Goal: Navigation & Orientation: Find specific page/section

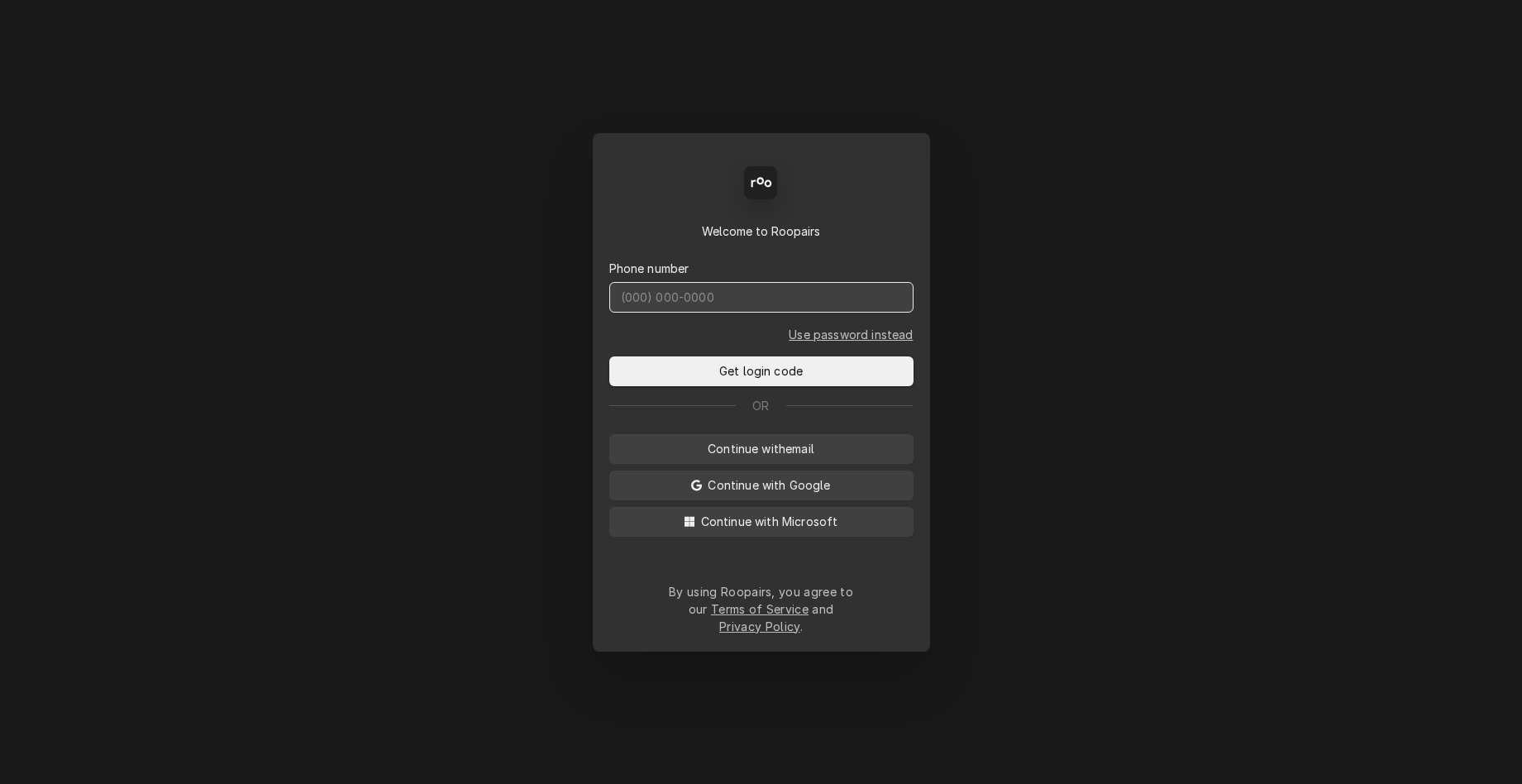
click at [802, 312] on input "Dynamic Content Wrapper" at bounding box center [761, 297] width 304 height 30
type input "(831) 682-2774"
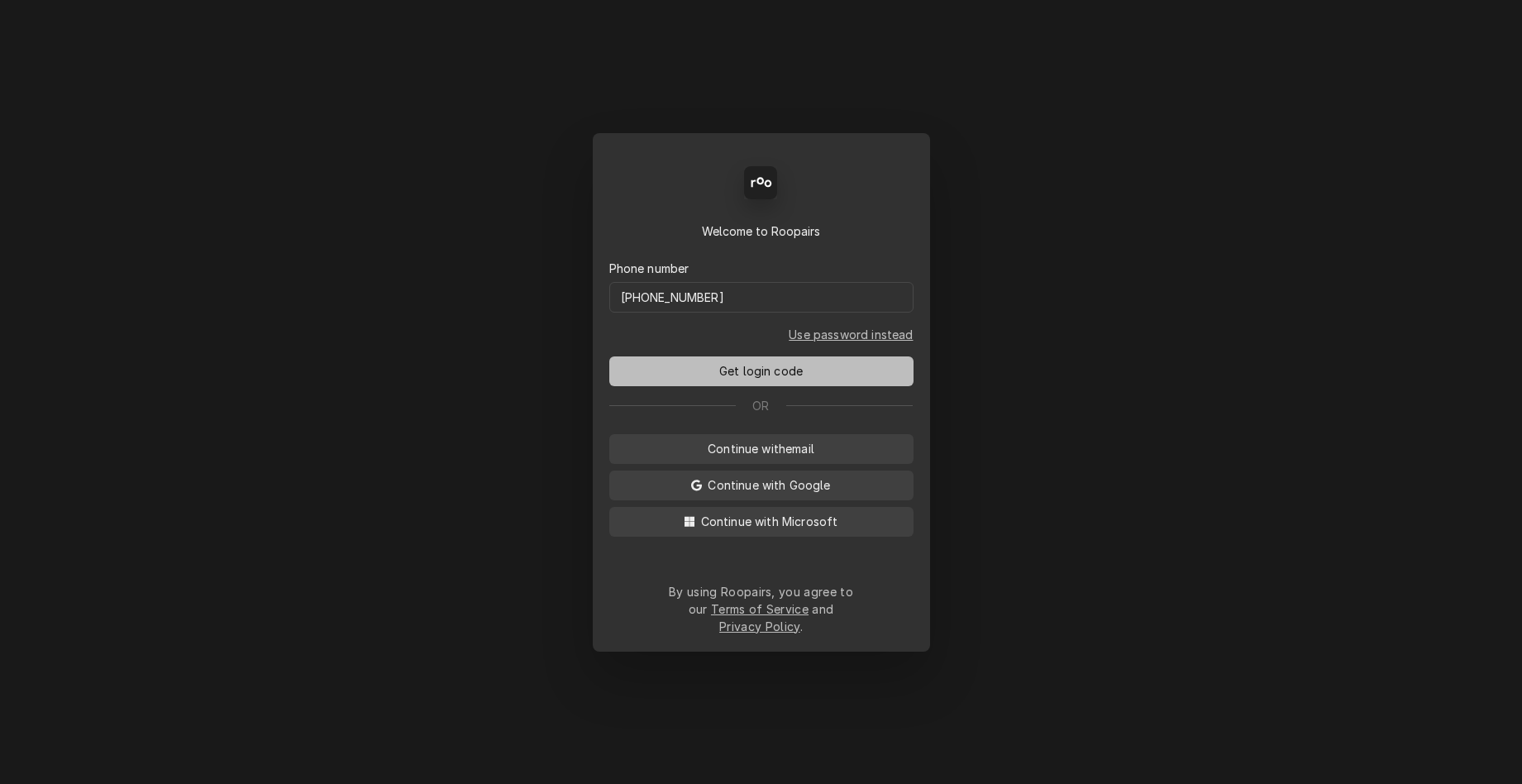
click at [796, 373] on span "Get login code" at bounding box center [761, 371] width 90 height 18
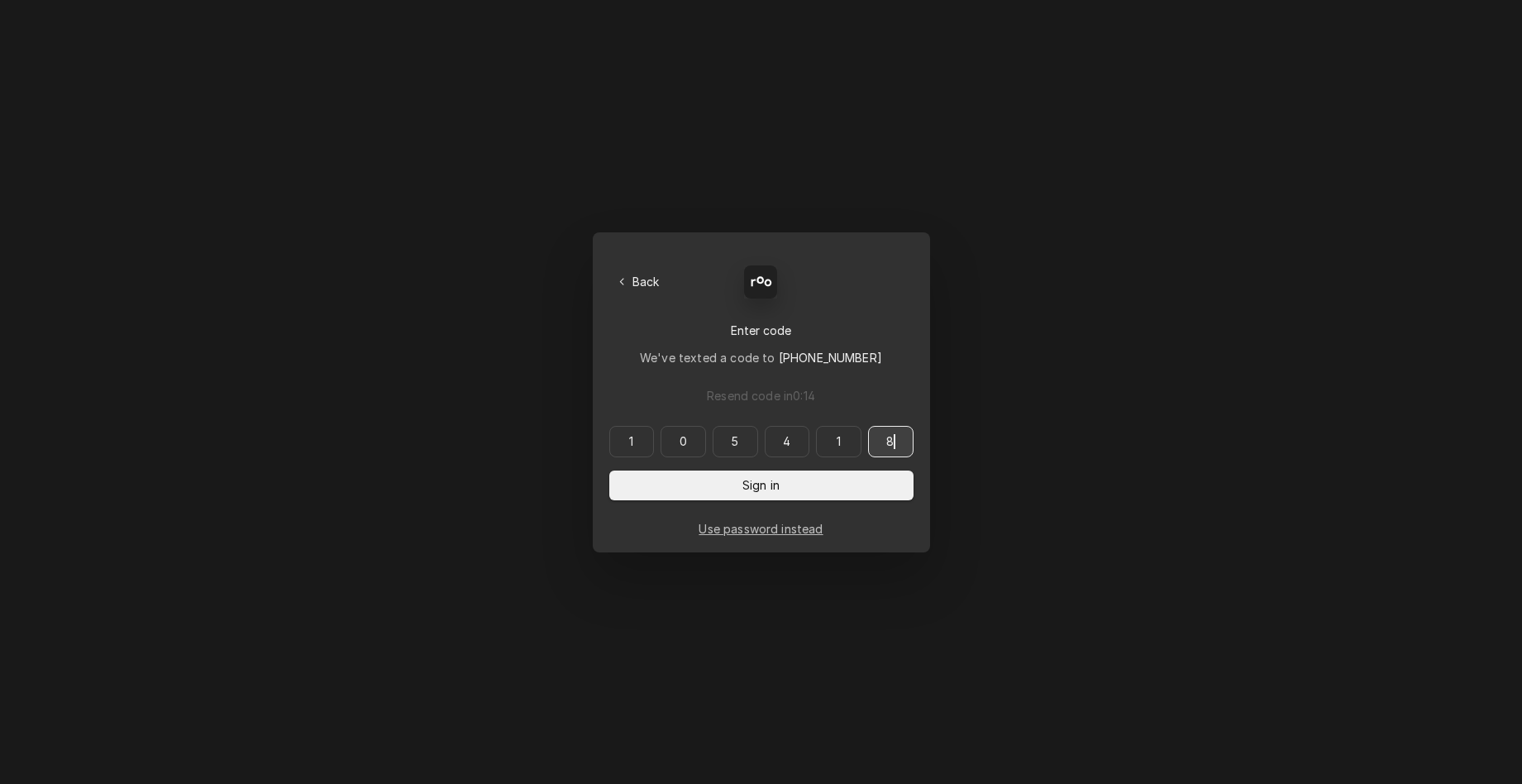
type input "105418"
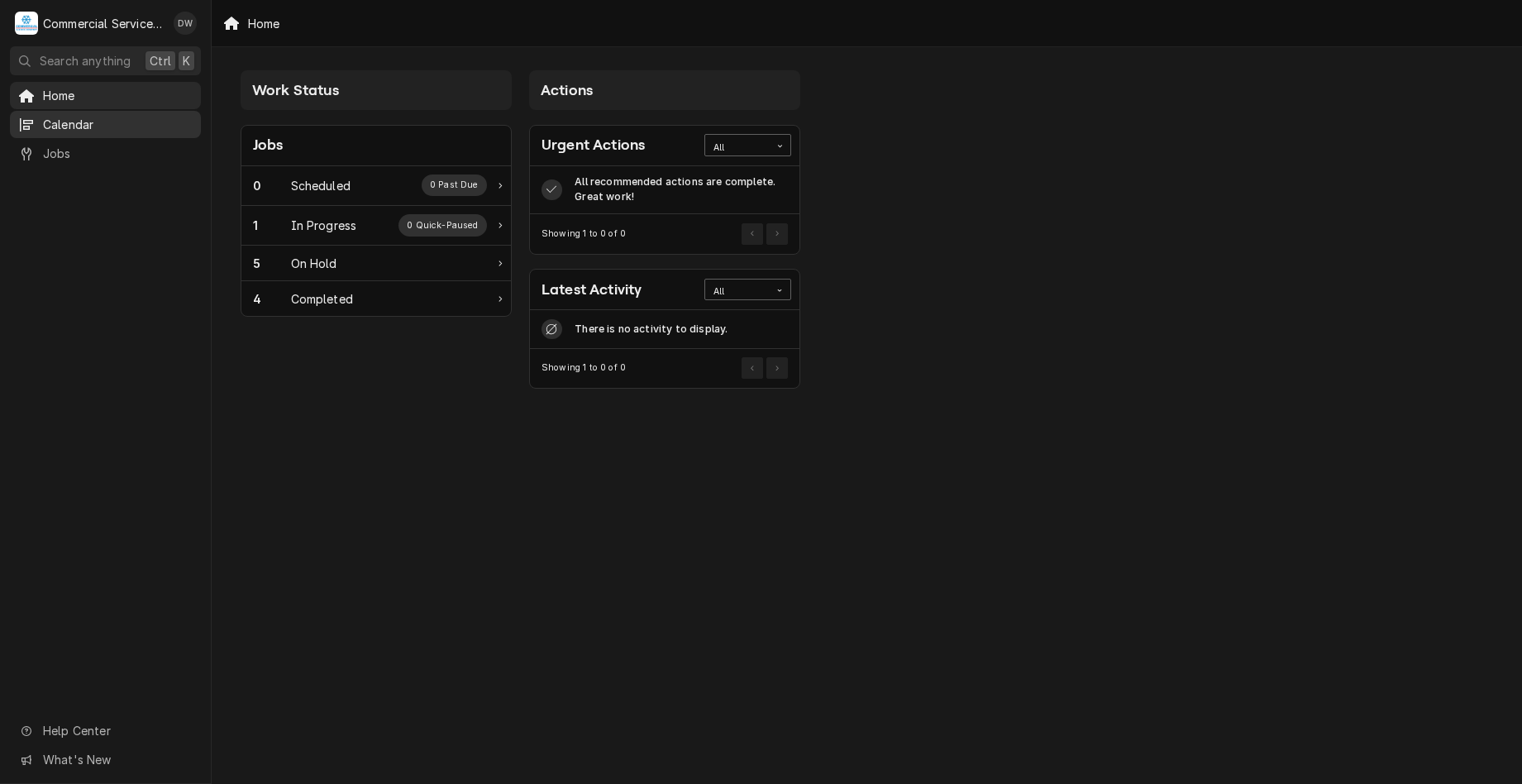
click at [85, 116] on span "Calendar" at bounding box center [117, 125] width 150 height 18
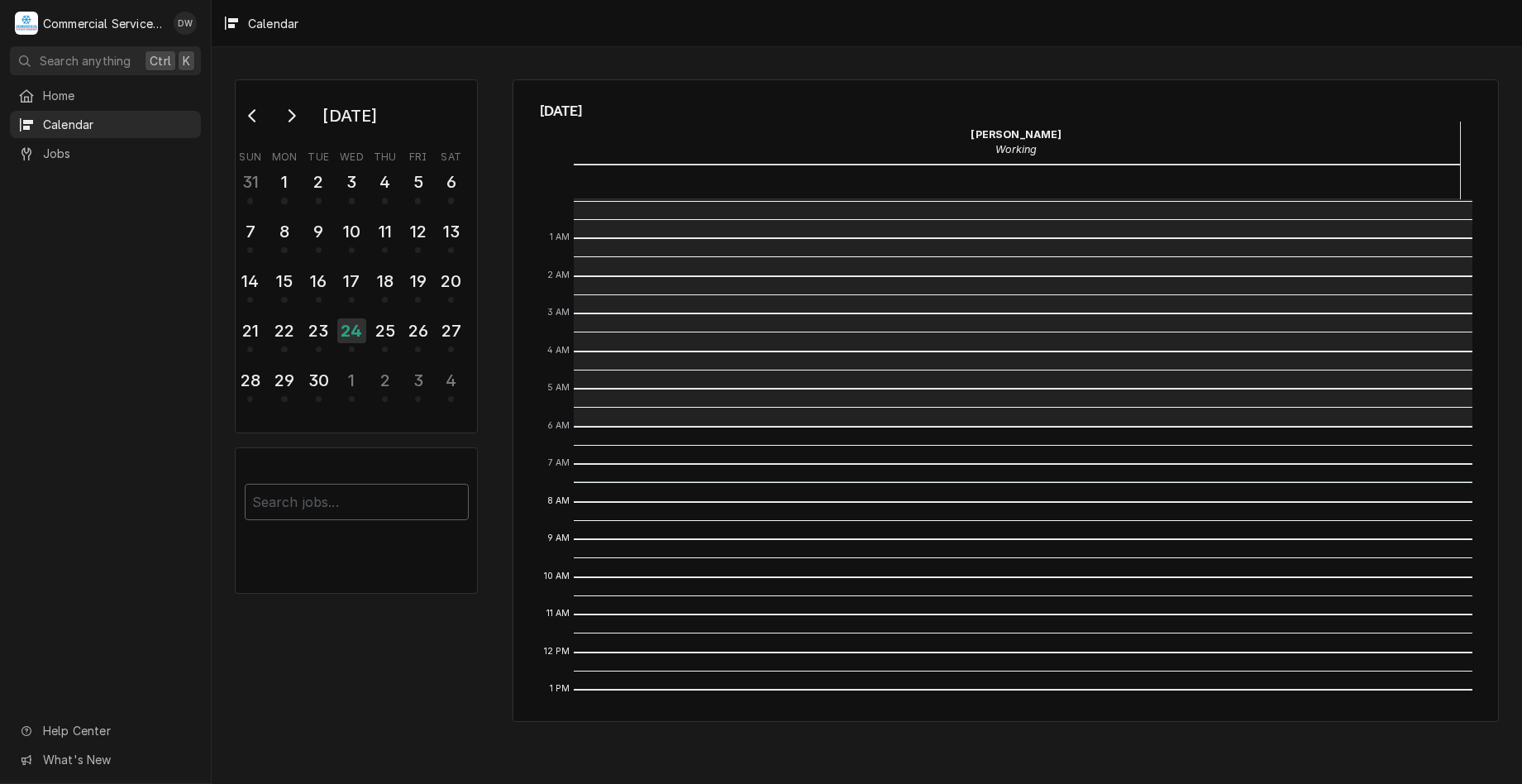
scroll to position [226, 0]
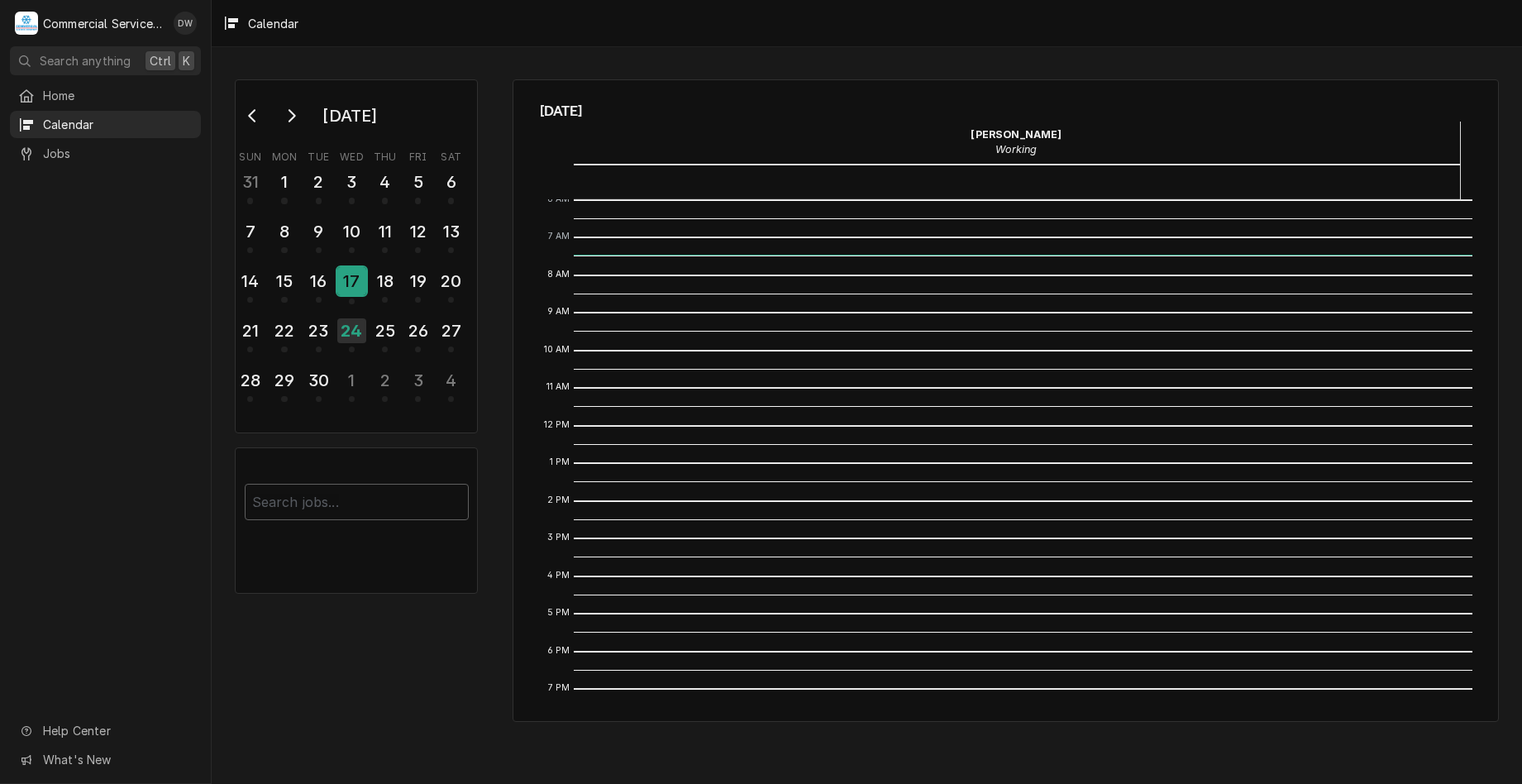
click at [355, 284] on div "17" at bounding box center [351, 281] width 29 height 28
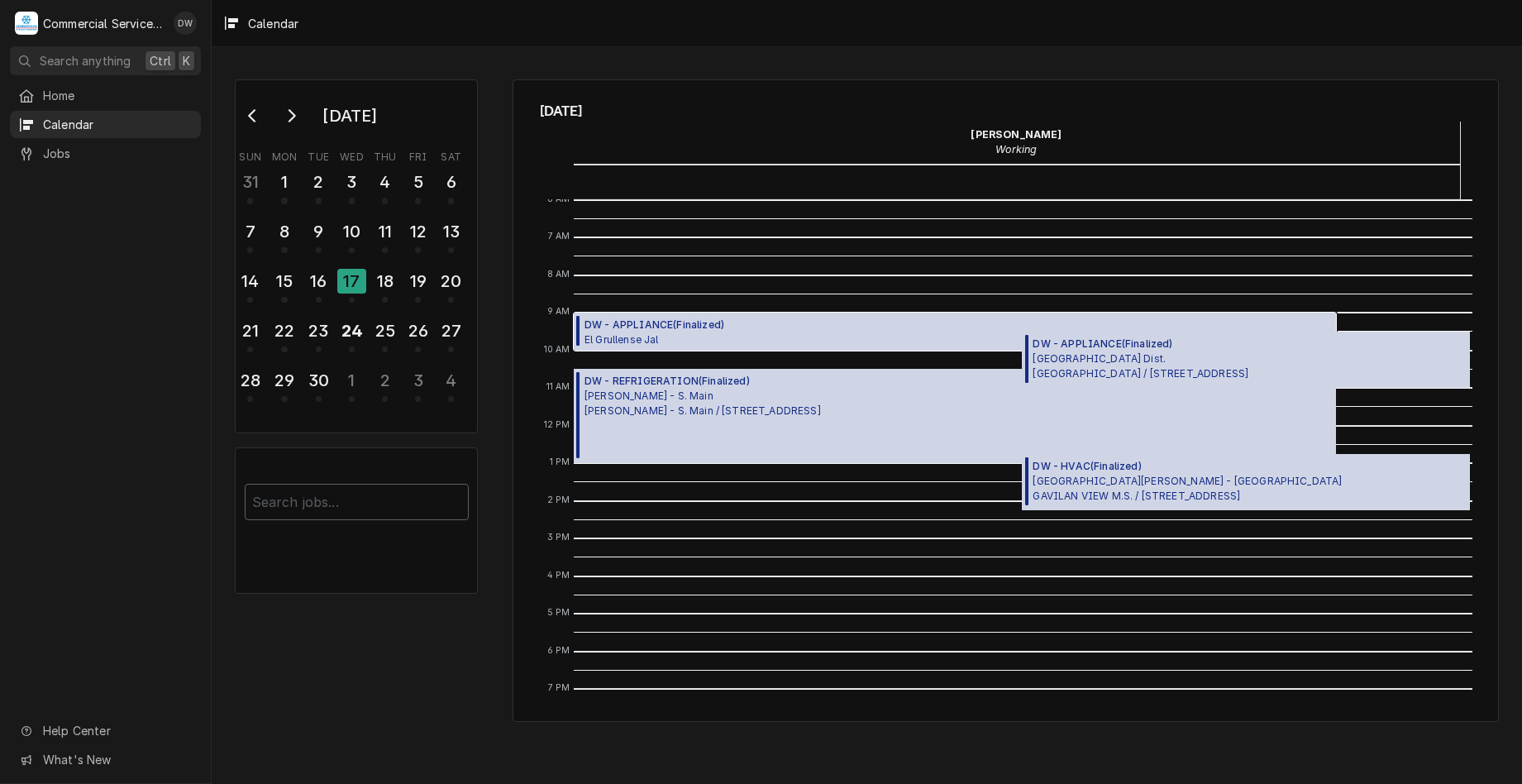
click at [619, 344] on span "El Grullense Jal 7209 Airline Hwy, Tres Pinos, CA 95075" at bounding box center [655, 339] width 140 height 13
click at [1128, 352] on span "Alisal School Dist. FREMONT ELEMENTARY SCHOOL / 1255 E Market St, Salinas, CA 9…" at bounding box center [1140, 366] width 216 height 30
click at [885, 409] on div "DW - REFRIGERATION ( Finalized ) Foster's - S. Main Foster's - S. Main / 815 S …" at bounding box center [955, 416] width 763 height 94
click at [1228, 496] on span "Santa Rita Union School District - MD GAVILAN VIEW M.S. / 18250 Van Buren Ave, …" at bounding box center [1187, 489] width 310 height 30
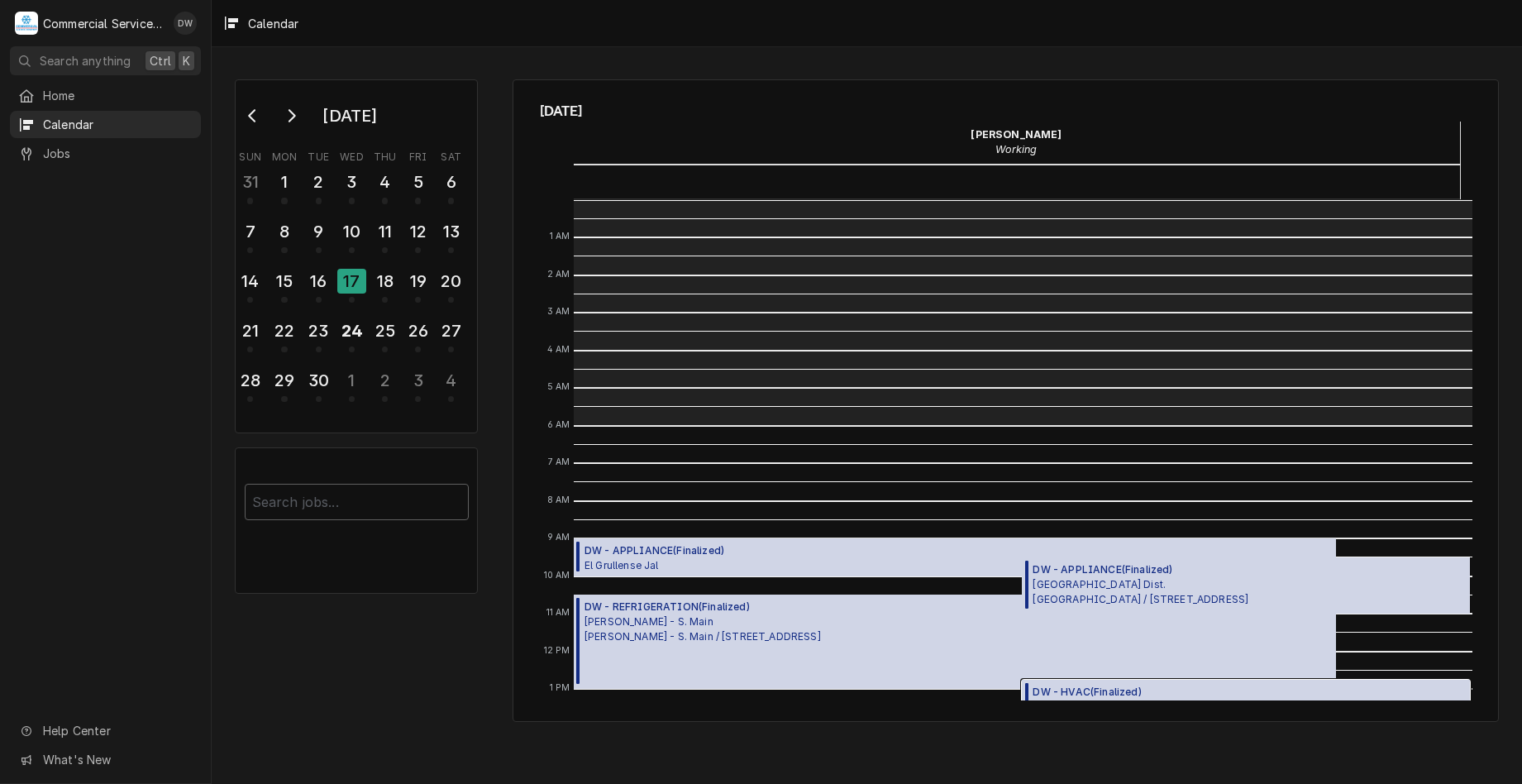
scroll to position [0, 0]
click at [384, 285] on div "18" at bounding box center [385, 281] width 29 height 28
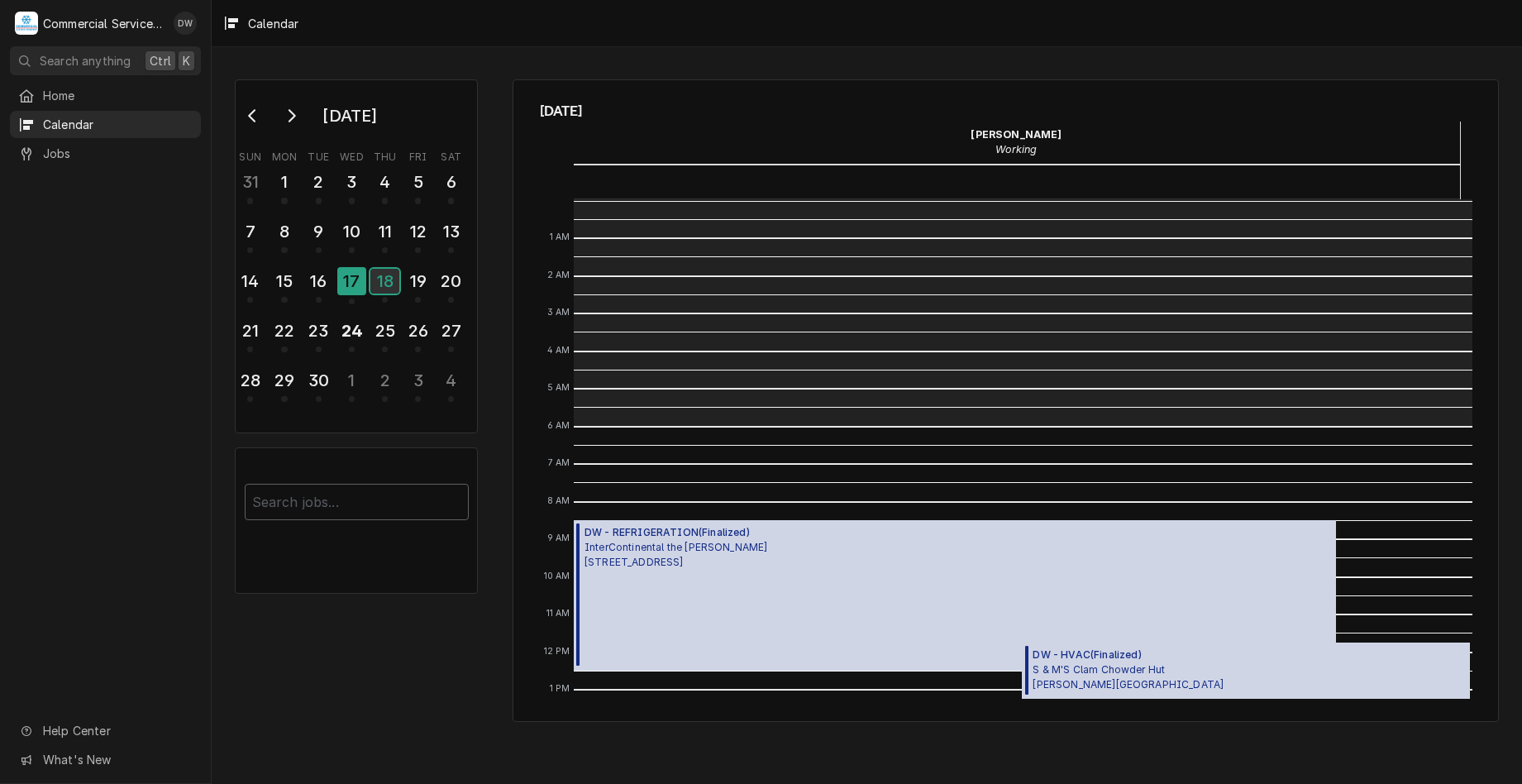
scroll to position [226, 0]
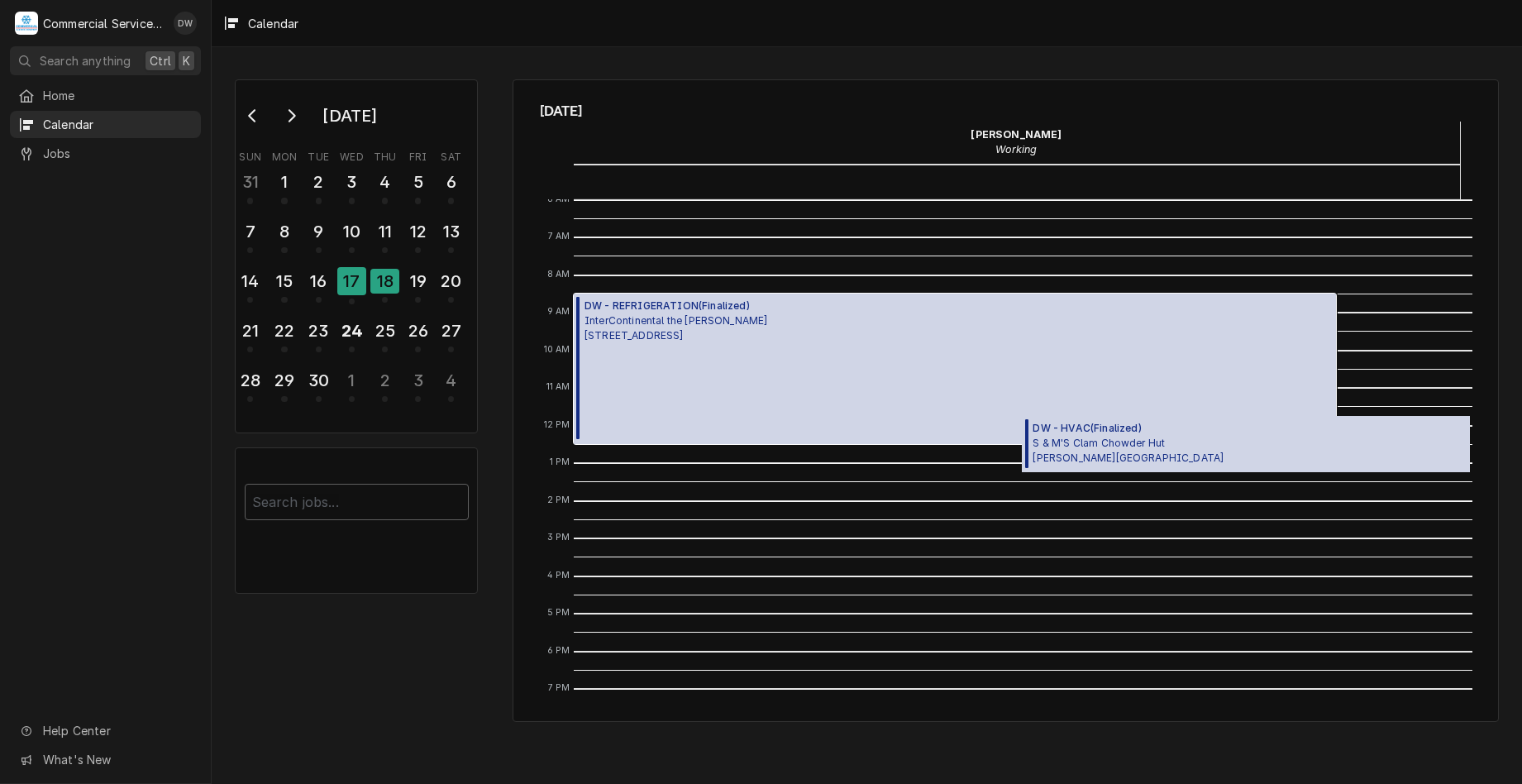
click at [763, 348] on div "DW - REFRIGERATION ( Finalized ) InterContinental the Clement 750 Cannery Row, …" at bounding box center [676, 369] width 183 height 140
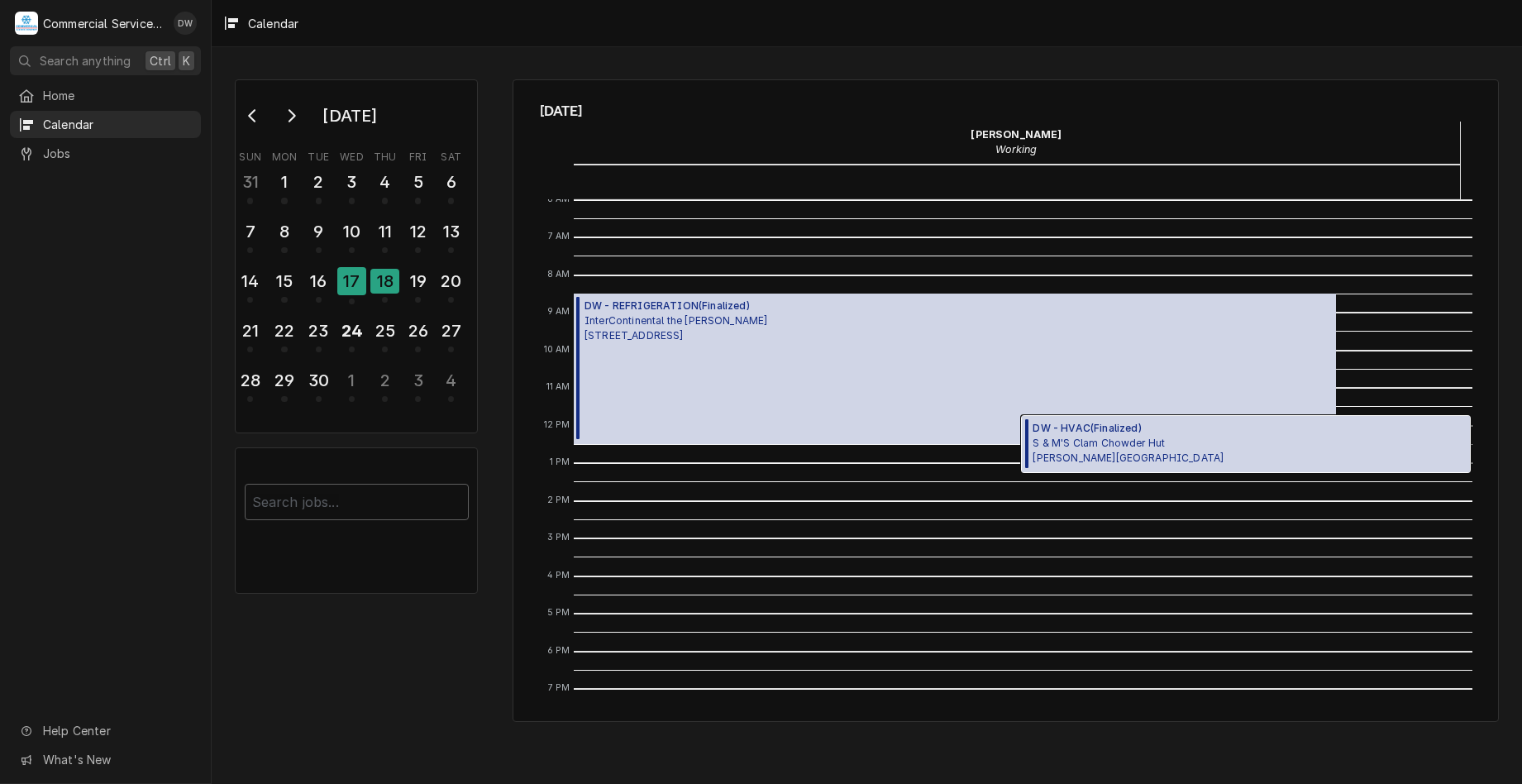
click at [1204, 445] on div "DW - HVAC ( Finalized ) S & M'S Clam Chowder Hut Brunken Ave, Salinas, CA 93901" at bounding box center [1245, 443] width 448 height 56
click at [416, 270] on div "19" at bounding box center [418, 281] width 29 height 28
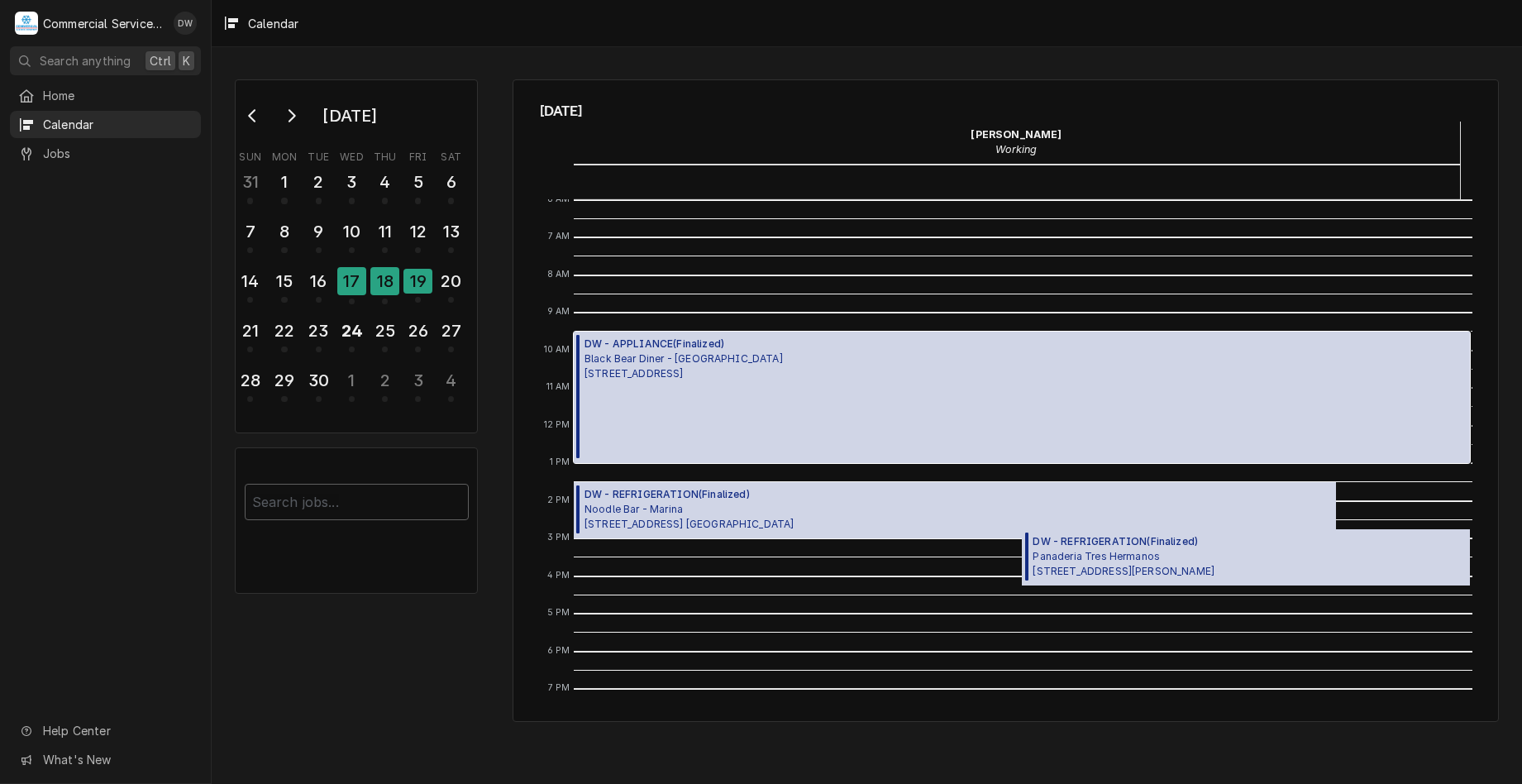
click at [892, 405] on div "DW - APPLIANCE ( Finalized ) Black Bear Diner - Monterey 2450 N. Fremont Blvd, …" at bounding box center [1022, 397] width 897 height 131
click at [629, 502] on span "Noodle Bar - Marina 215 Reservation Rd. STE E, Marina, CA 93933" at bounding box center [689, 517] width 209 height 30
click at [1126, 574] on span "Panaderia Tres Hermanos 349 Williams Rd, Salinas, CA 93905" at bounding box center [1123, 564] width 182 height 30
click at [283, 337] on div "22" at bounding box center [284, 331] width 29 height 28
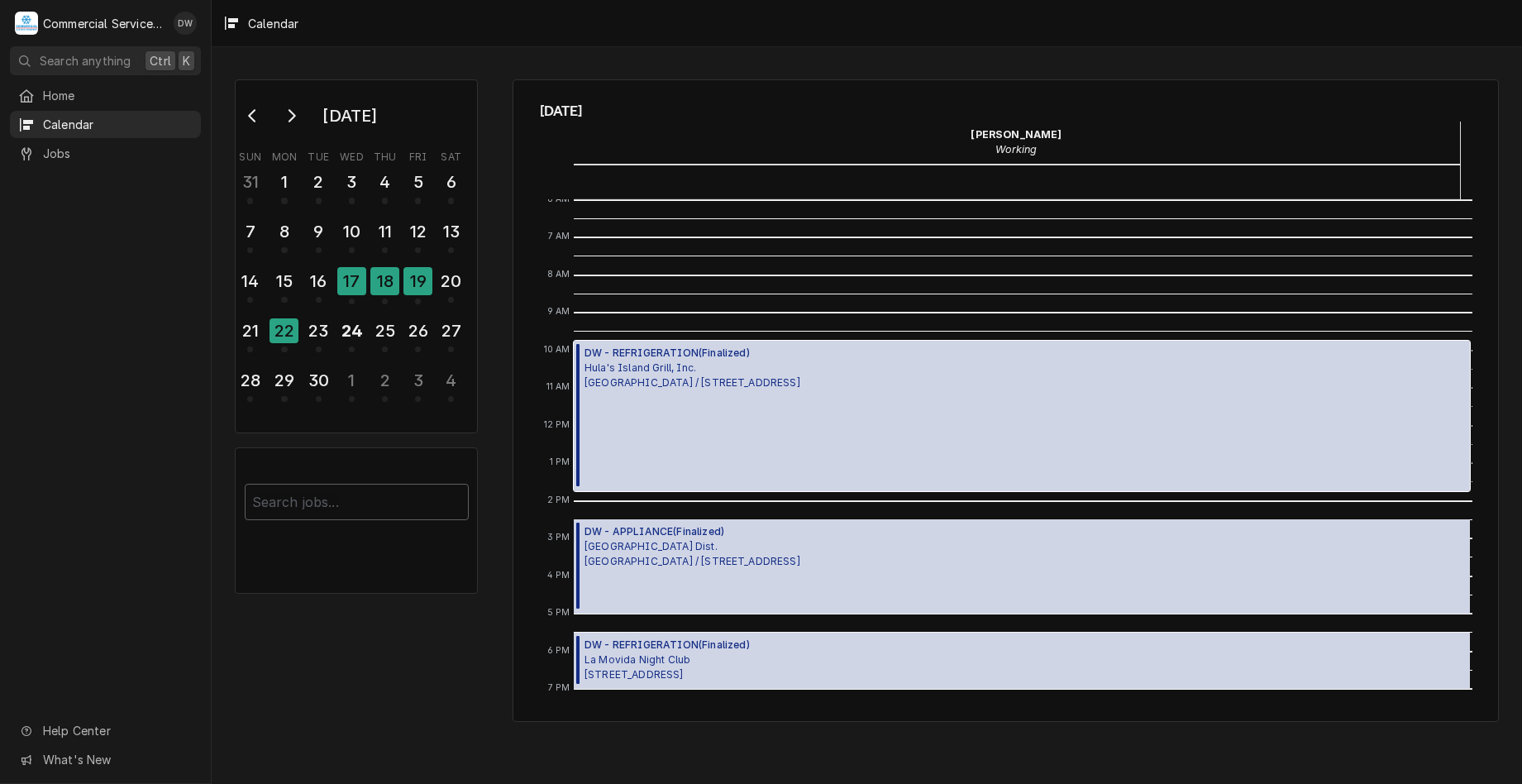
click at [667, 415] on div "DW - REFRIGERATION ( Finalized ) Hula's Island Grill, Inc. Hula's Island Grill …" at bounding box center [692, 416] width 216 height 140
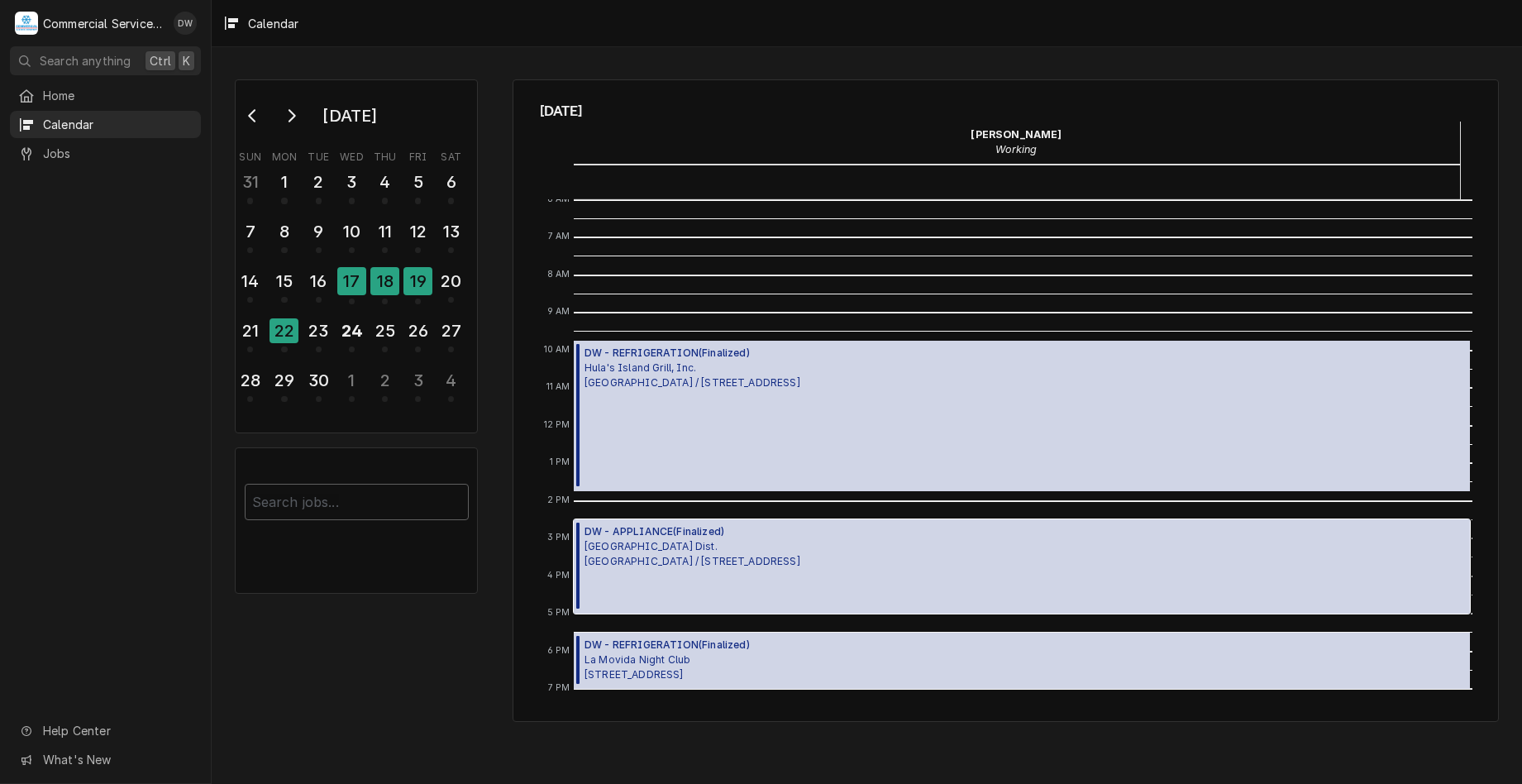
click at [800, 538] on span "DW - APPLIANCE ( Finalized )" at bounding box center [692, 531] width 216 height 15
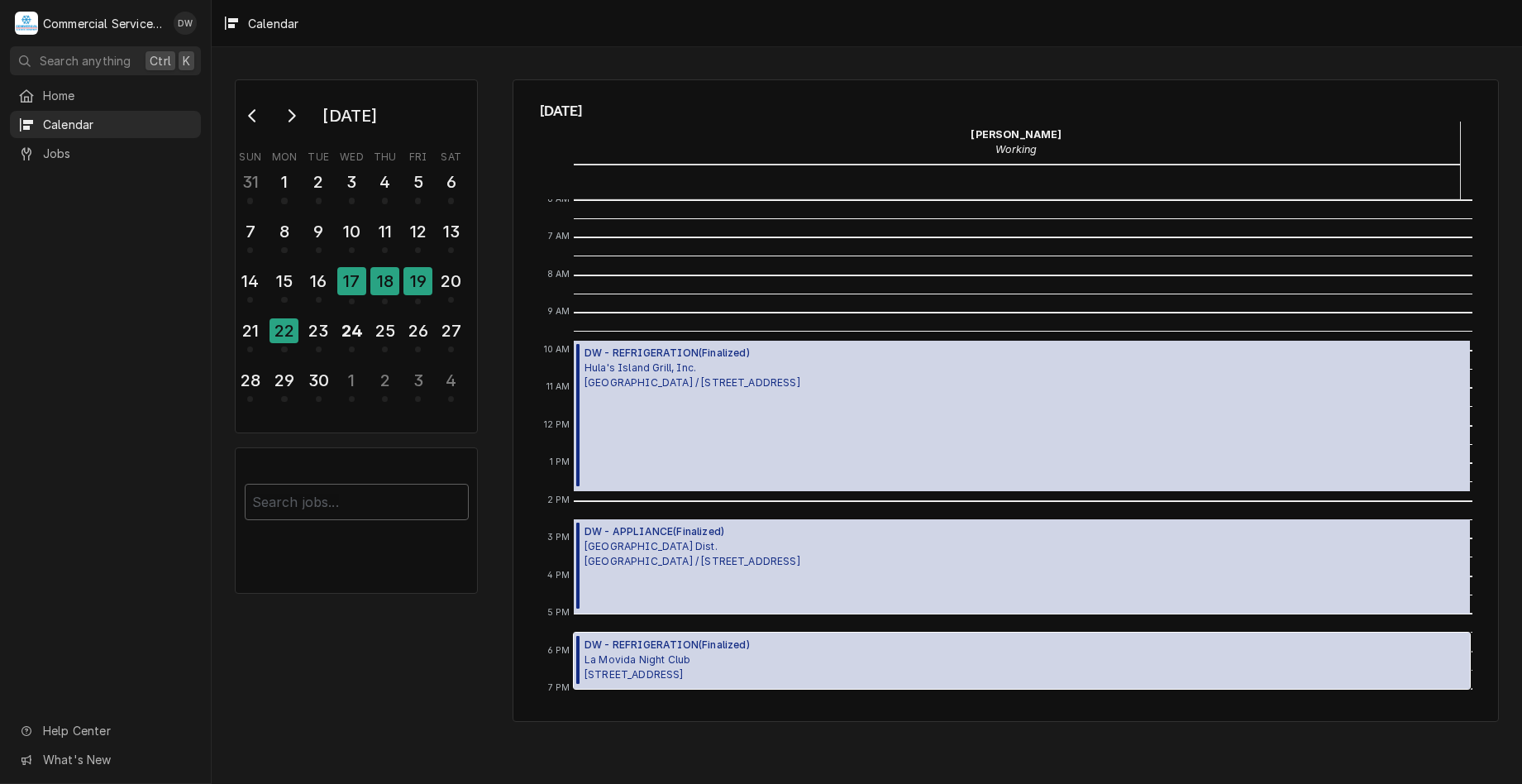
click at [817, 670] on div "DW - REFRIGERATION ( Finalized ) La Movida Night Club 816 E Alisal St, Salinas,…" at bounding box center [1022, 660] width 897 height 56
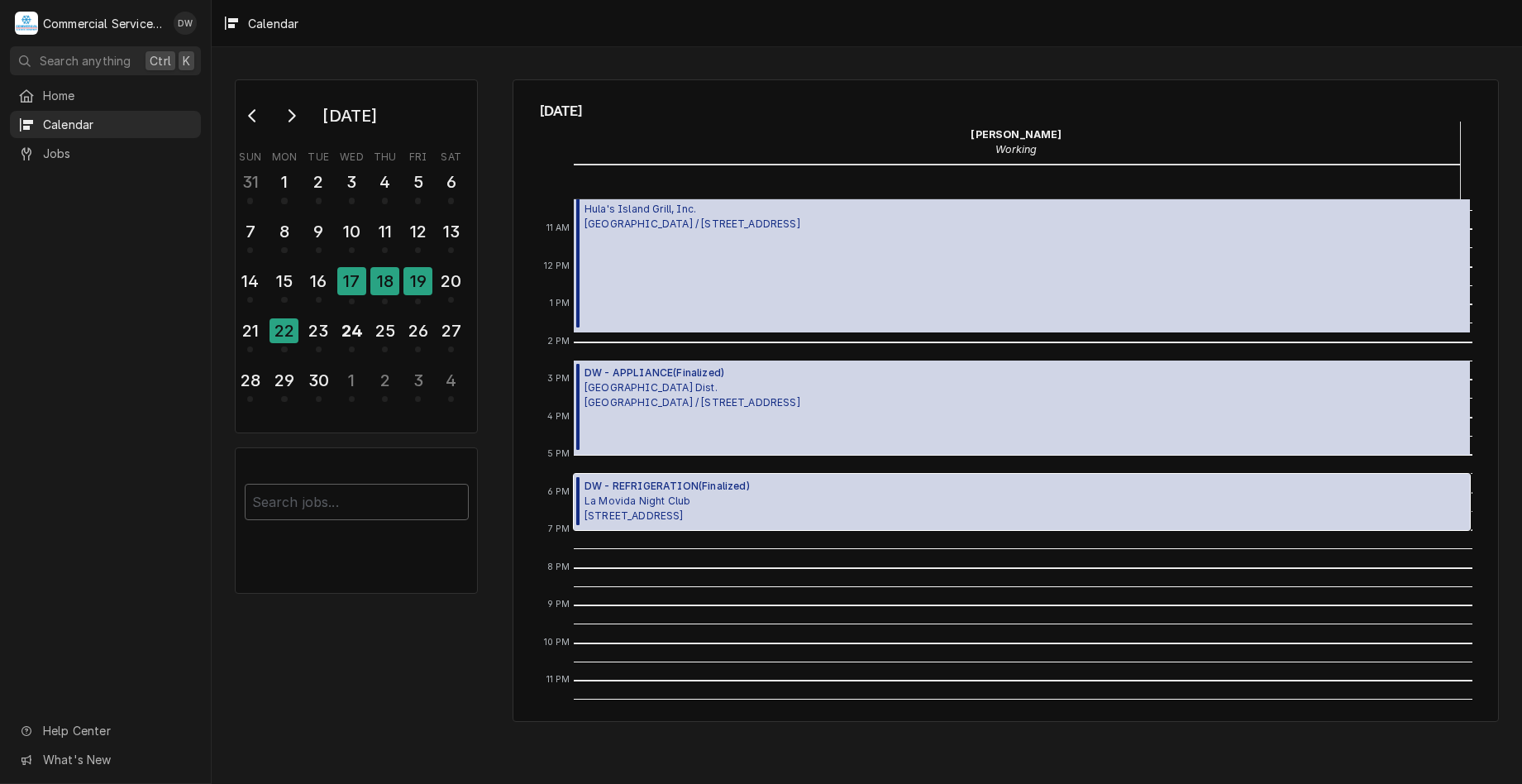
scroll to position [403, 0]
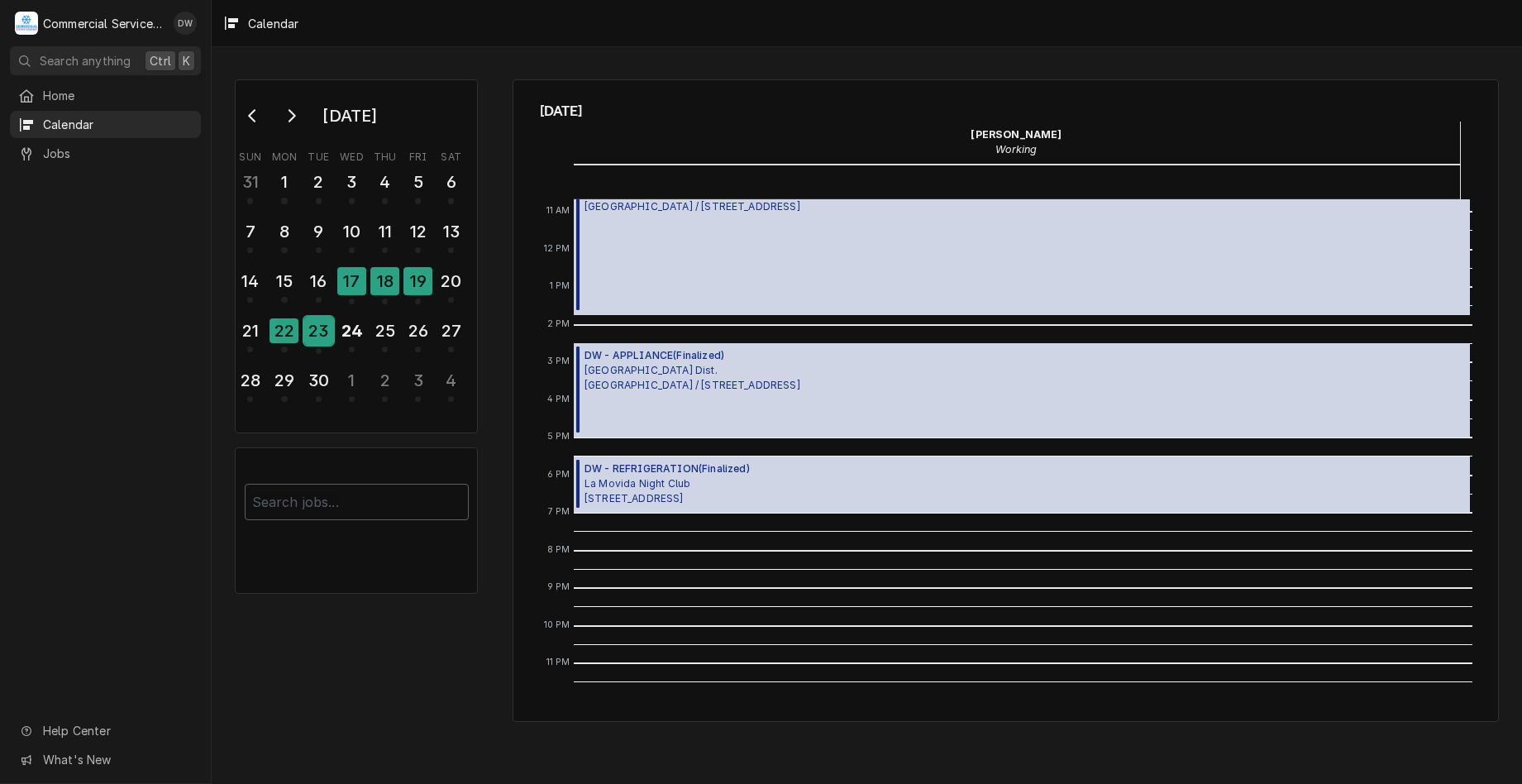
click at [324, 325] on div "23" at bounding box center [318, 331] width 29 height 28
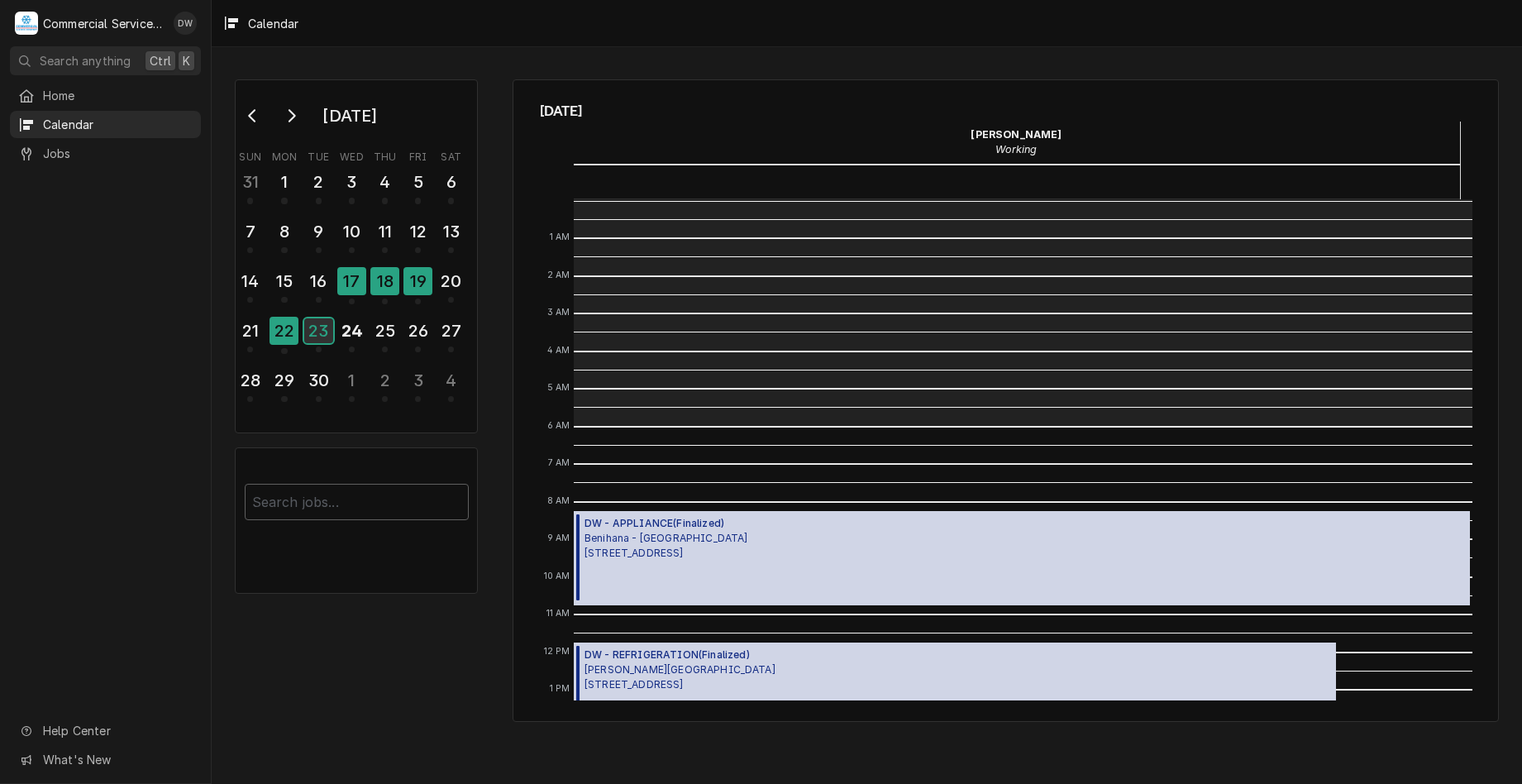
scroll to position [226, 0]
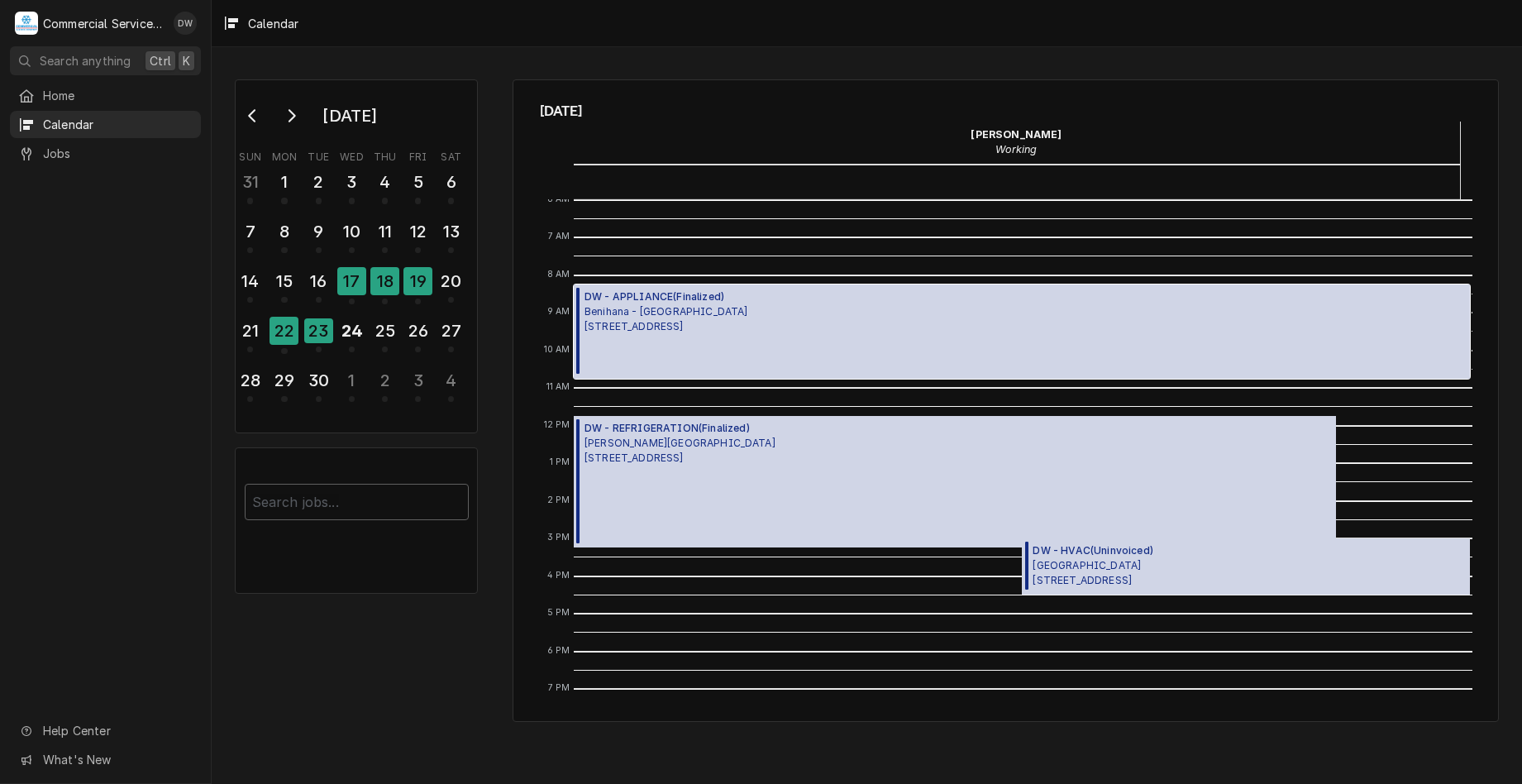
click at [879, 333] on div "DW - APPLIANCE ( Finalized ) Benihana - Monterey 136 Olivier Street, Monterey, …" at bounding box center [1022, 332] width 897 height 94
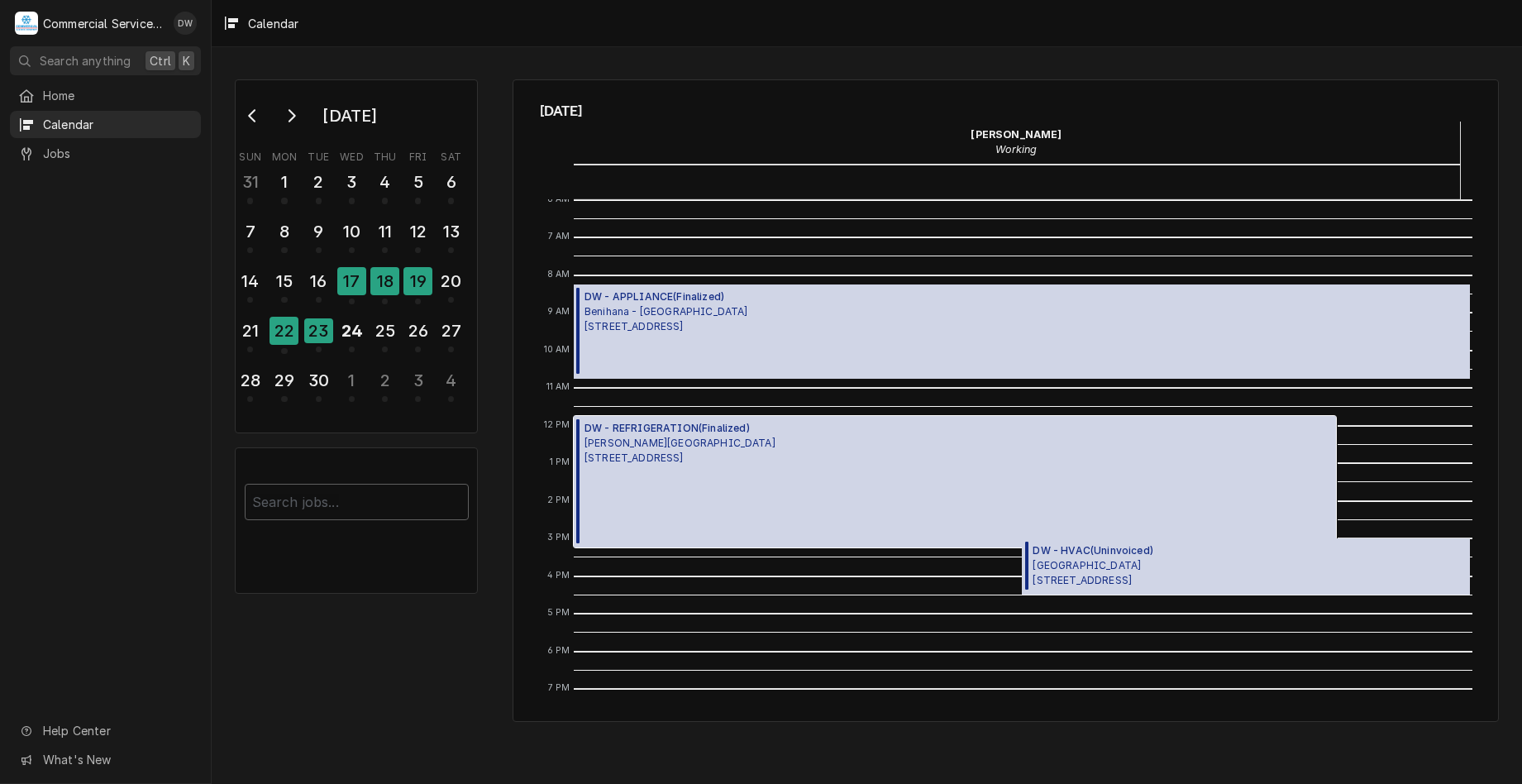
click at [866, 449] on div "DW - REFRIGERATION ( Finalized ) Stevenson School 3152 Forest Lake Rd., Pebble …" at bounding box center [955, 482] width 763 height 131
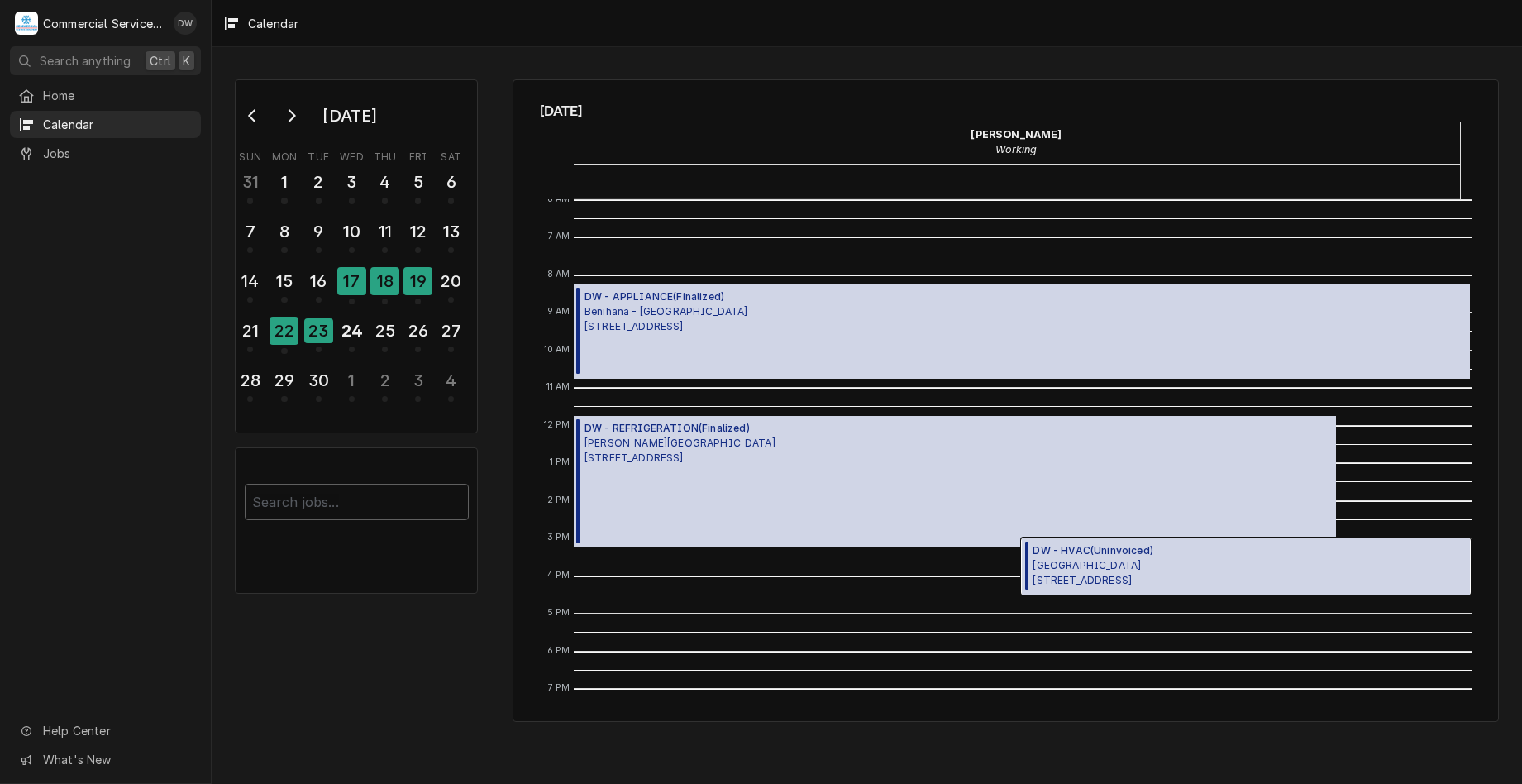
click at [1266, 568] on div "DW - HVAC ( Uninvoiced ) Marathon Gas Station 215 E Alisal St, Salinas, CA 93901" at bounding box center [1245, 566] width 448 height 56
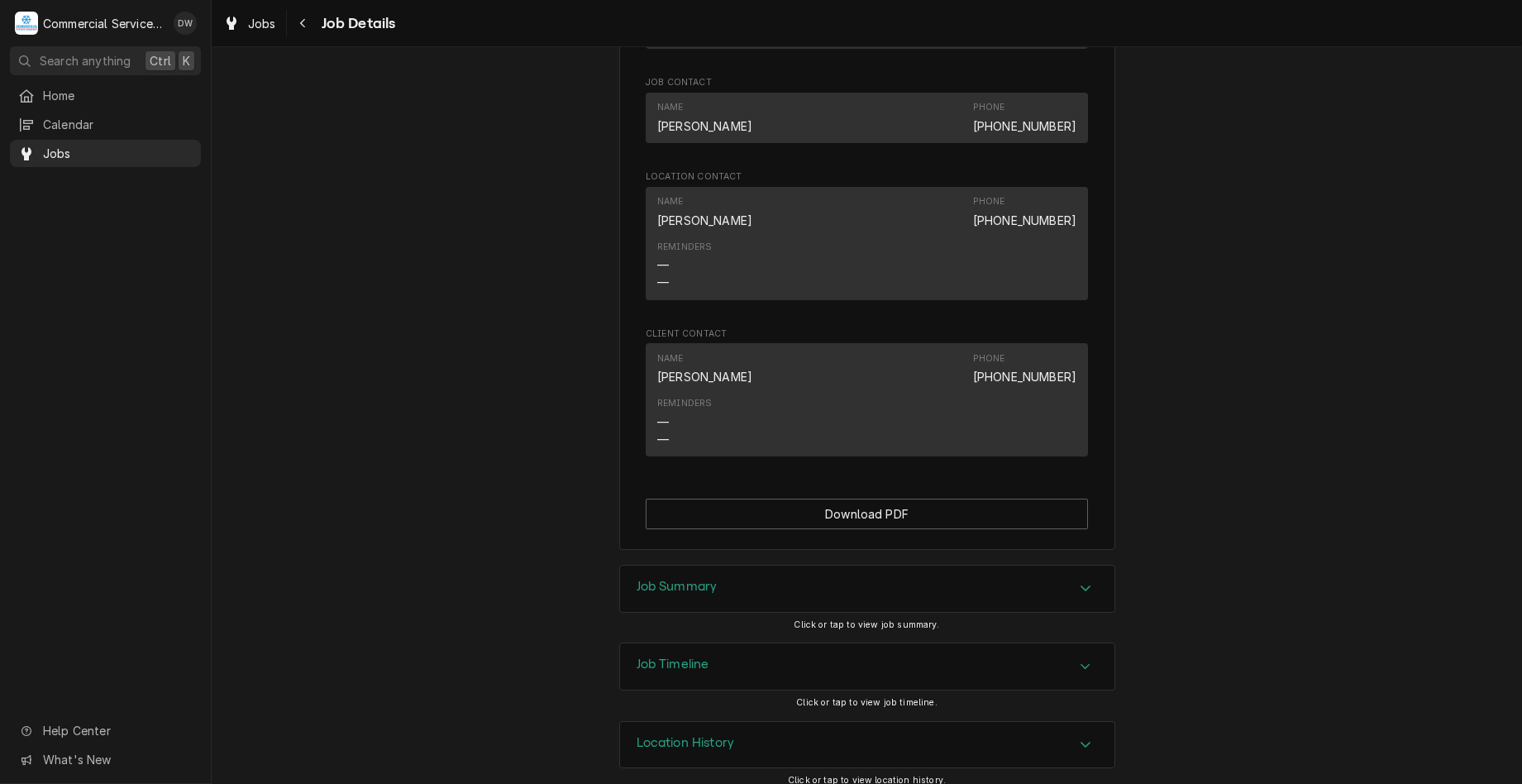
scroll to position [1001, 0]
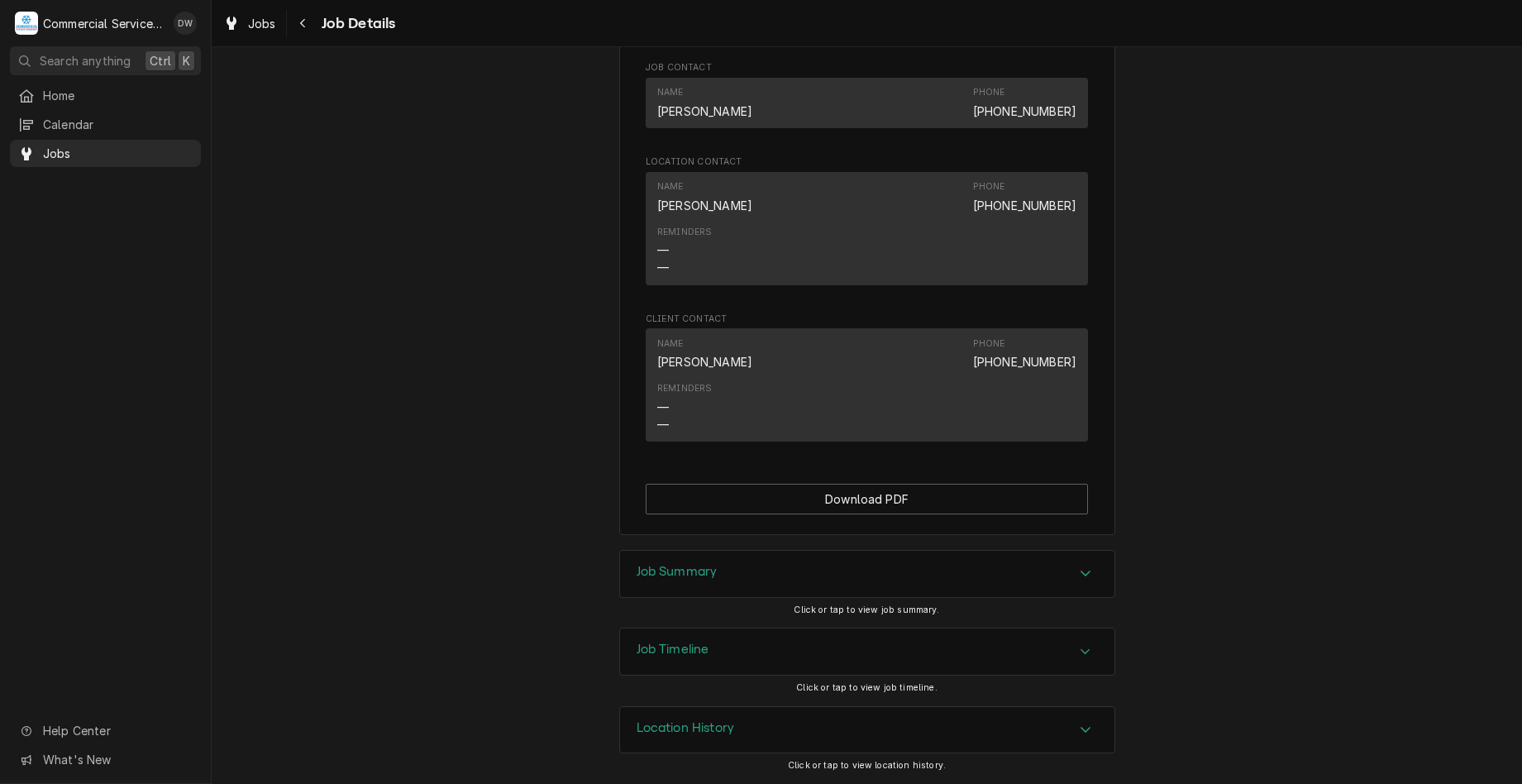
click at [1082, 584] on div "Job Summary" at bounding box center [867, 574] width 494 height 46
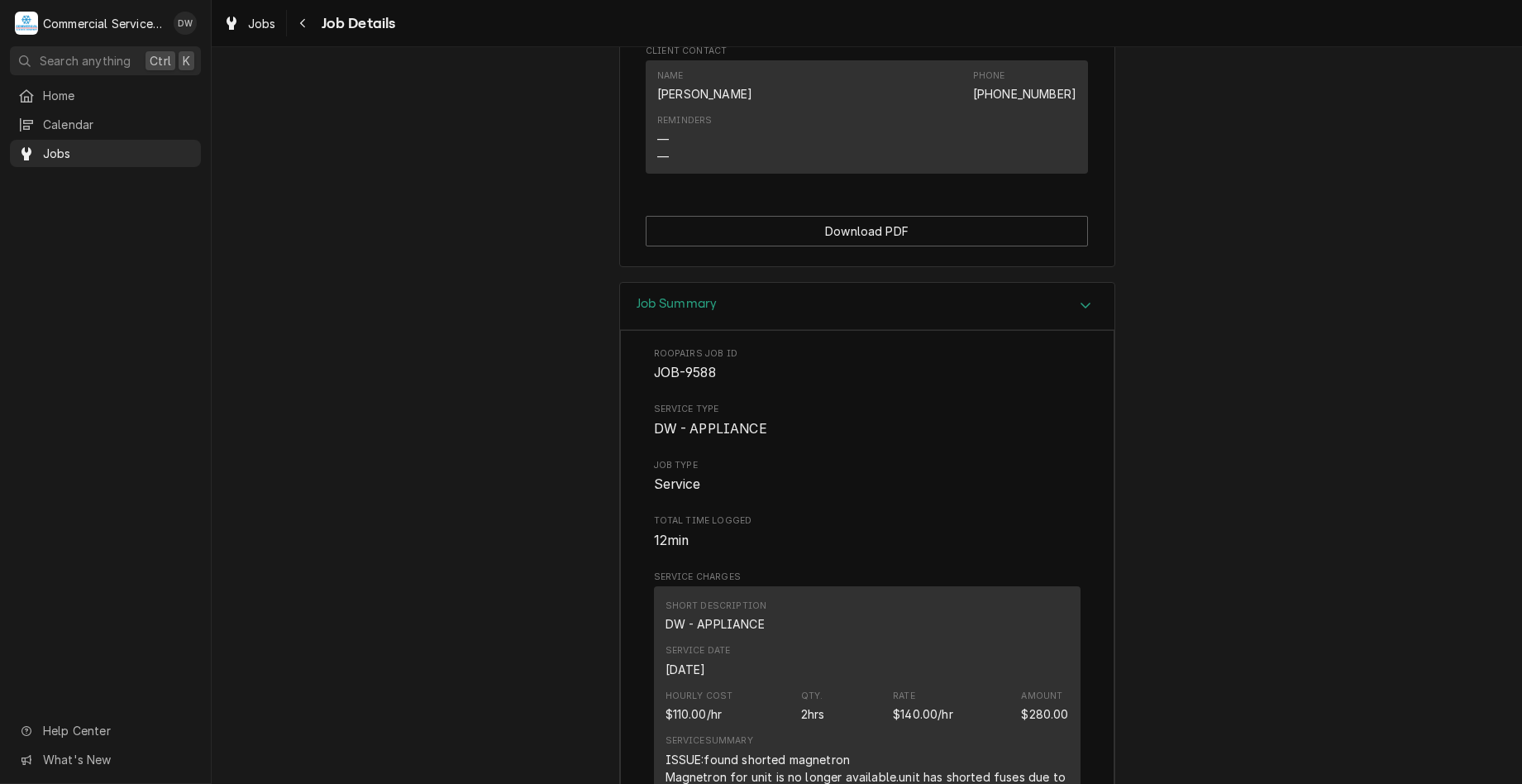
scroll to position [1332, 0]
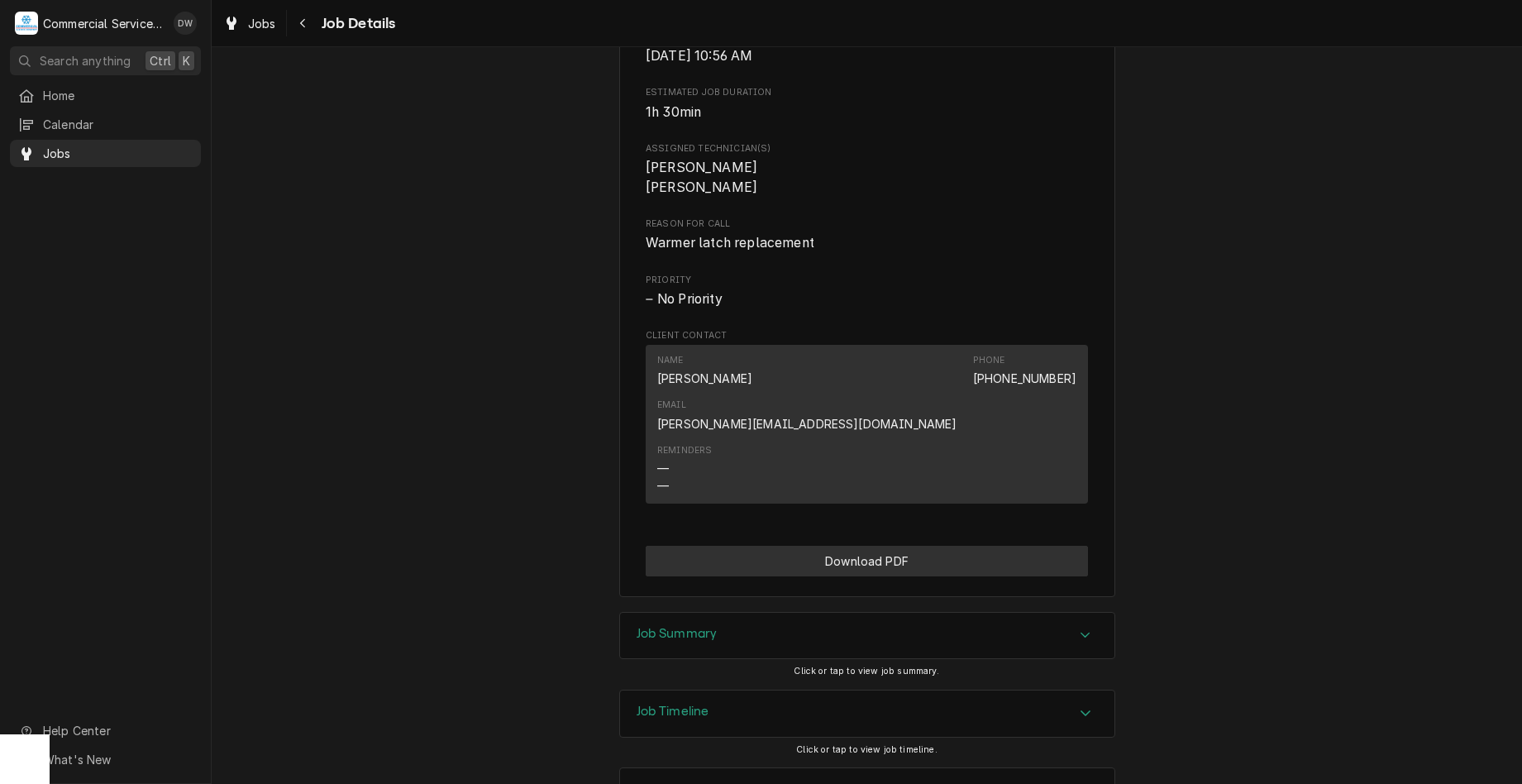
scroll to position [744, 0]
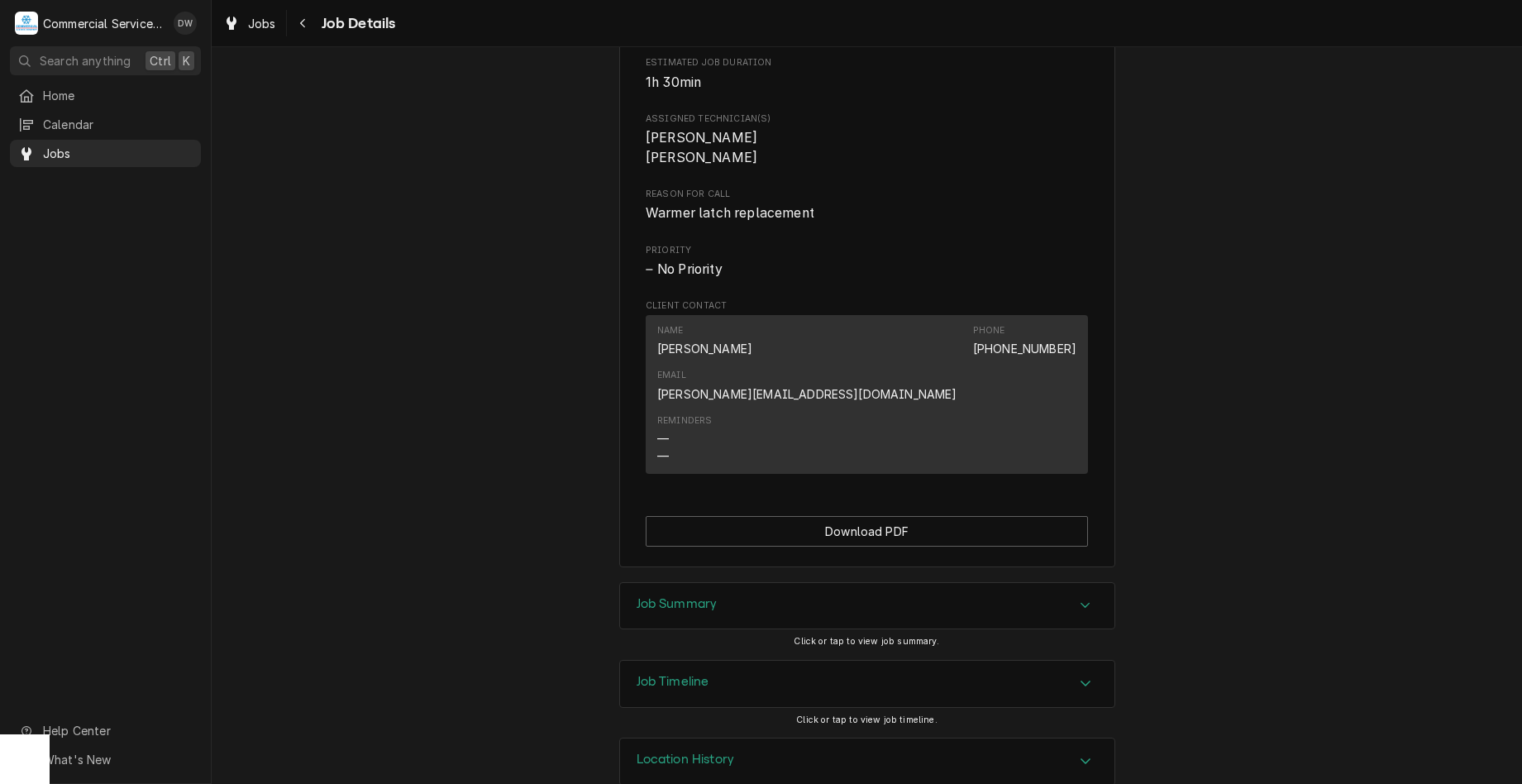
click at [818, 583] on div "Job Summary" at bounding box center [867, 606] width 494 height 46
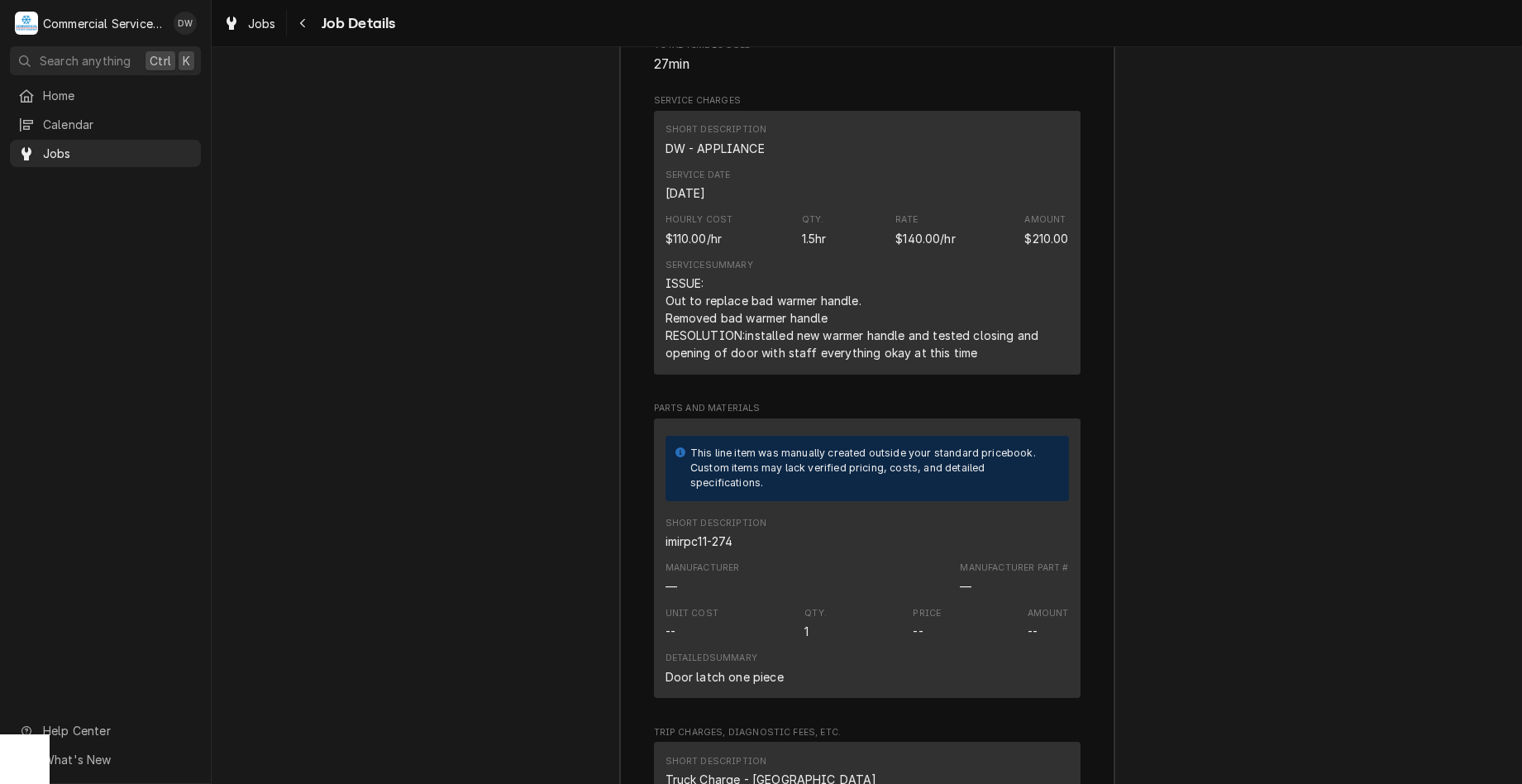
scroll to position [1488, 0]
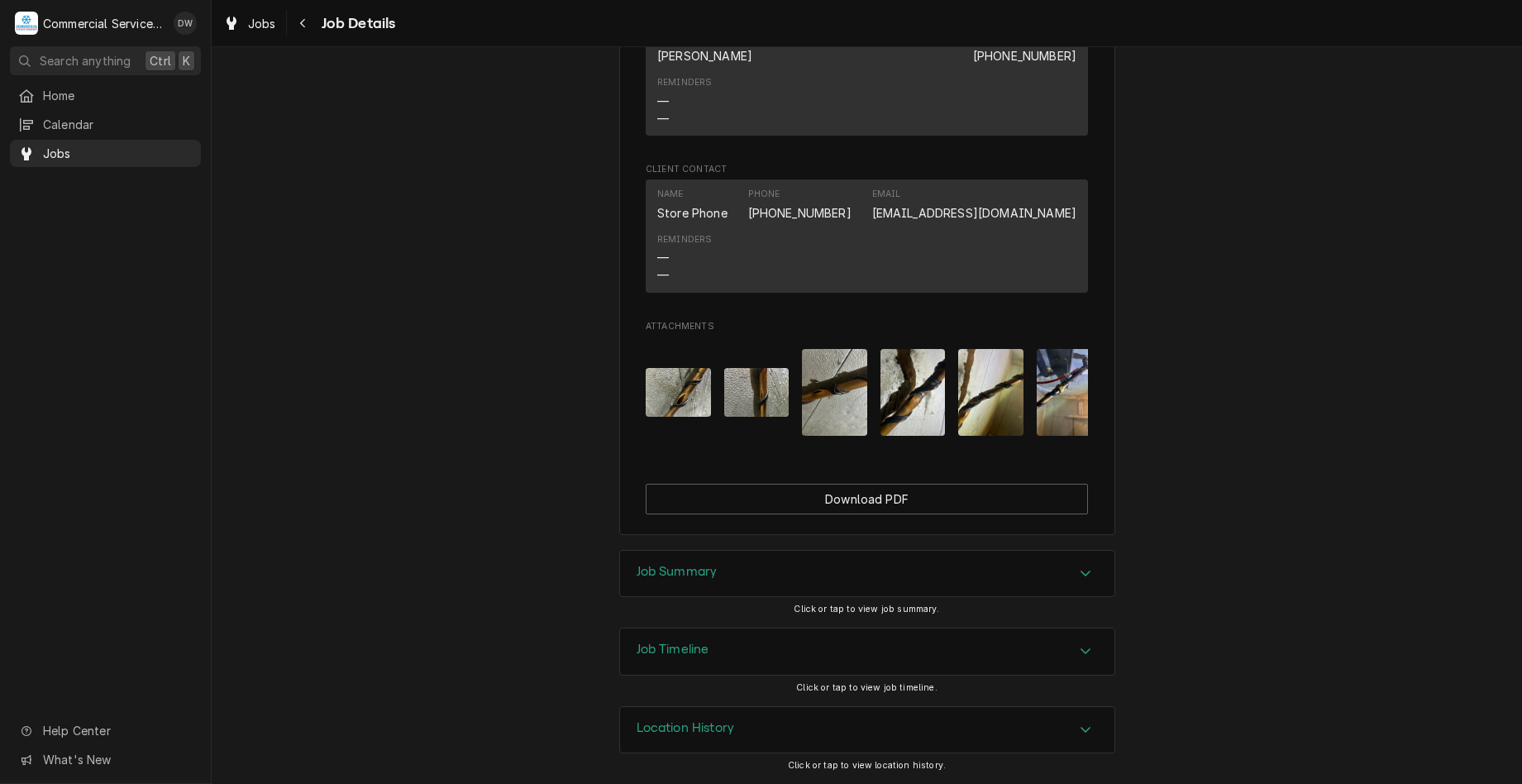
scroll to position [1147, 0]
click at [1055, 572] on div "Job Summary" at bounding box center [867, 574] width 494 height 46
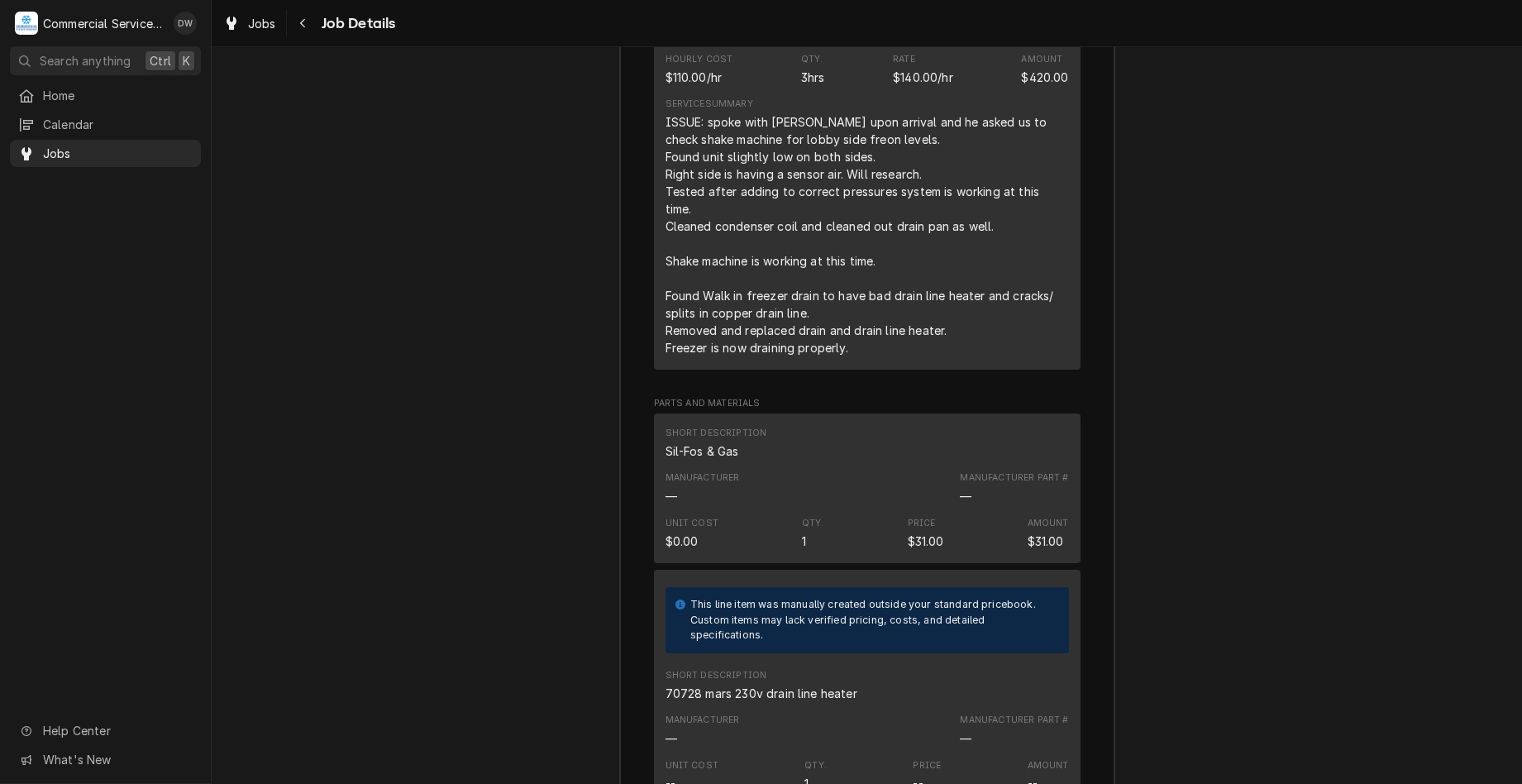
scroll to position [1891, 0]
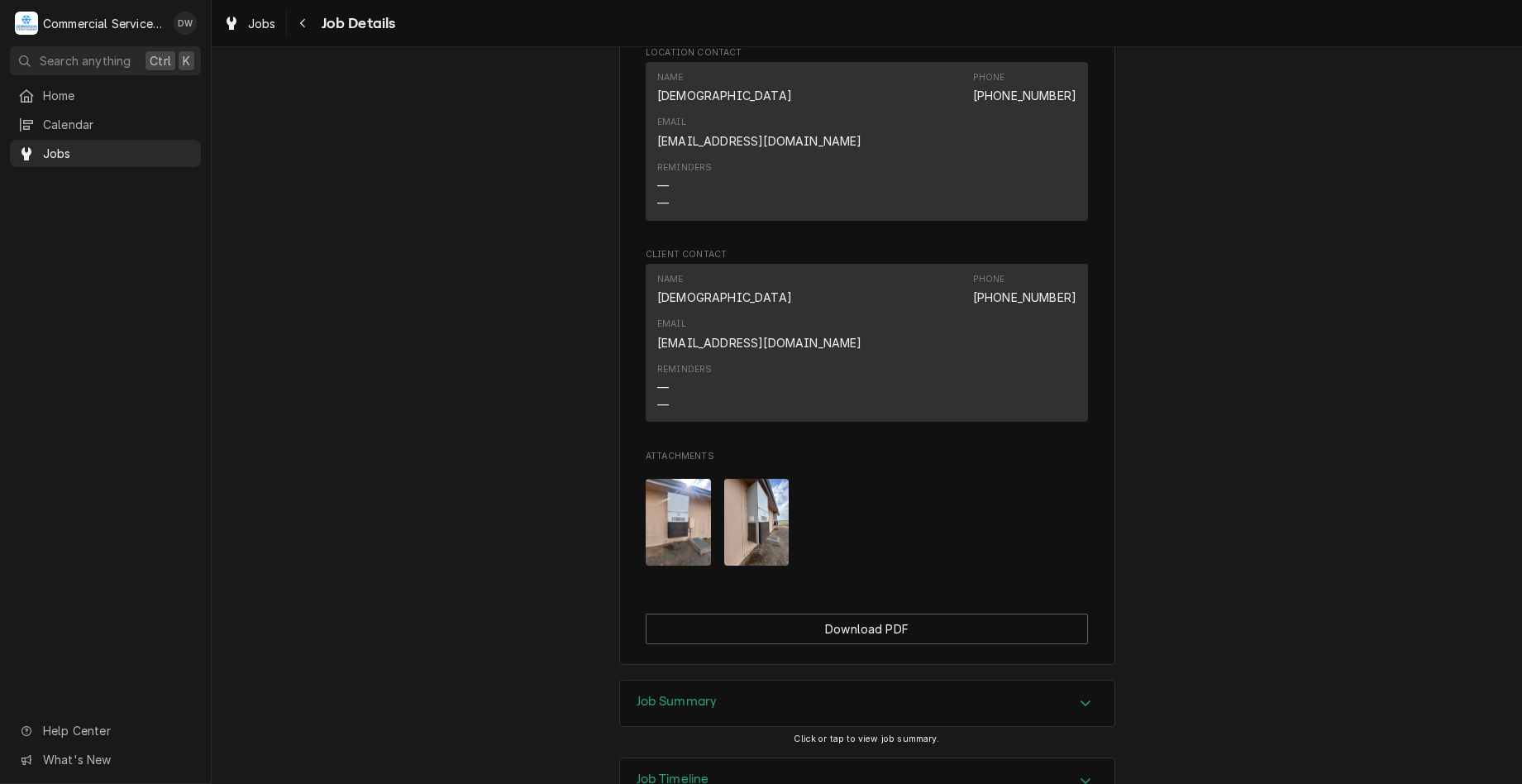
scroll to position [1189, 0]
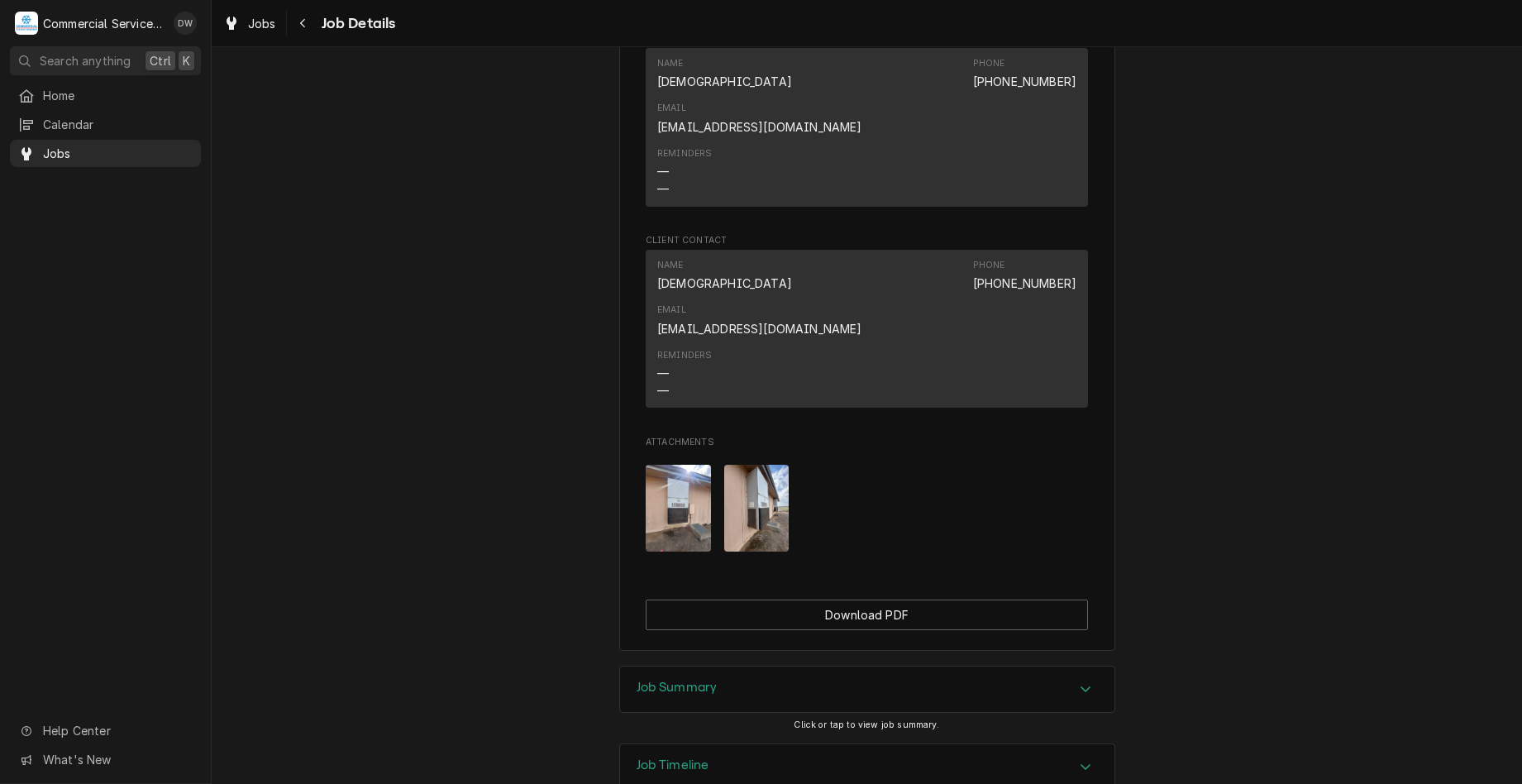
click at [1073, 679] on div "Accordion Header" at bounding box center [1086, 689] width 25 height 20
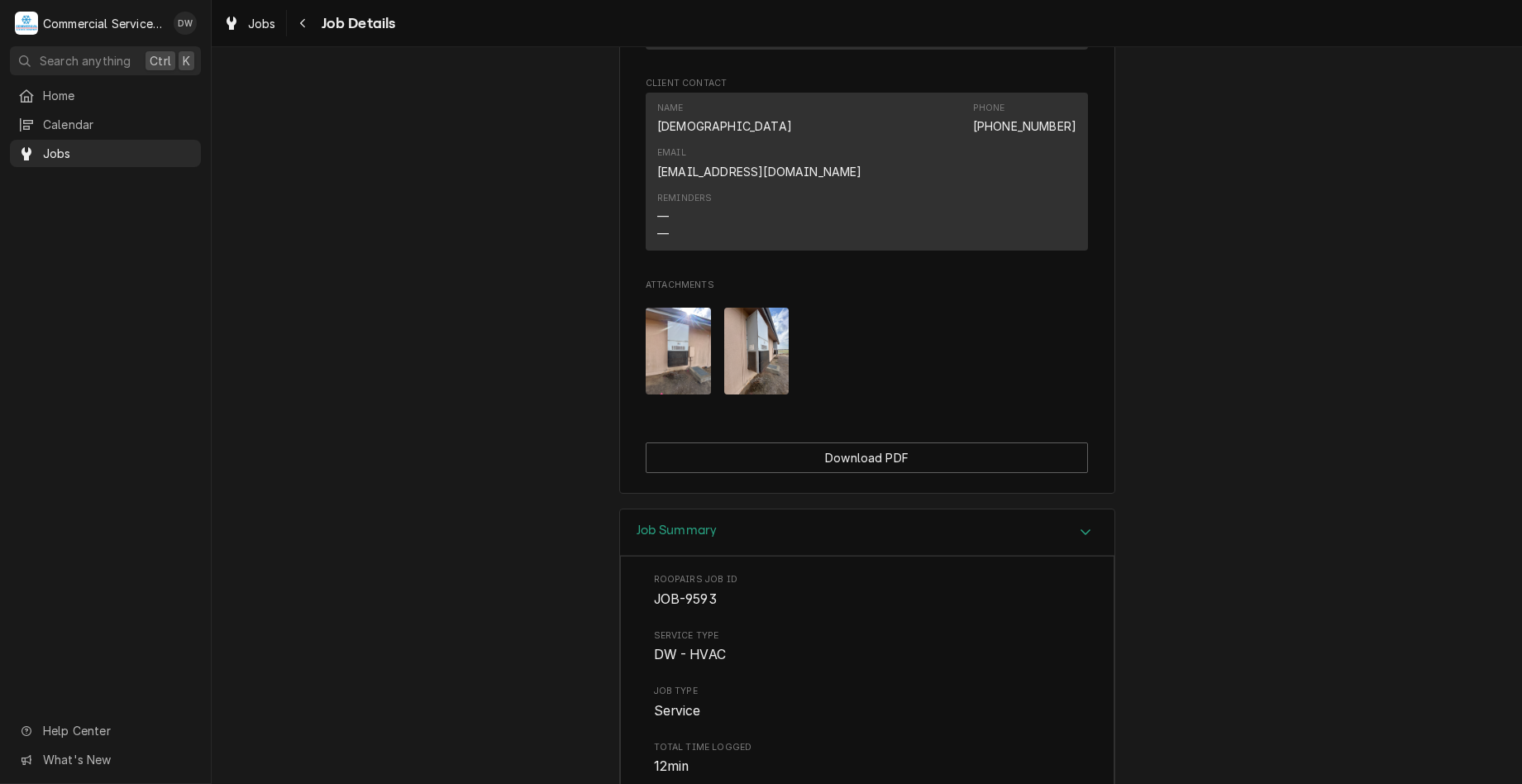
scroll to position [1520, 0]
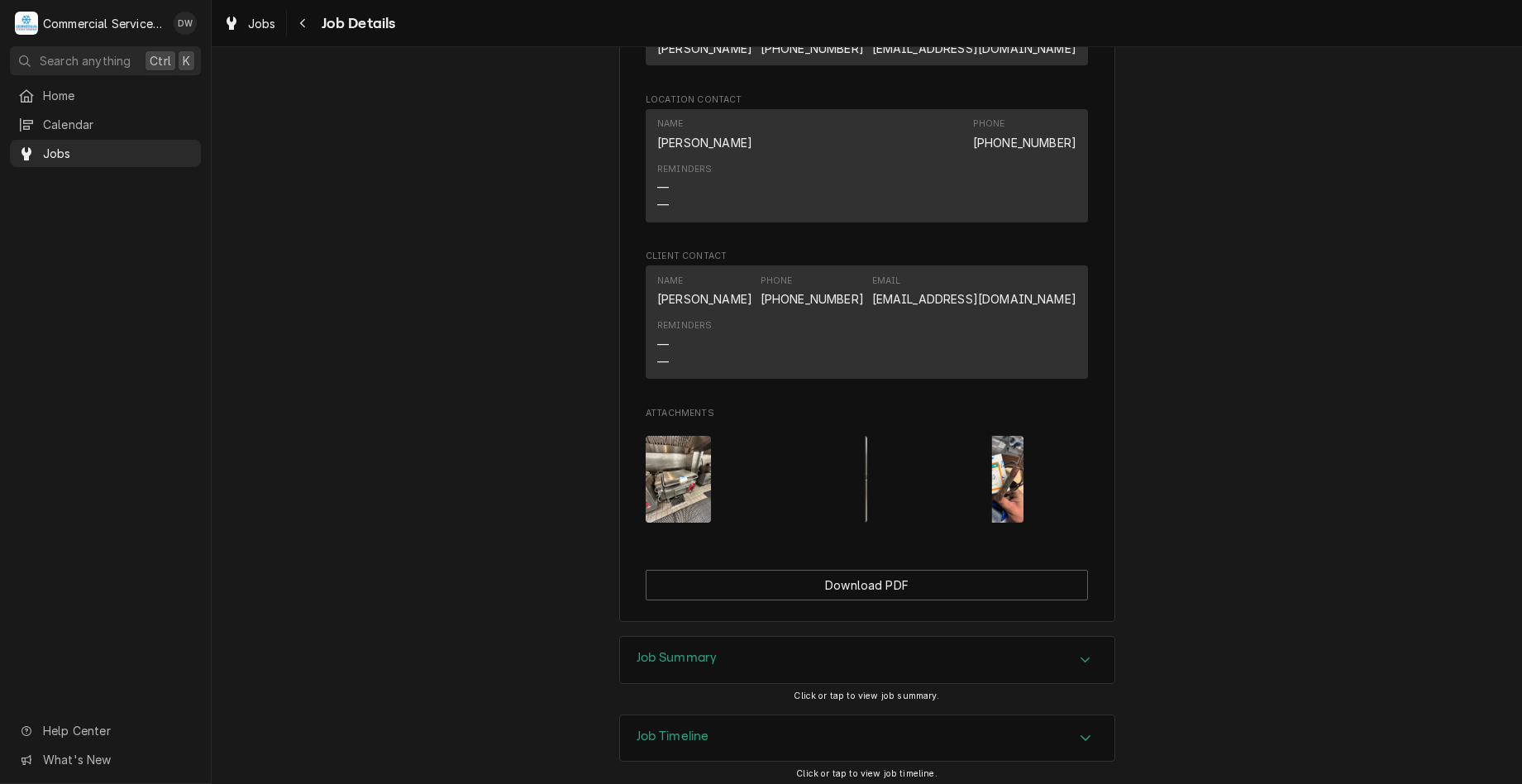
scroll to position [1297, 0]
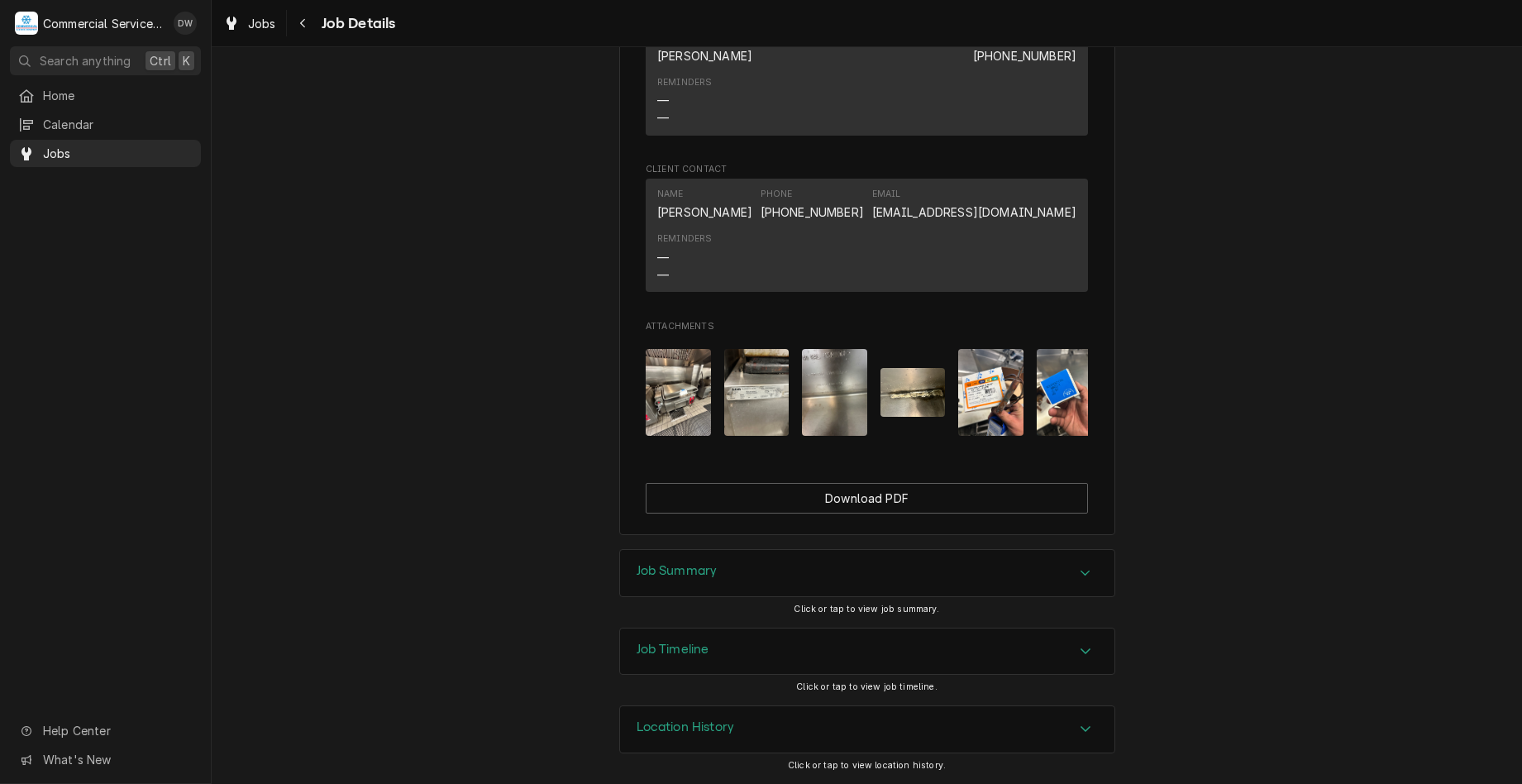
click at [1023, 574] on div "Job Summary" at bounding box center [867, 573] width 494 height 46
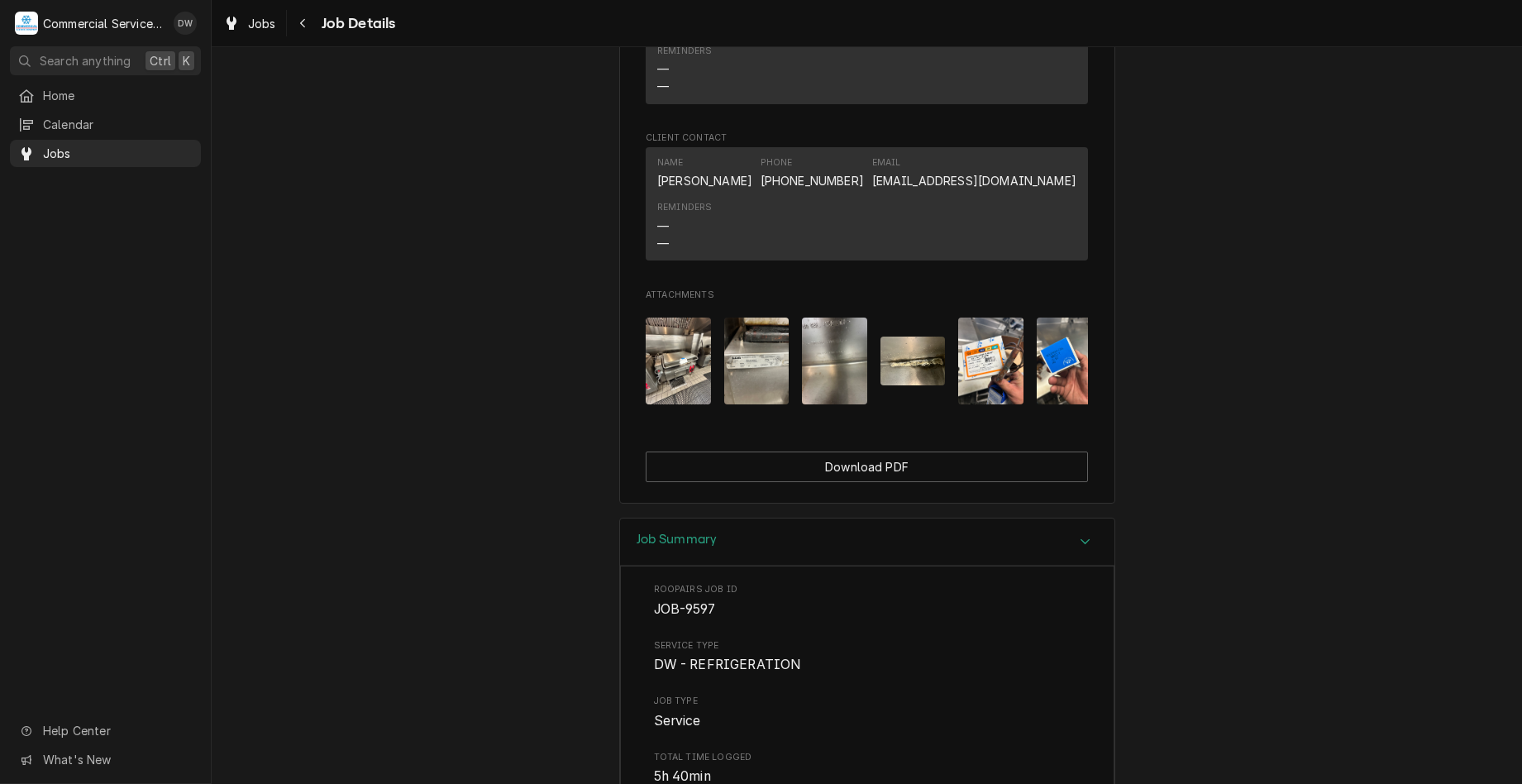
click at [1083, 548] on icon "Accordion Header" at bounding box center [1085, 541] width 12 height 13
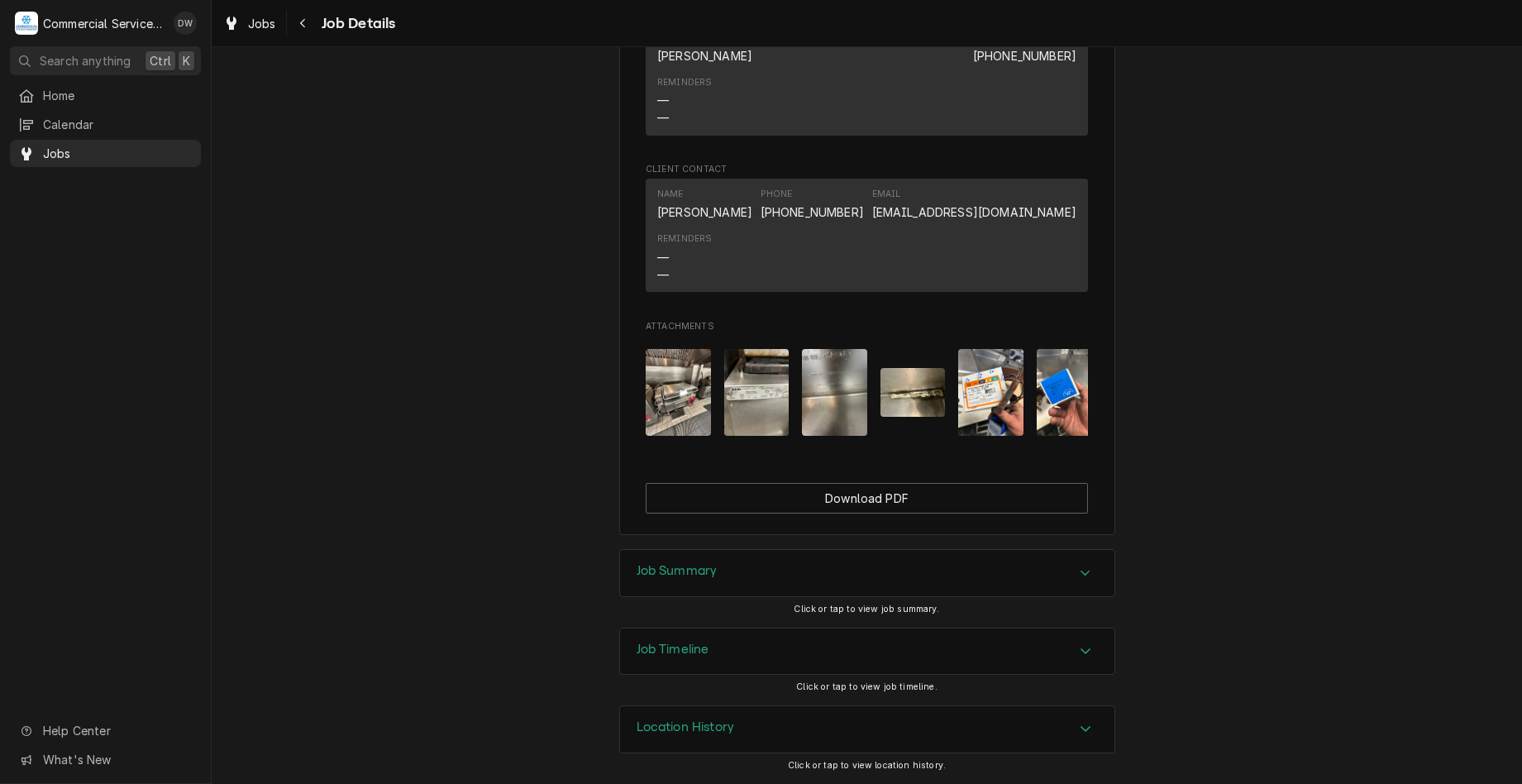
click at [1083, 573] on icon "Accordion Header" at bounding box center [1085, 573] width 12 height 13
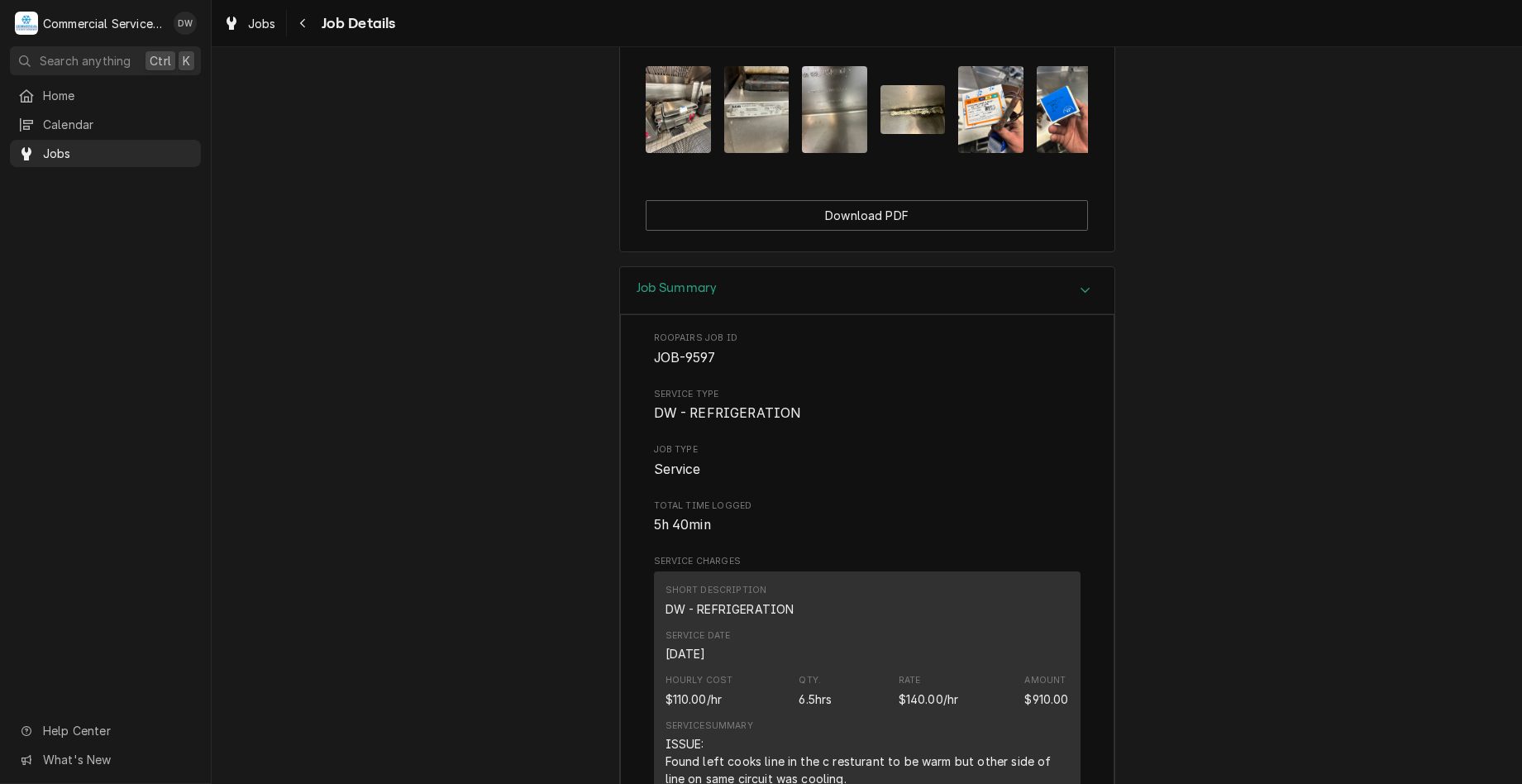
scroll to position [1627, 0]
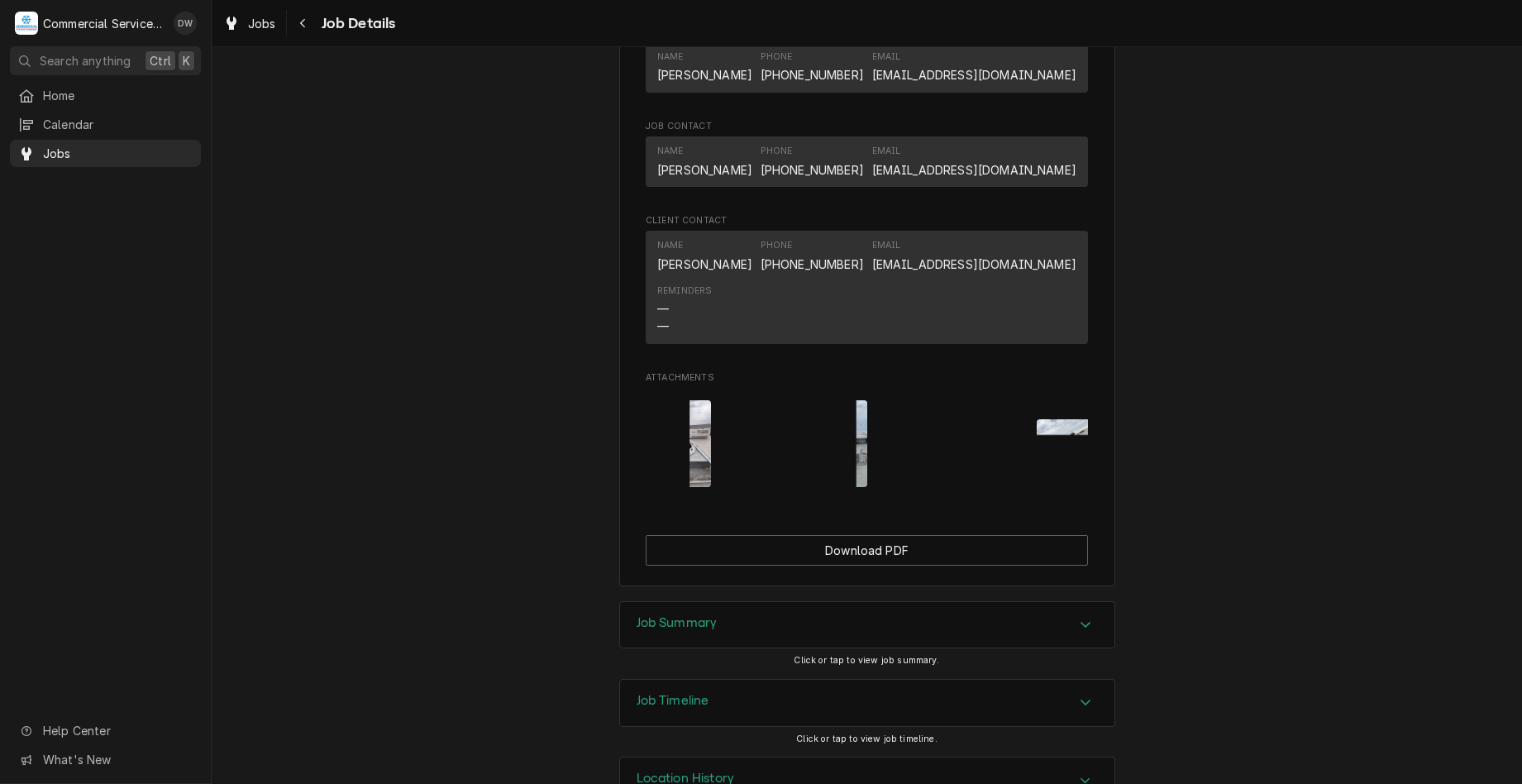
scroll to position [1101, 0]
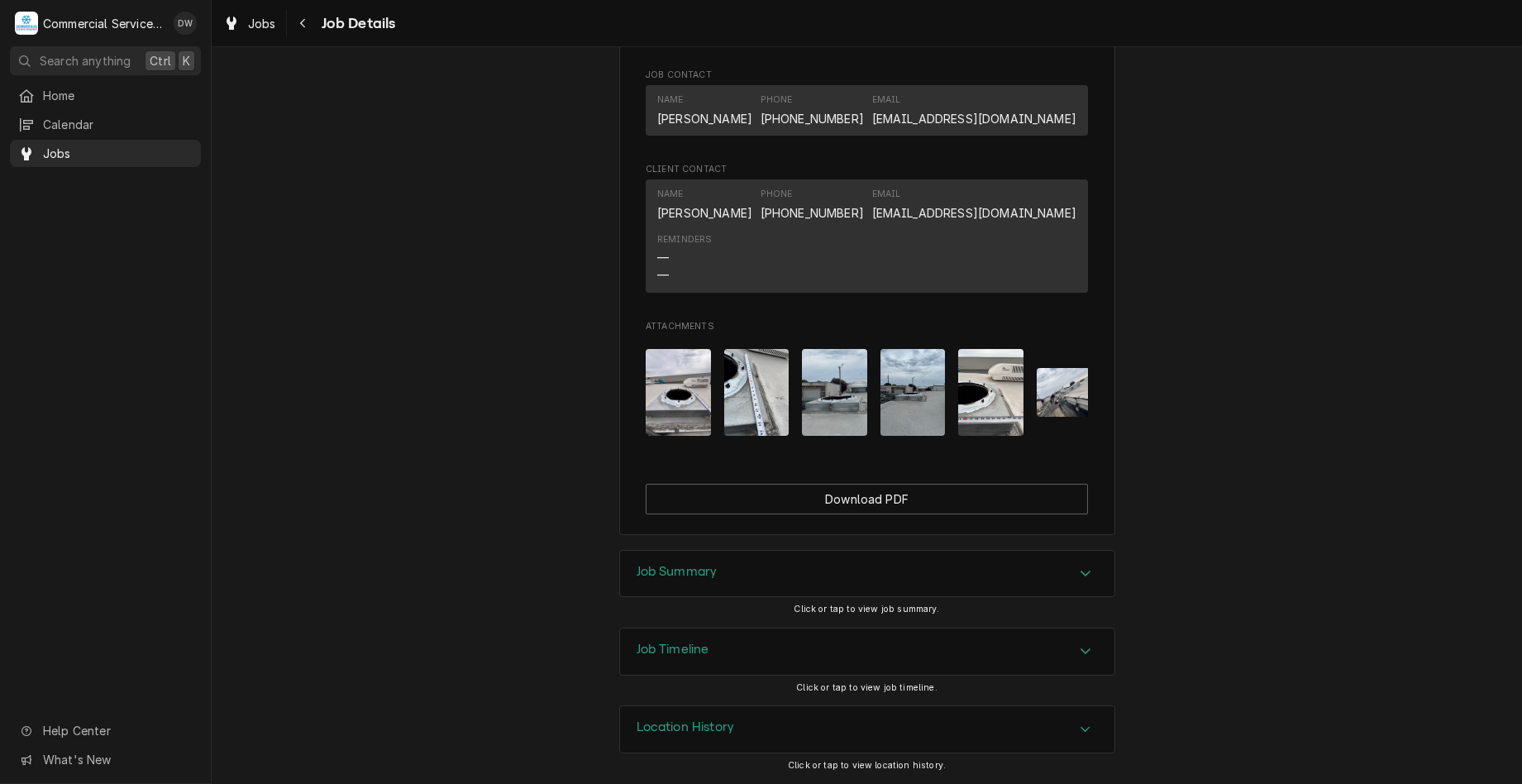
click at [1082, 568] on icon "Accordion Header" at bounding box center [1085, 573] width 12 height 13
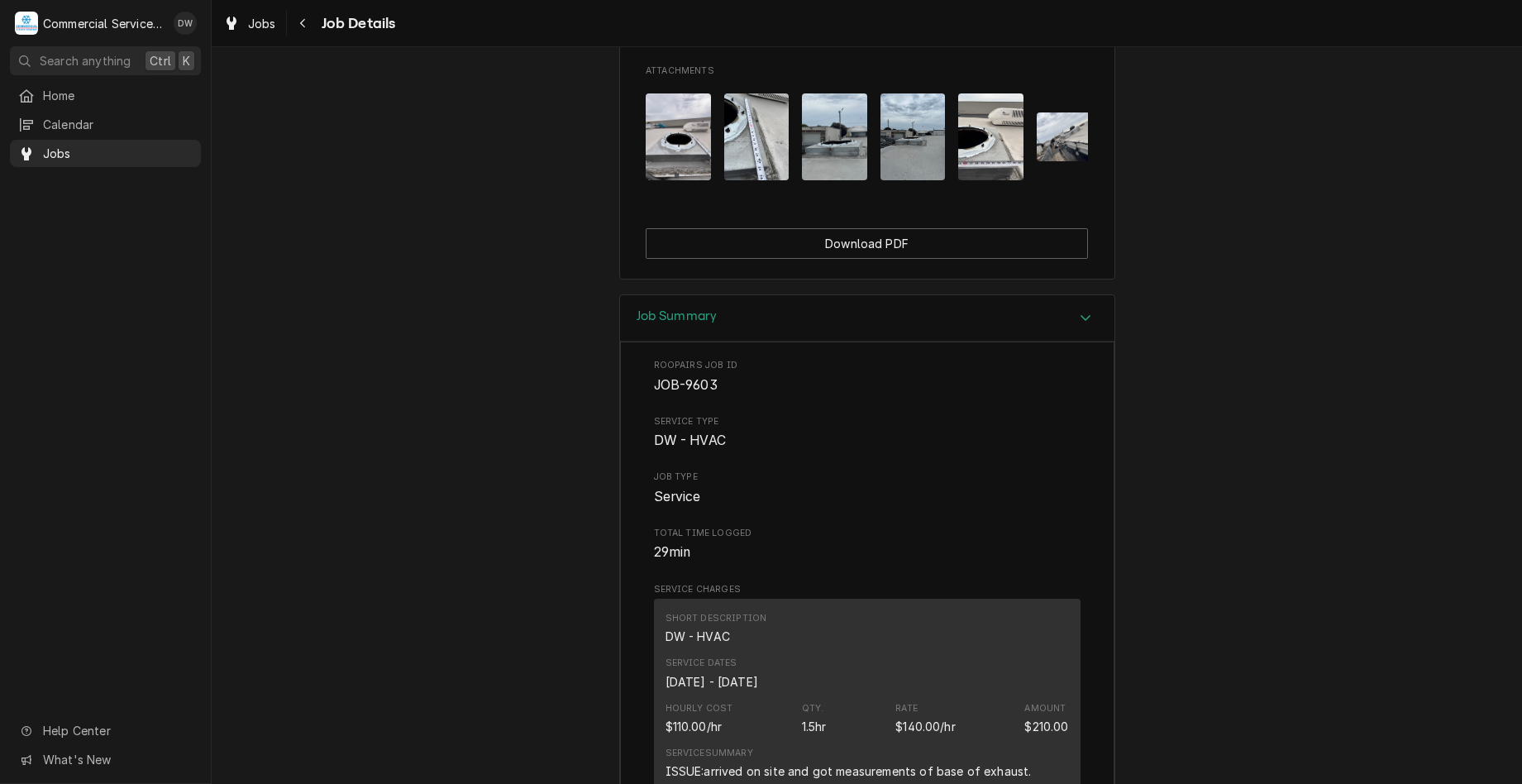
scroll to position [1348, 0]
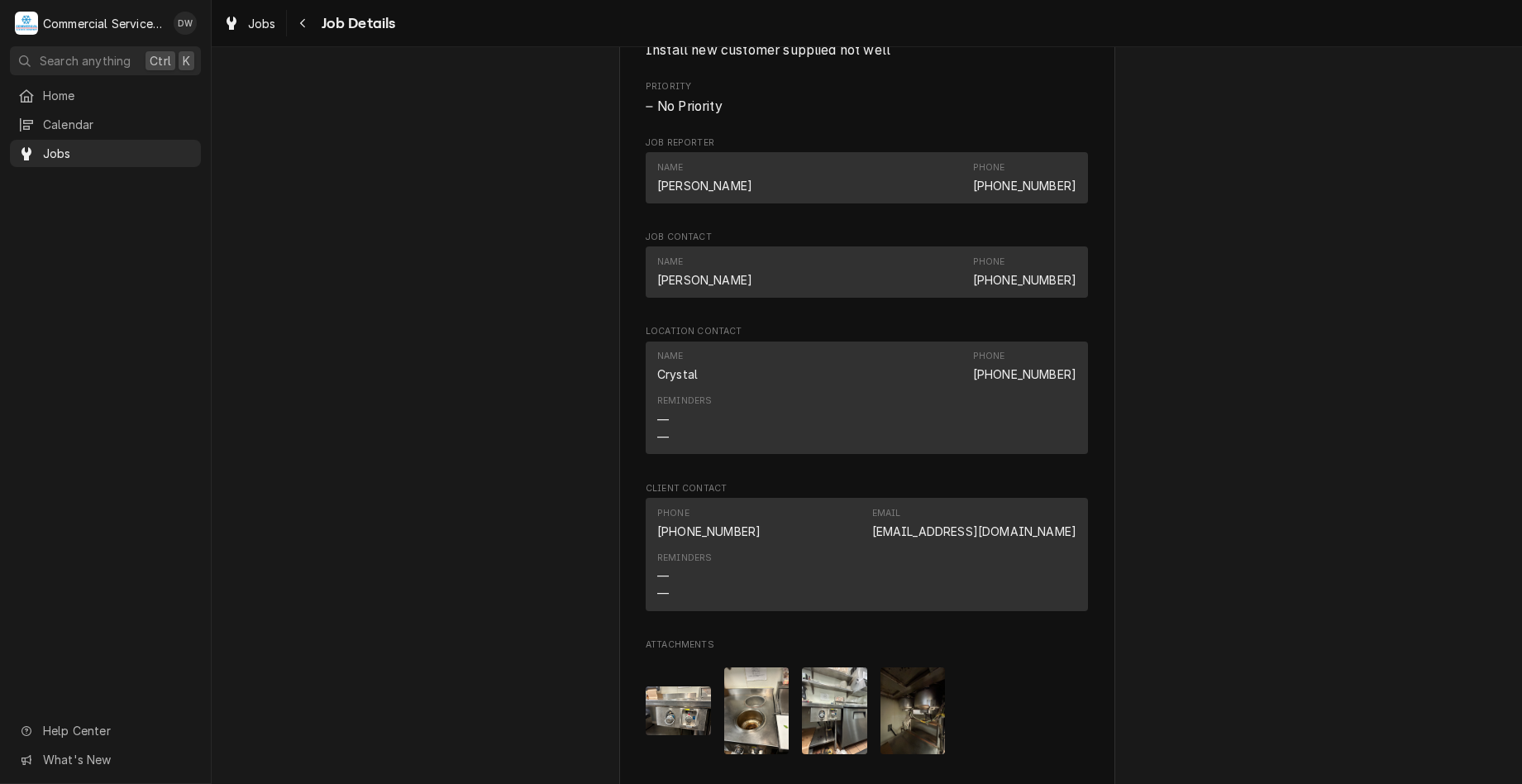
scroll to position [1079, 0]
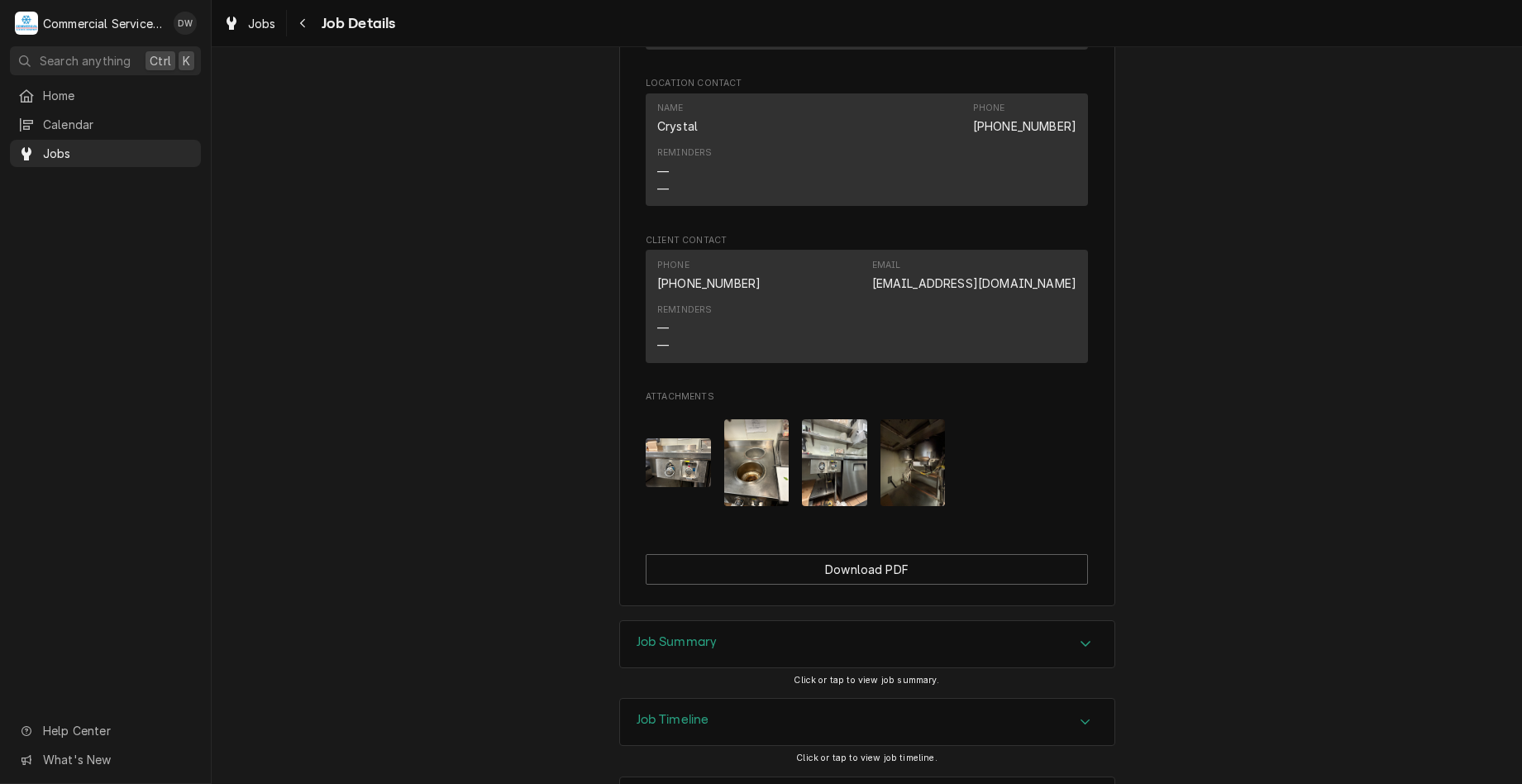
click at [1092, 667] on div "Job Summary" at bounding box center [867, 644] width 494 height 46
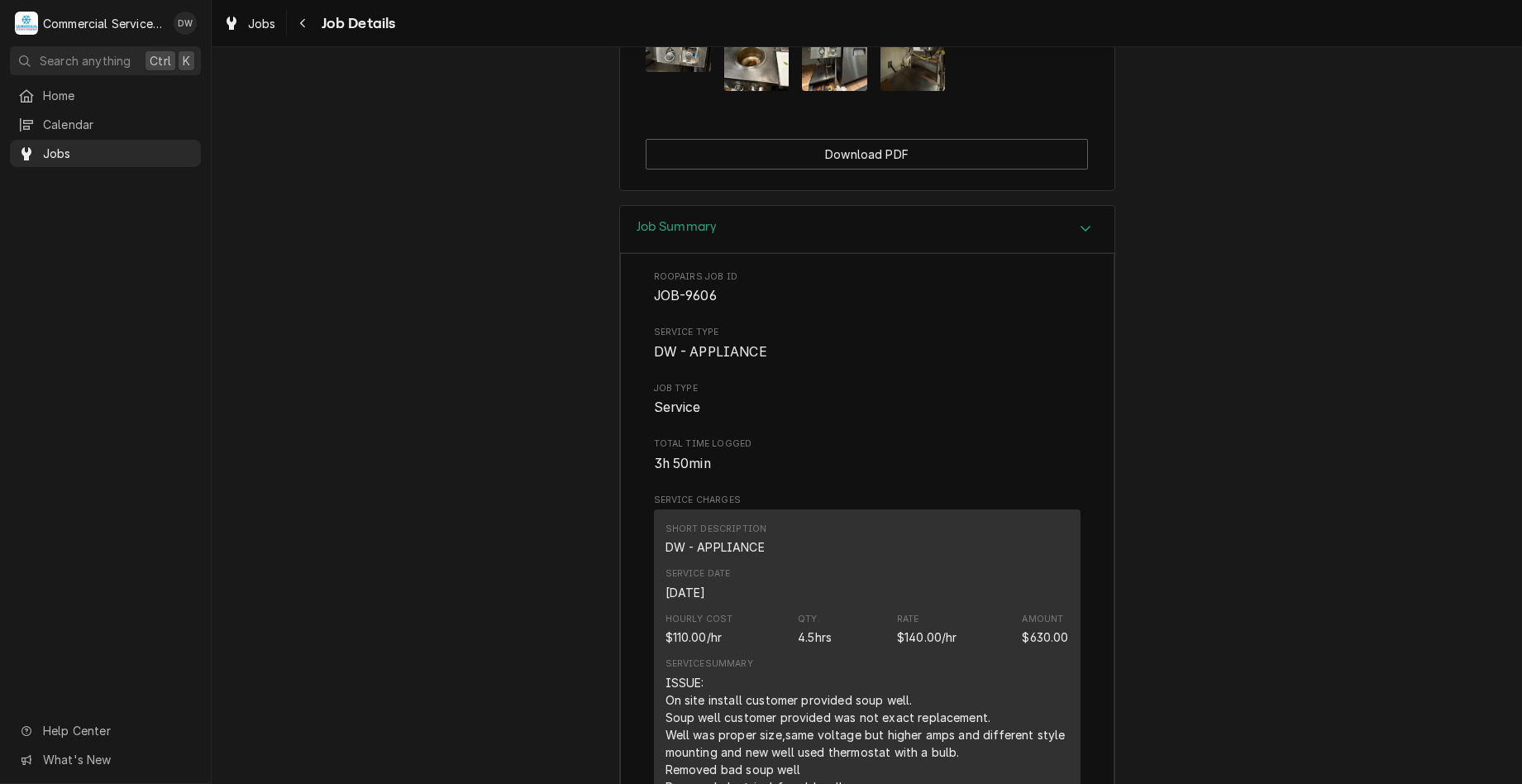
scroll to position [1576, 0]
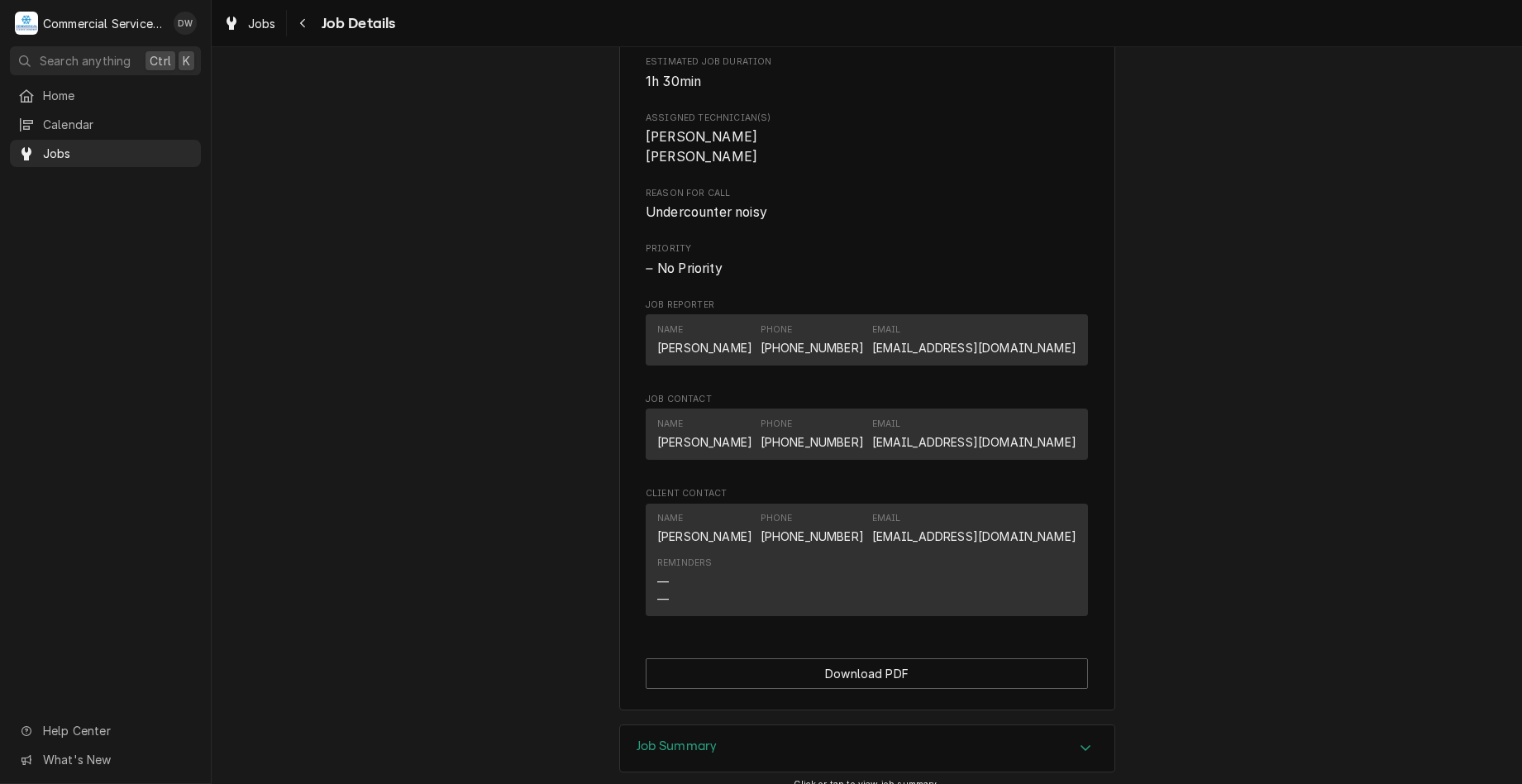
scroll to position [744, 0]
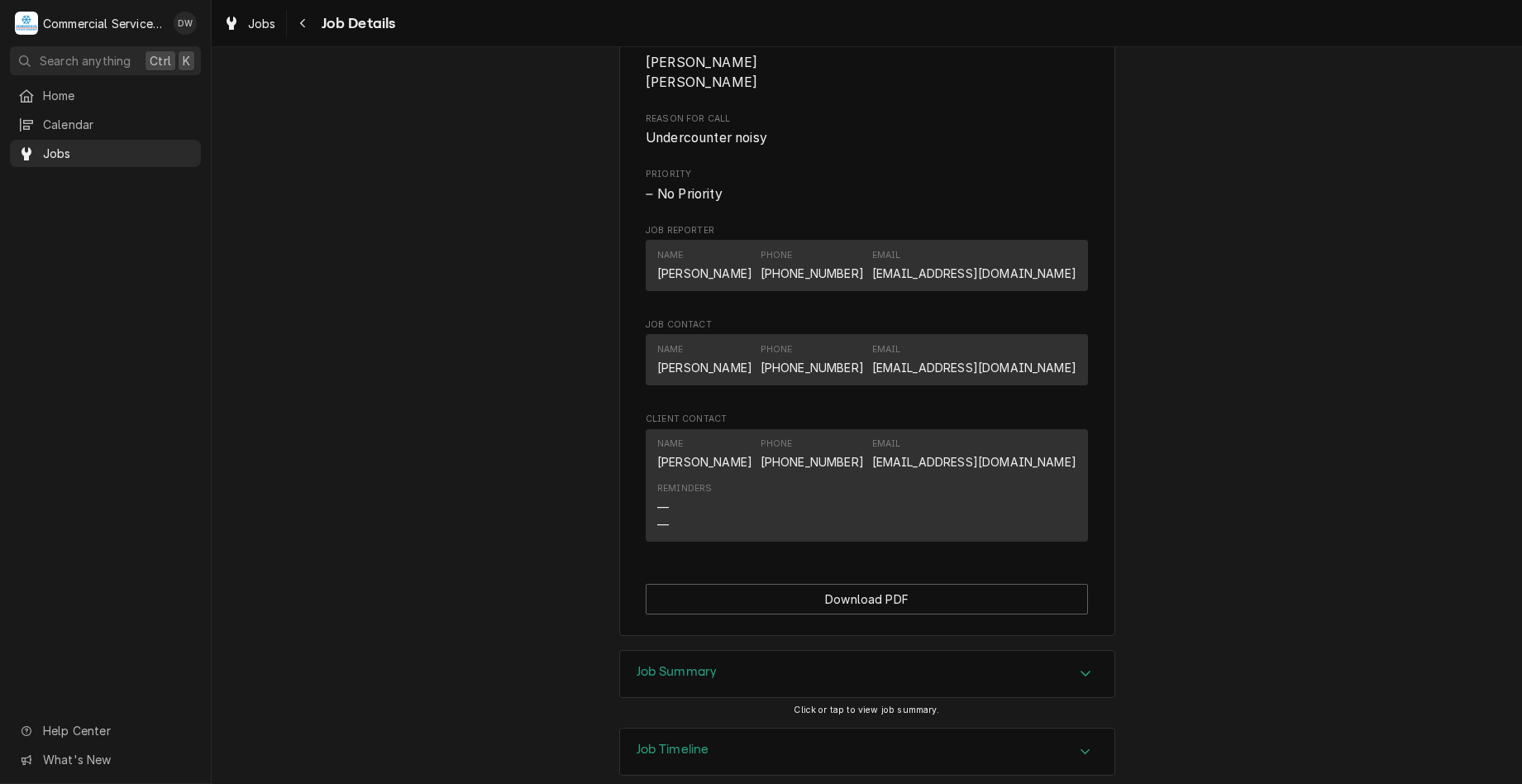
click at [959, 697] on div "Job Summary" at bounding box center [867, 674] width 494 height 46
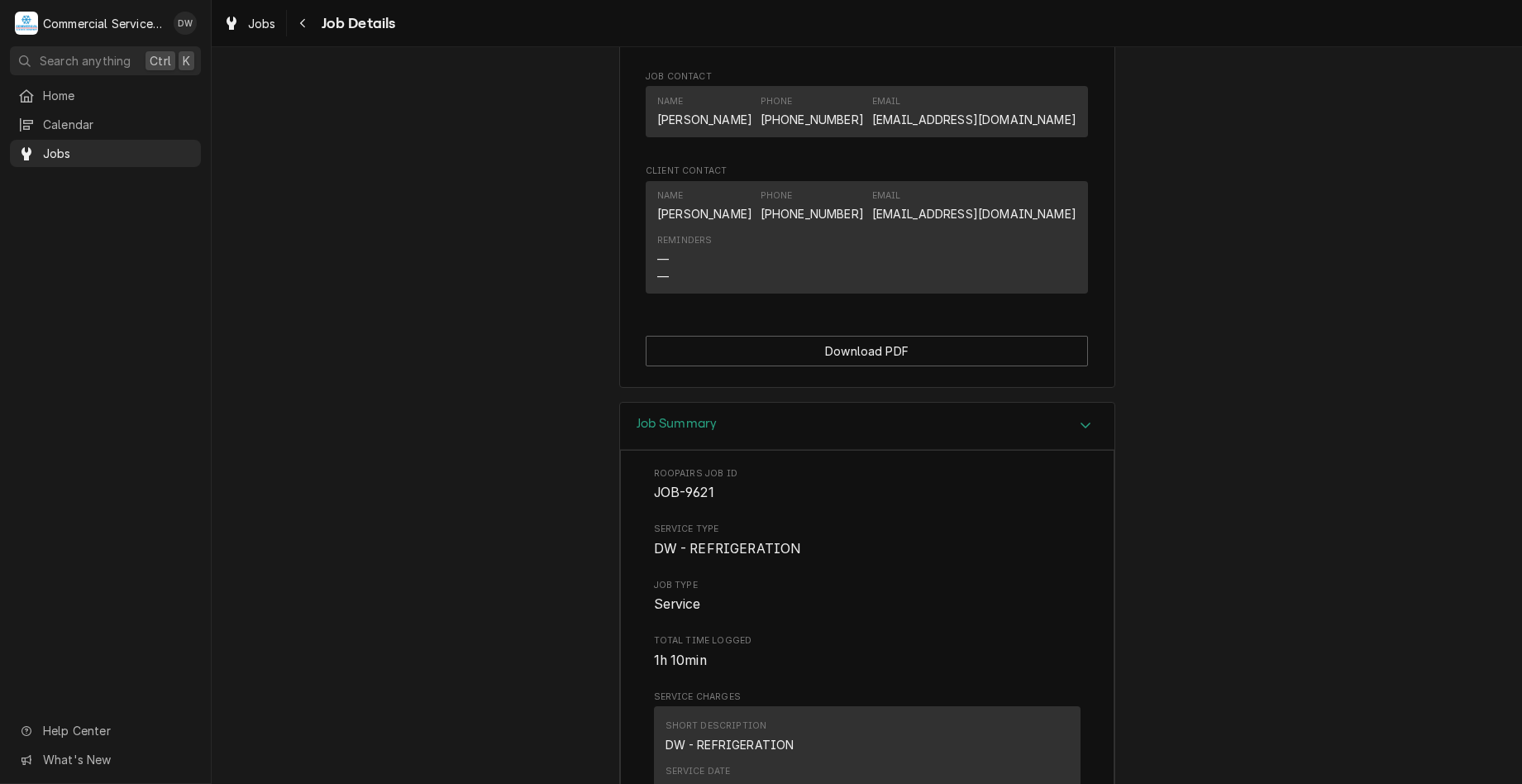
scroll to position [1157, 0]
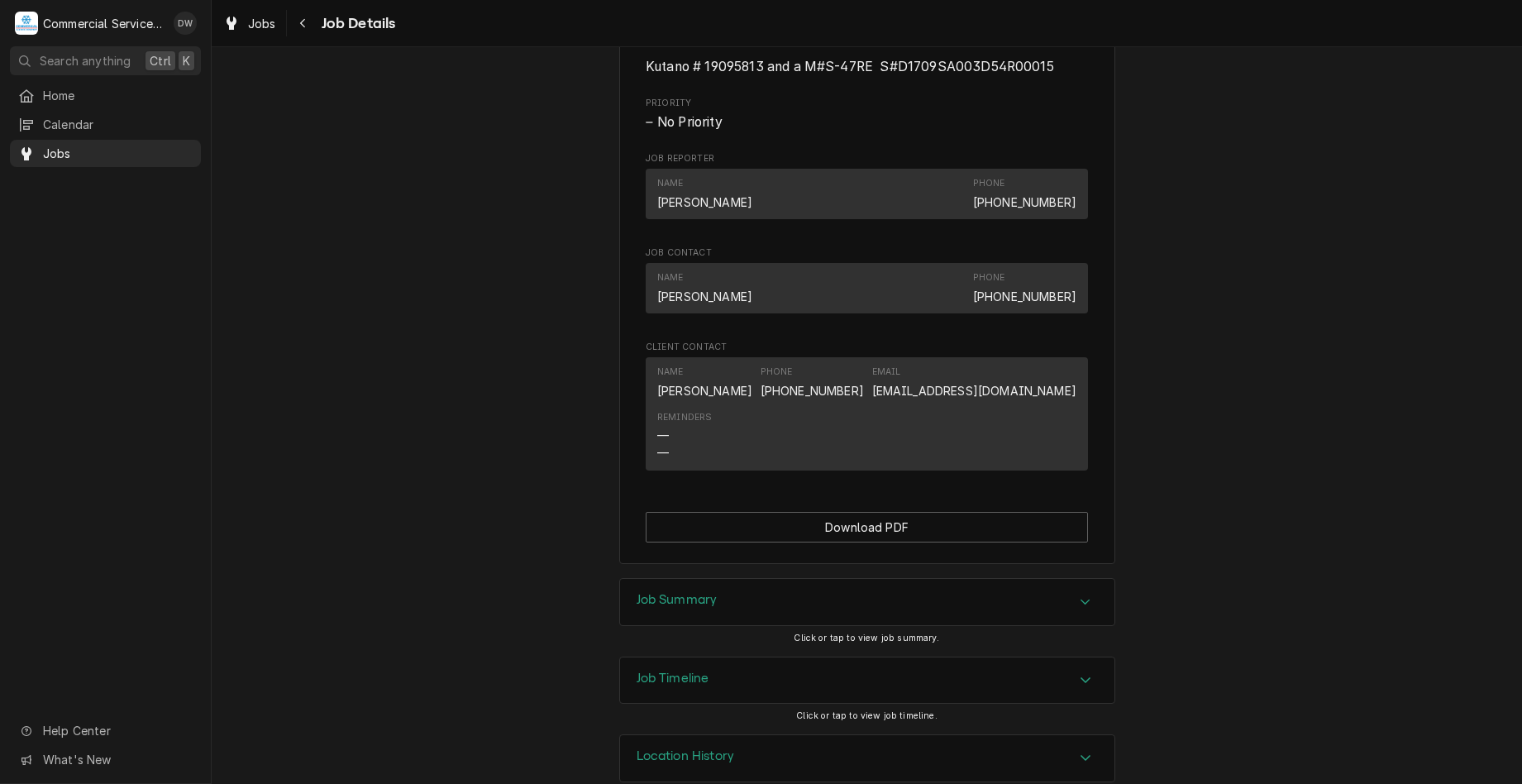
scroll to position [1037, 0]
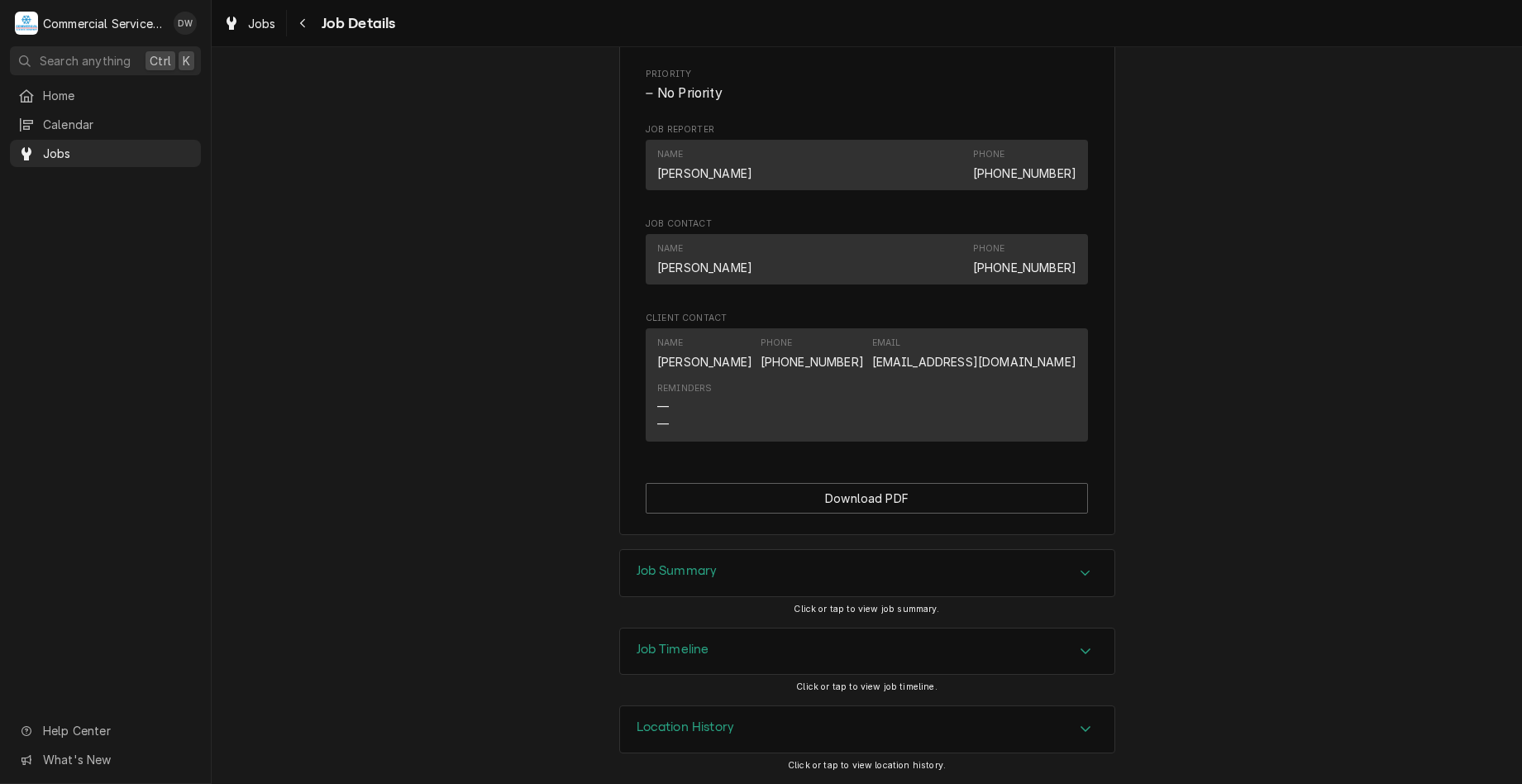
click at [1078, 583] on div "Accordion Header" at bounding box center [1086, 573] width 25 height 20
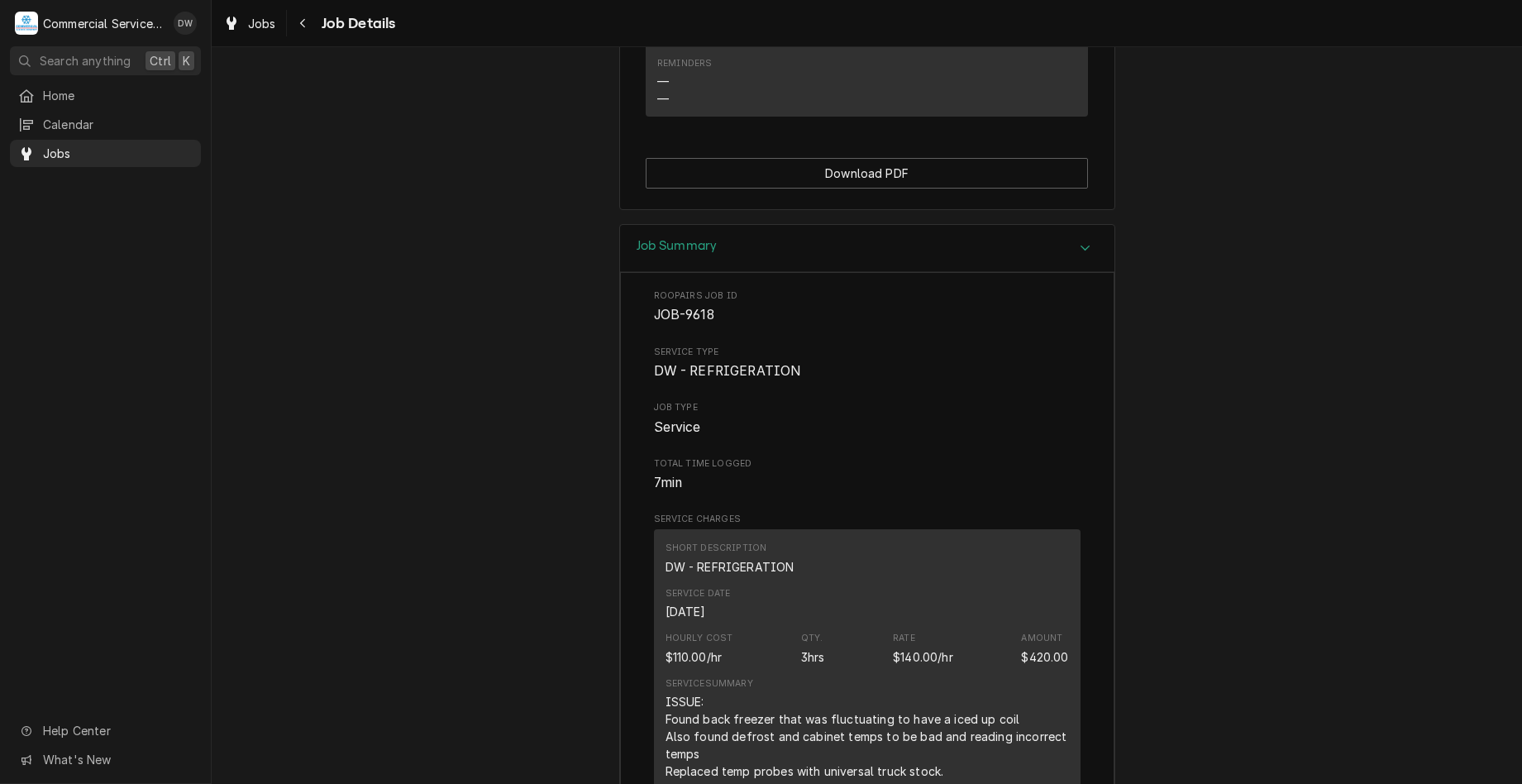
scroll to position [1450, 0]
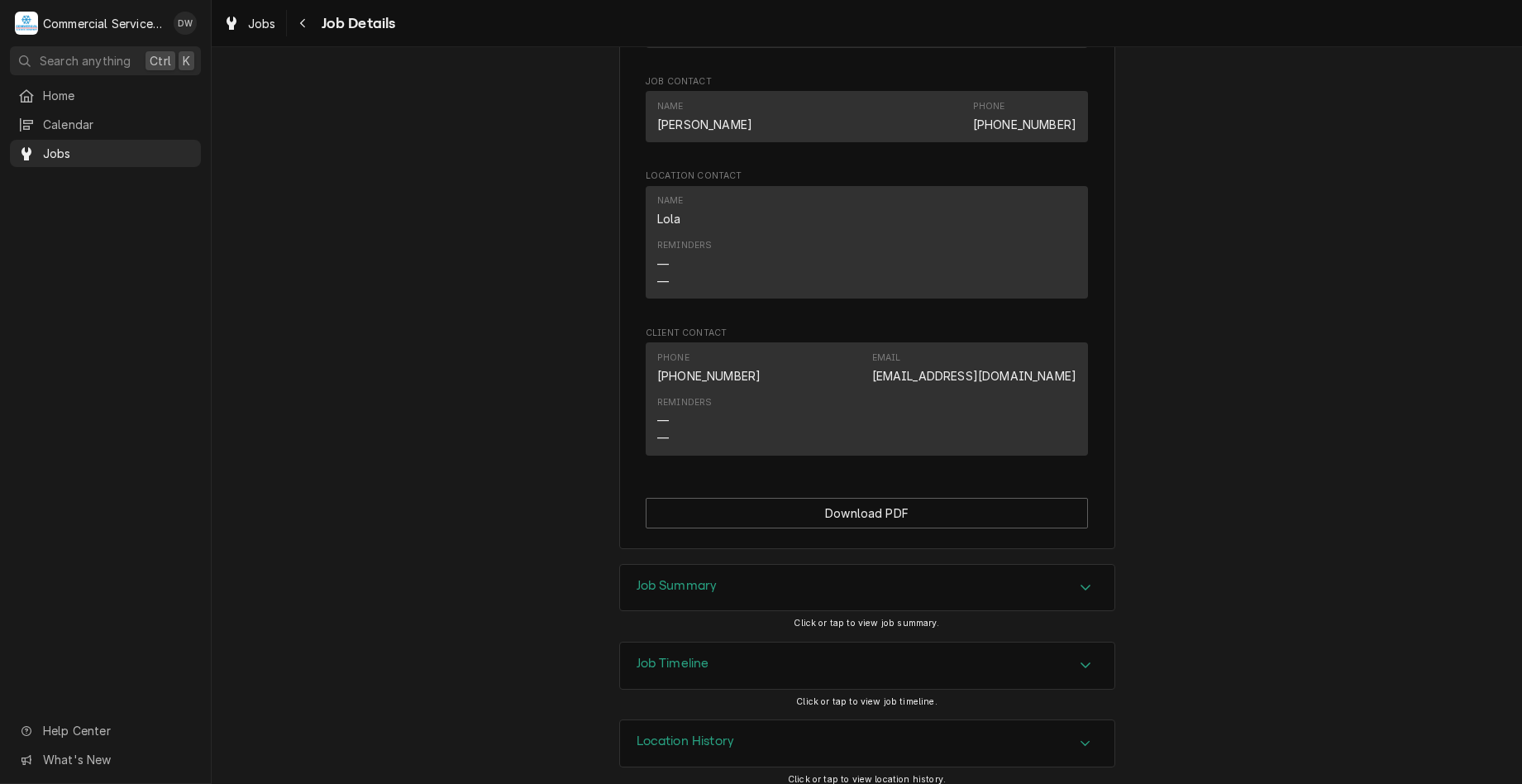
scroll to position [992, 0]
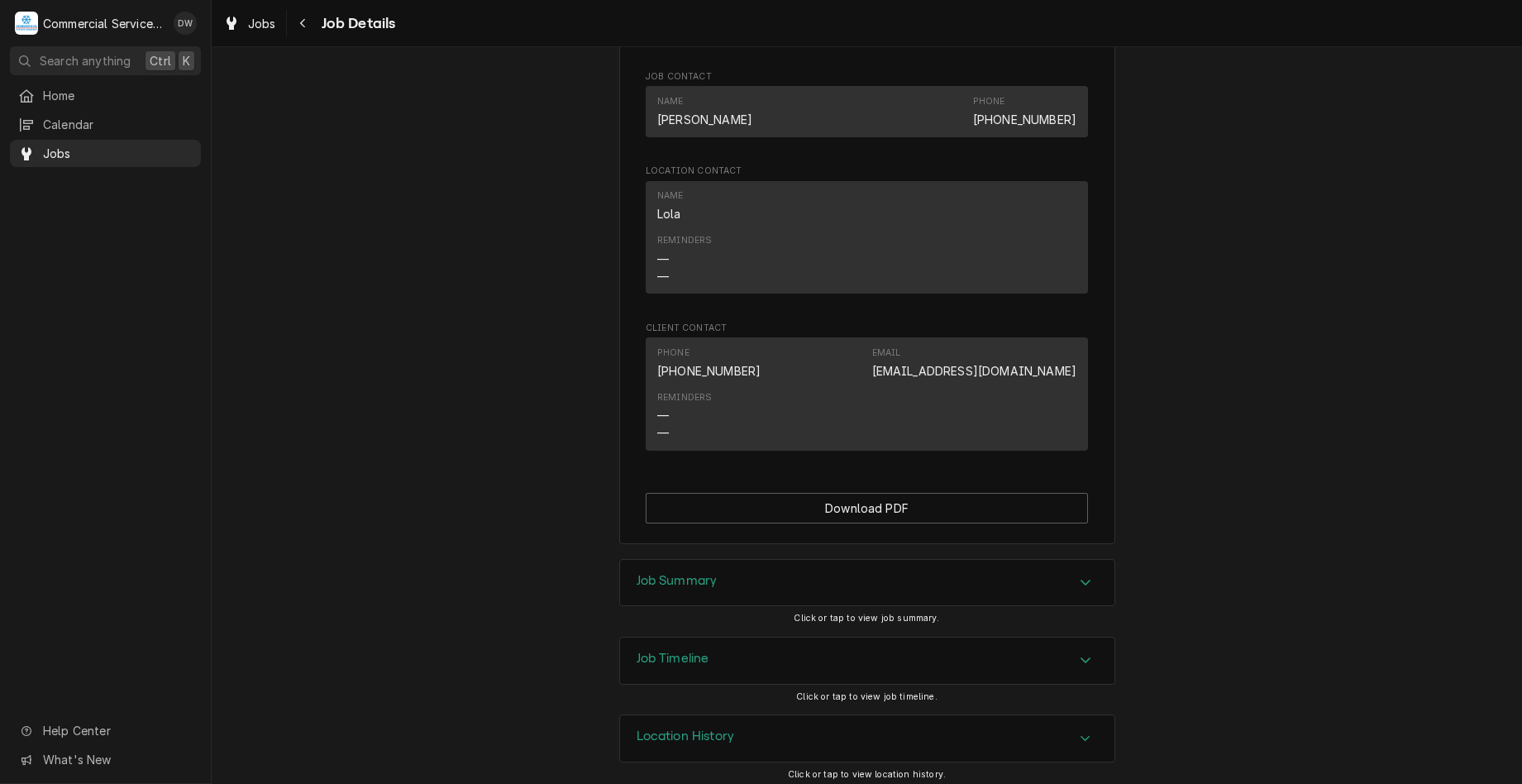
click at [1096, 606] on div "Job Summary" at bounding box center [867, 583] width 494 height 46
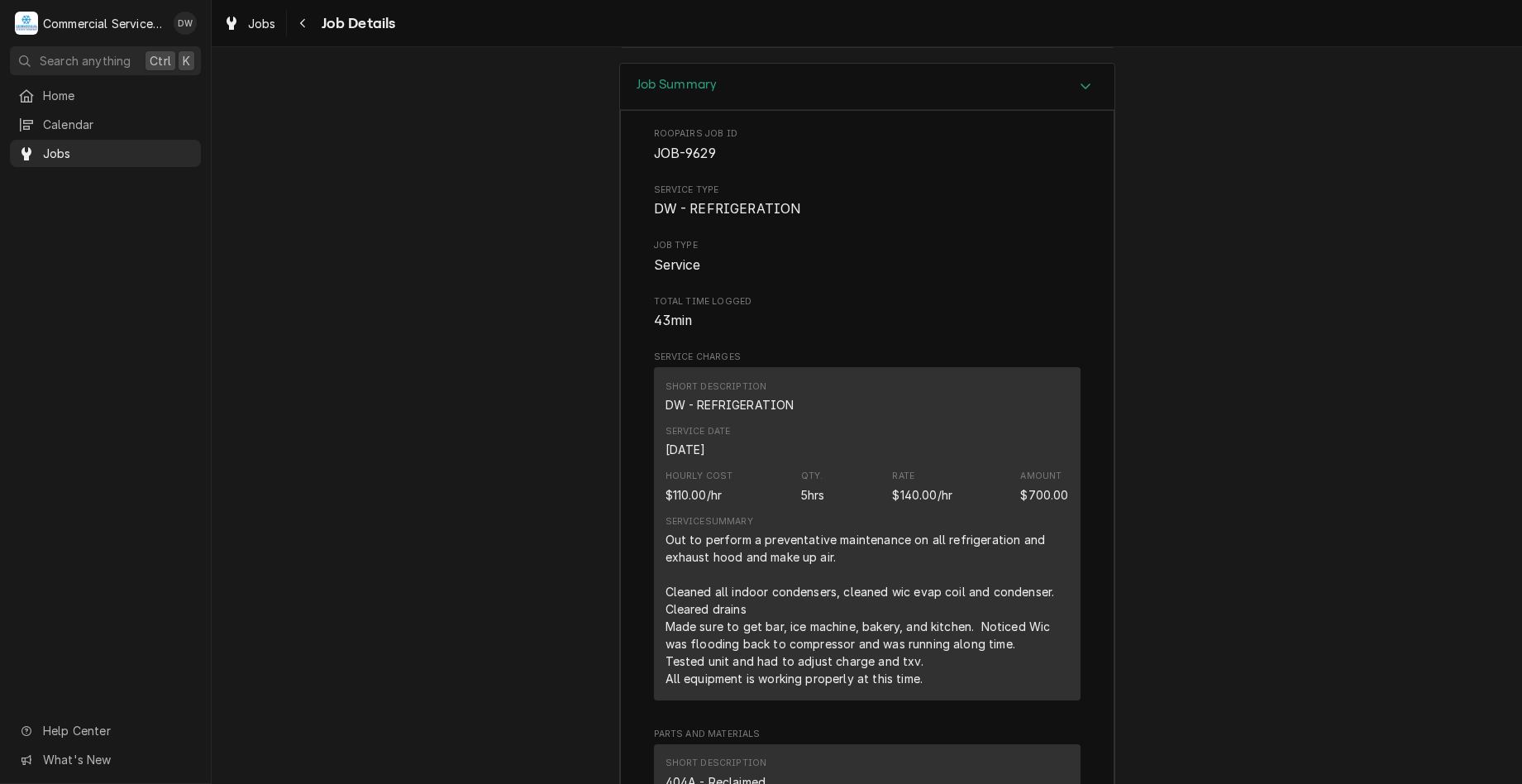
scroll to position [1819, 0]
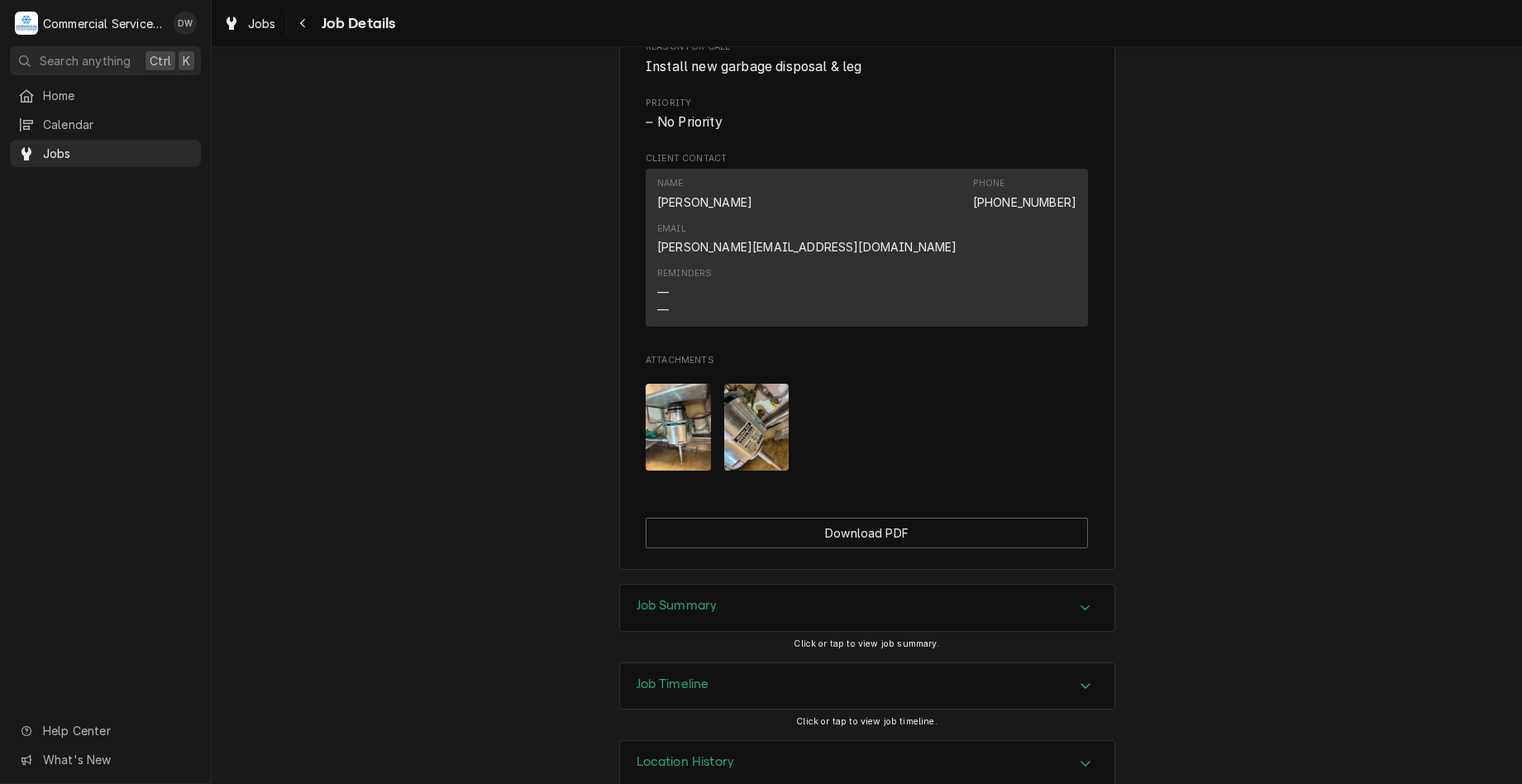
scroll to position [881, 0]
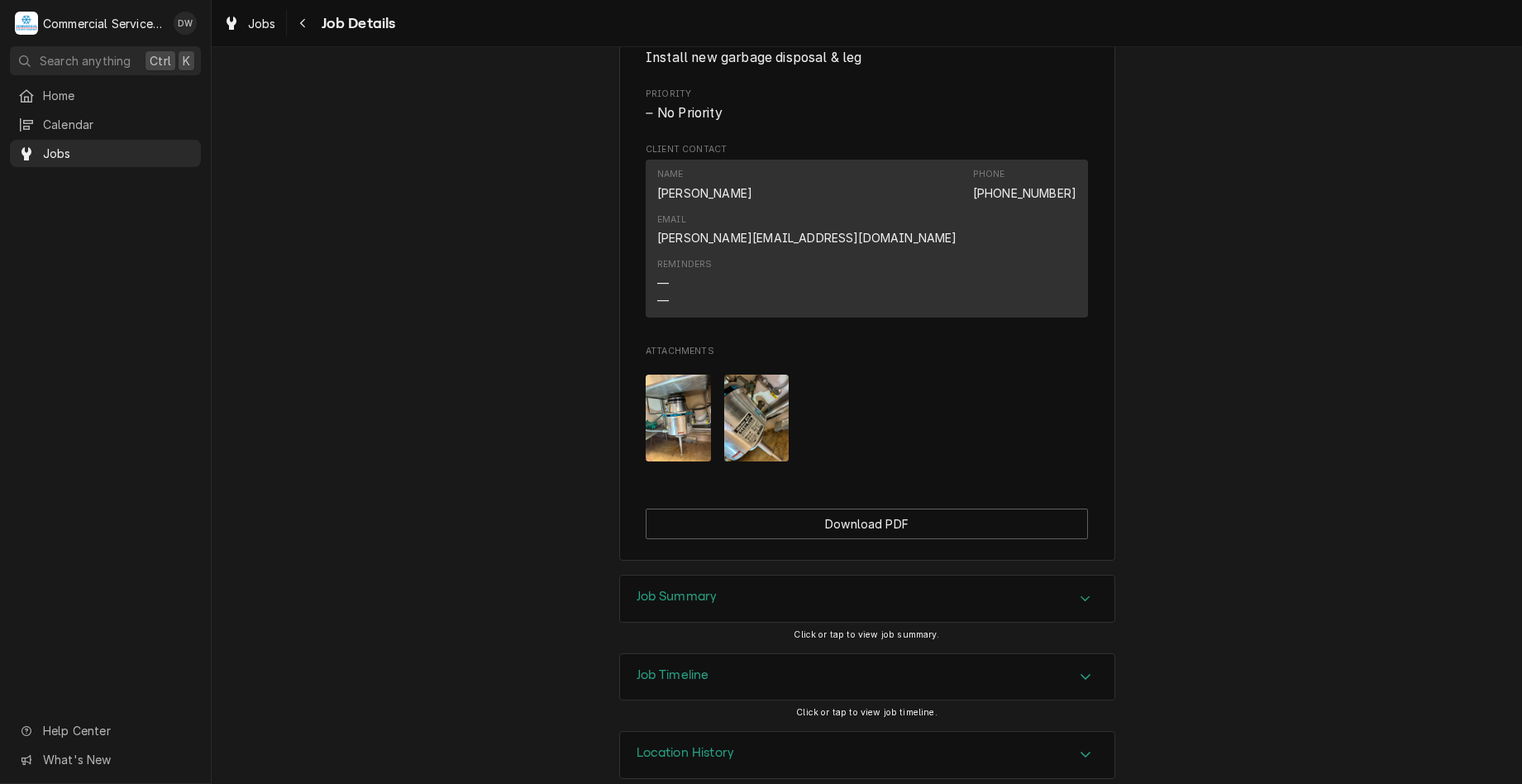
click at [943, 582] on div "Job Summary" at bounding box center [867, 599] width 494 height 46
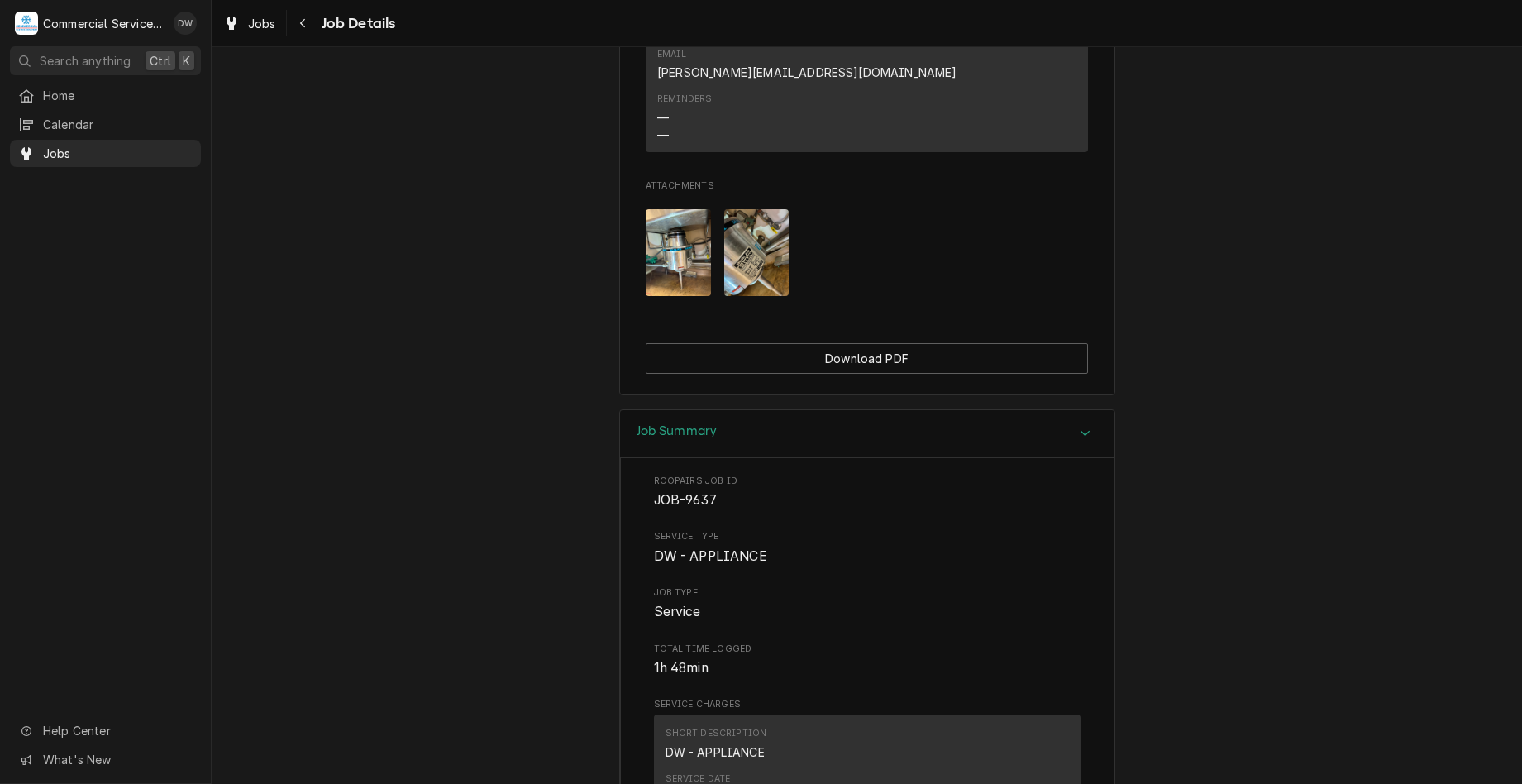
scroll to position [0, 0]
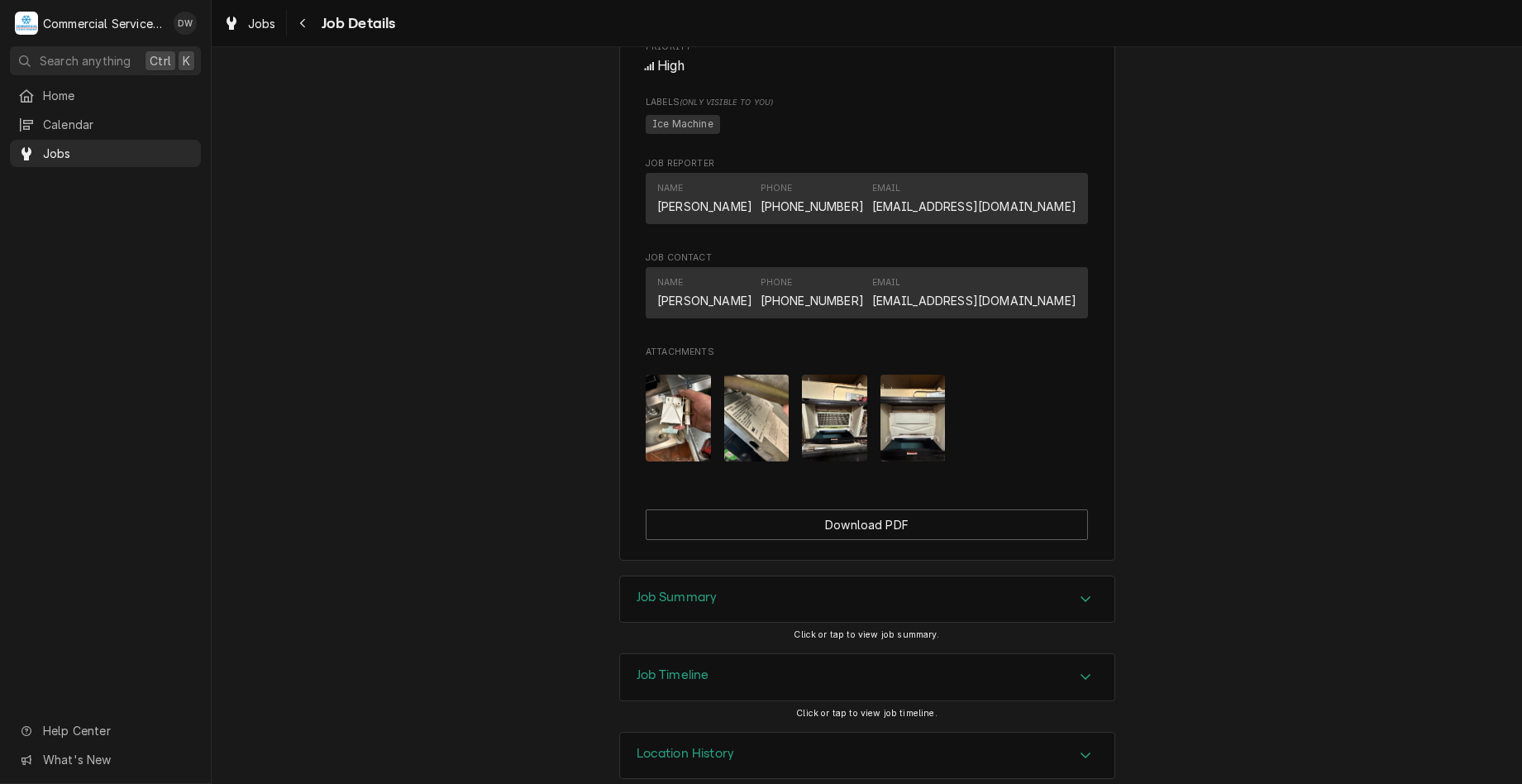
scroll to position [898, 0]
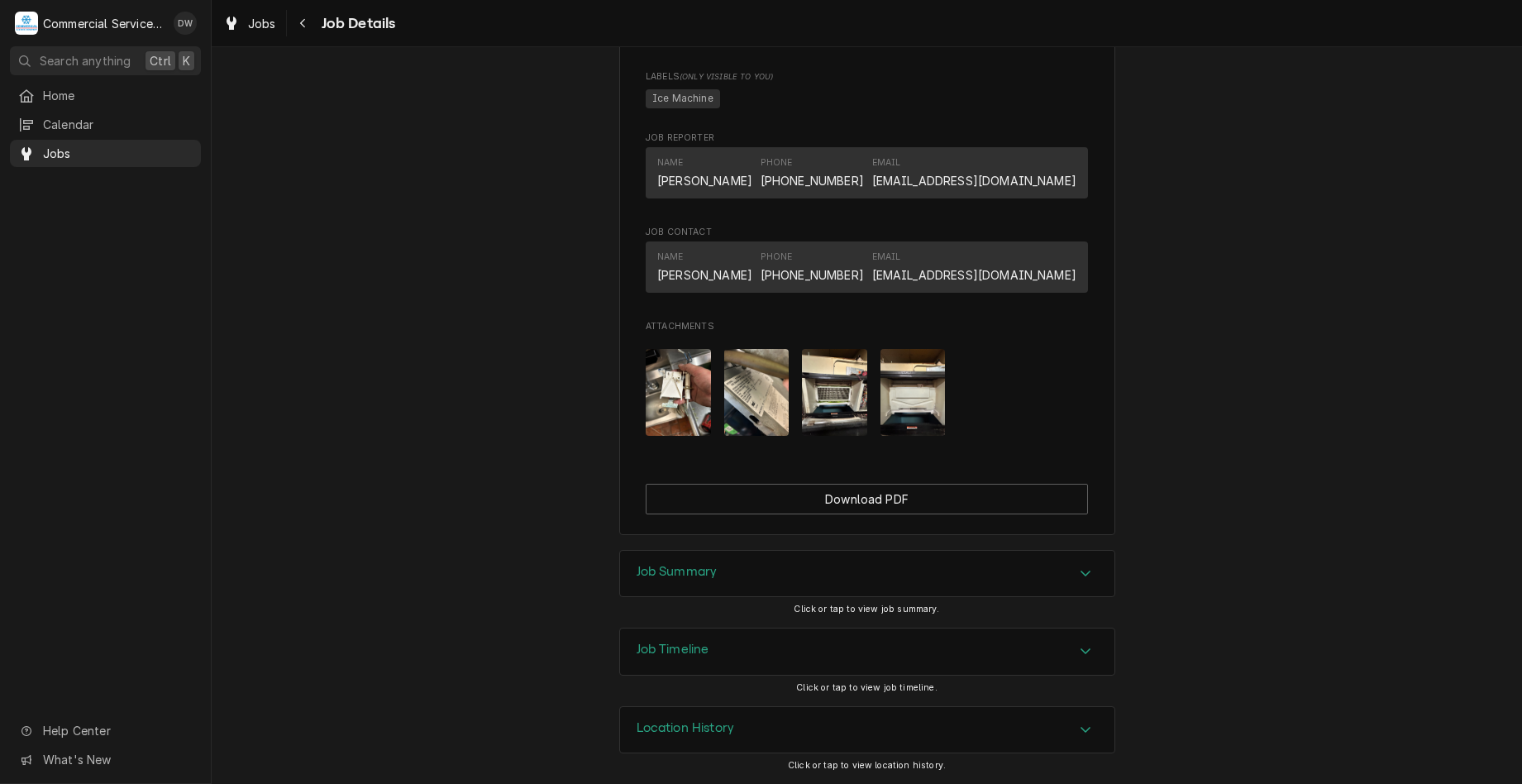
click at [1092, 578] on div "Job Summary" at bounding box center [867, 574] width 494 height 46
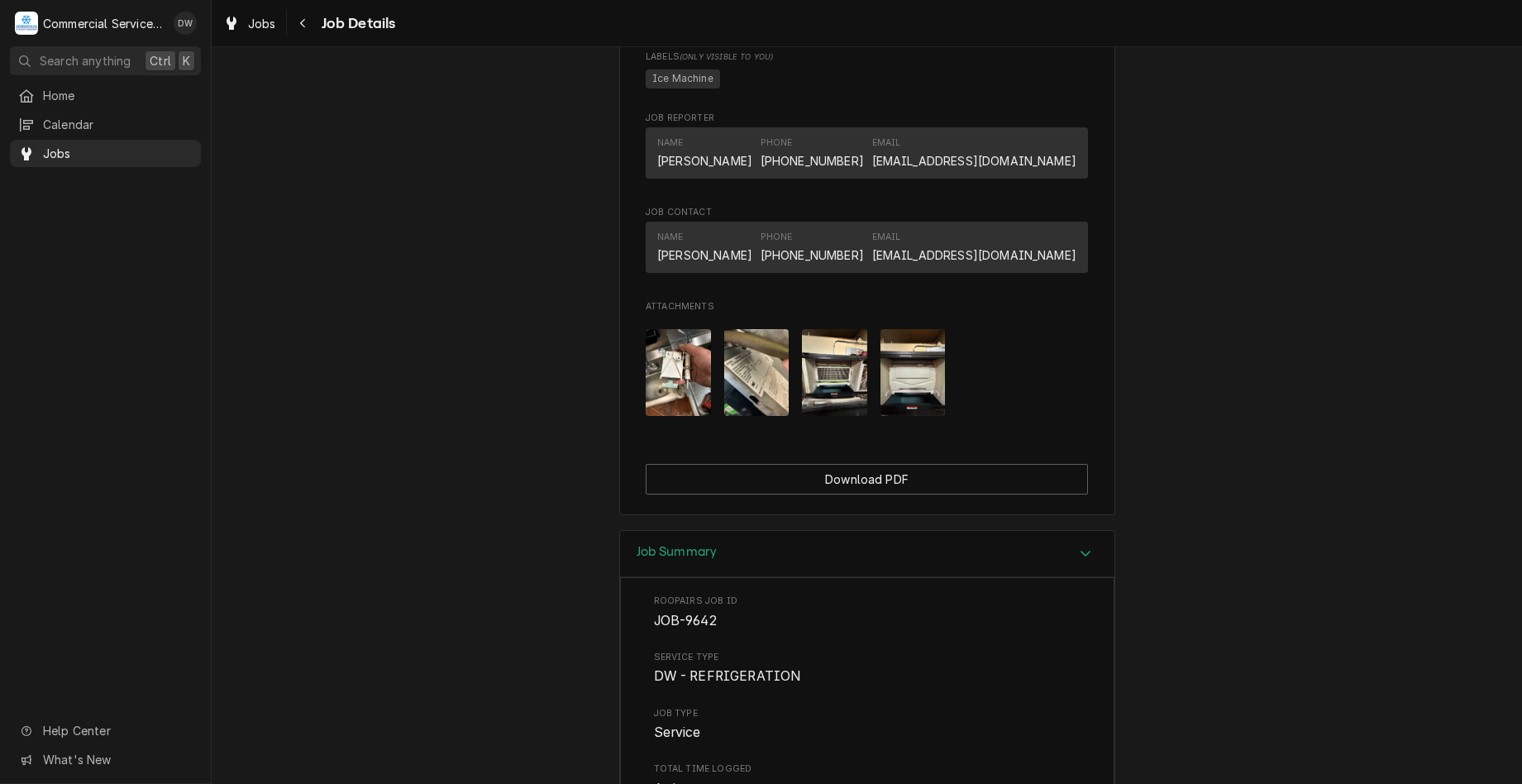
scroll to position [1146, 0]
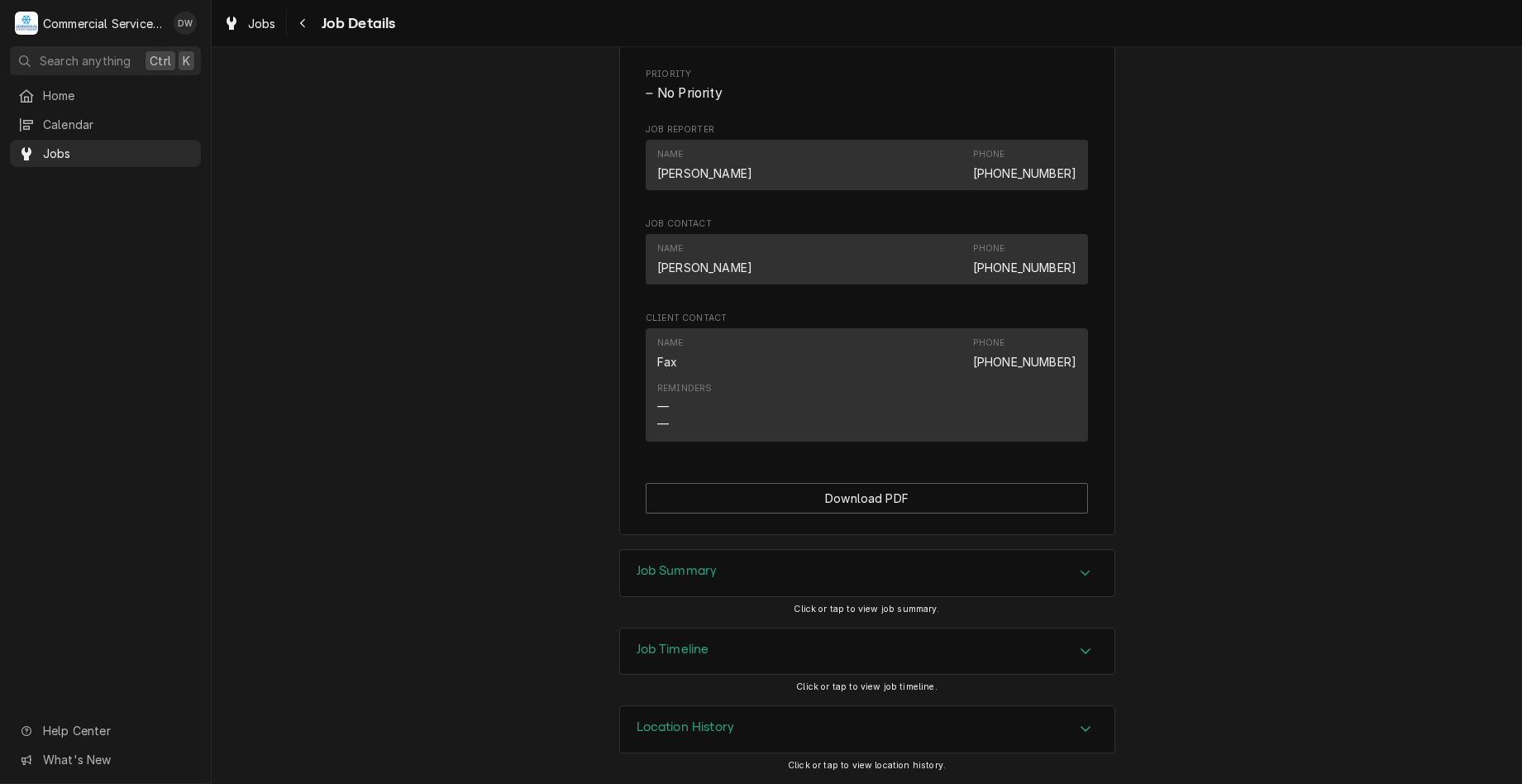
scroll to position [844, 0]
click at [871, 589] on div "Job Summary" at bounding box center [867, 573] width 494 height 46
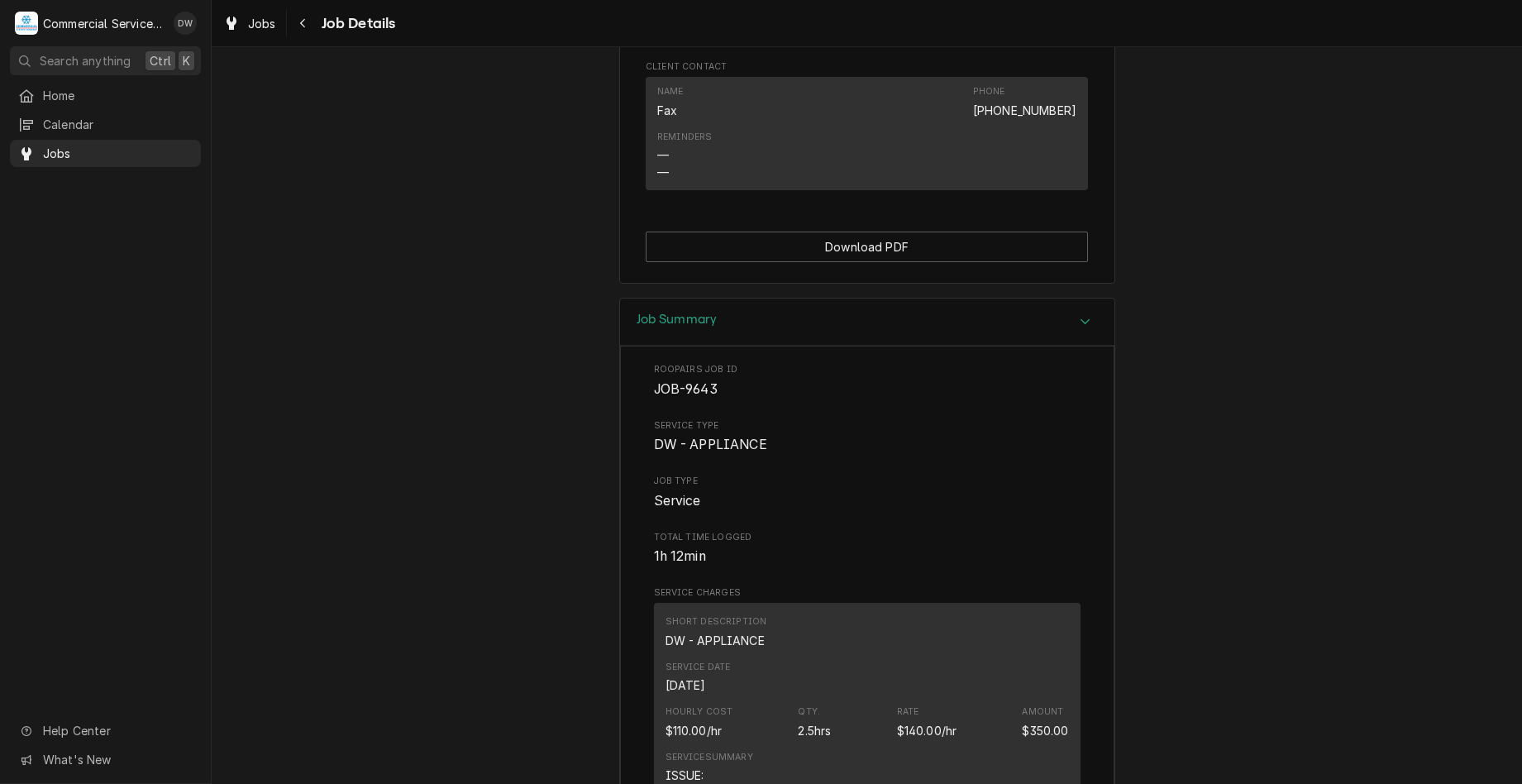
scroll to position [1092, 0]
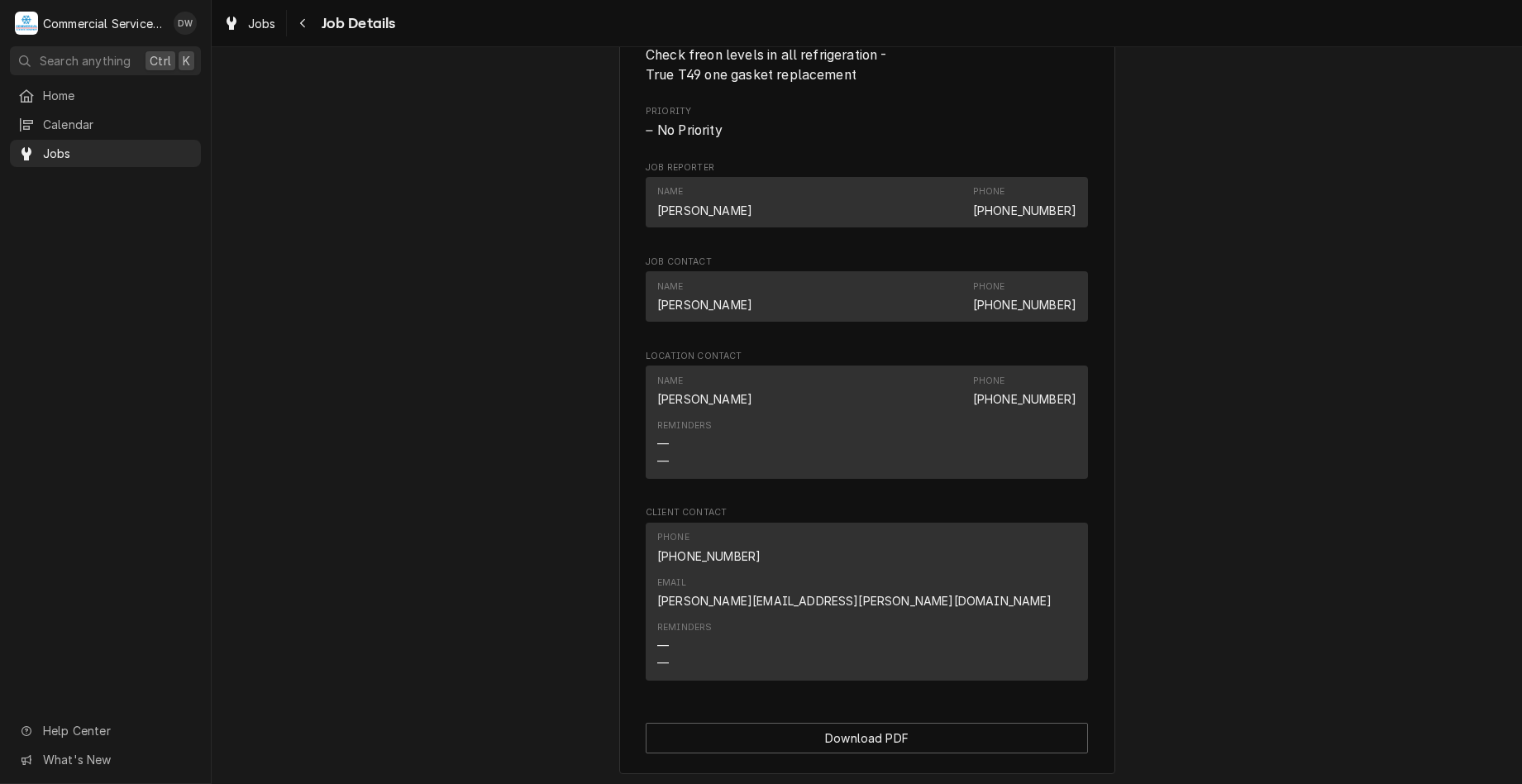
scroll to position [909, 0]
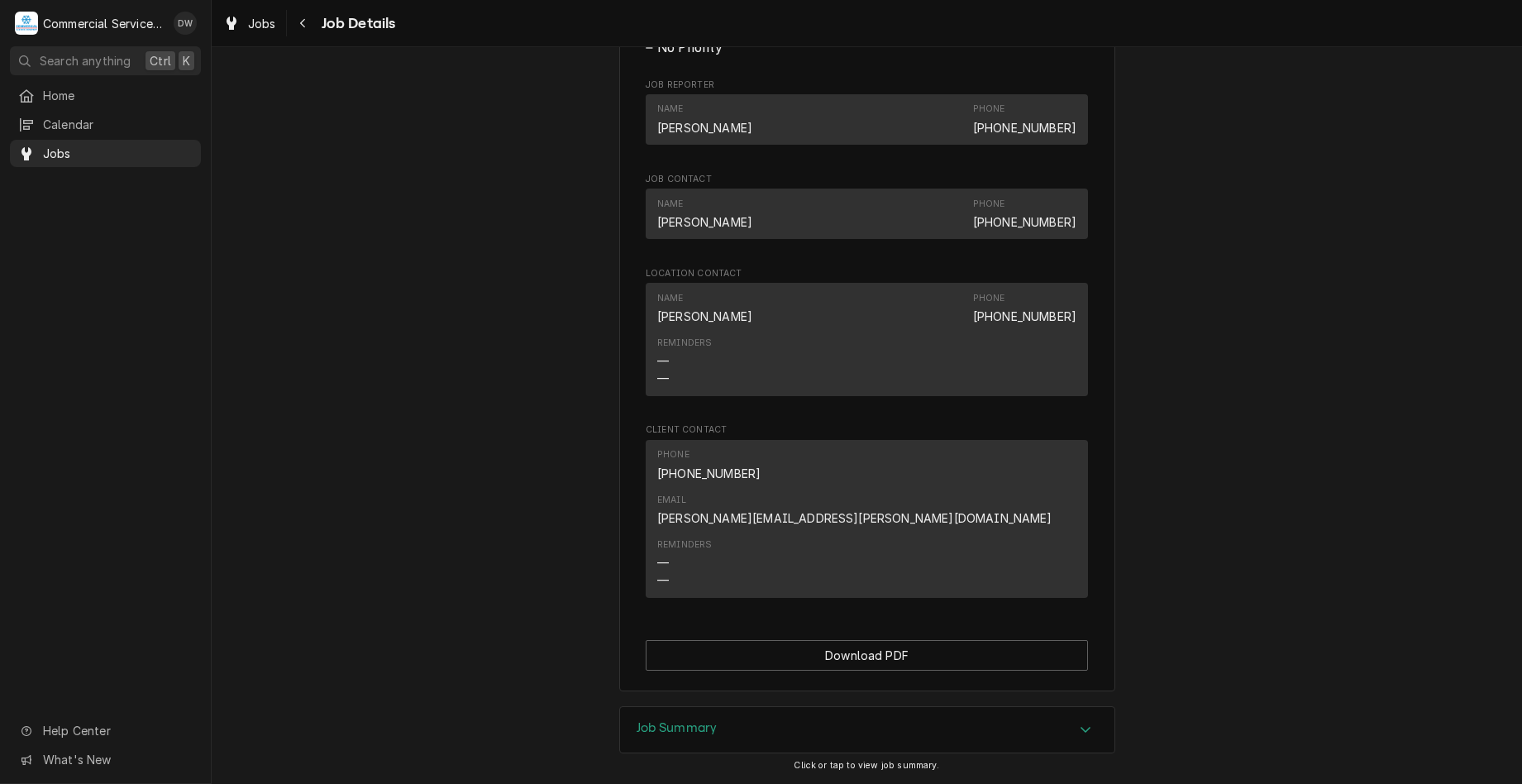
click at [889, 707] on div "Job Summary" at bounding box center [867, 730] width 494 height 46
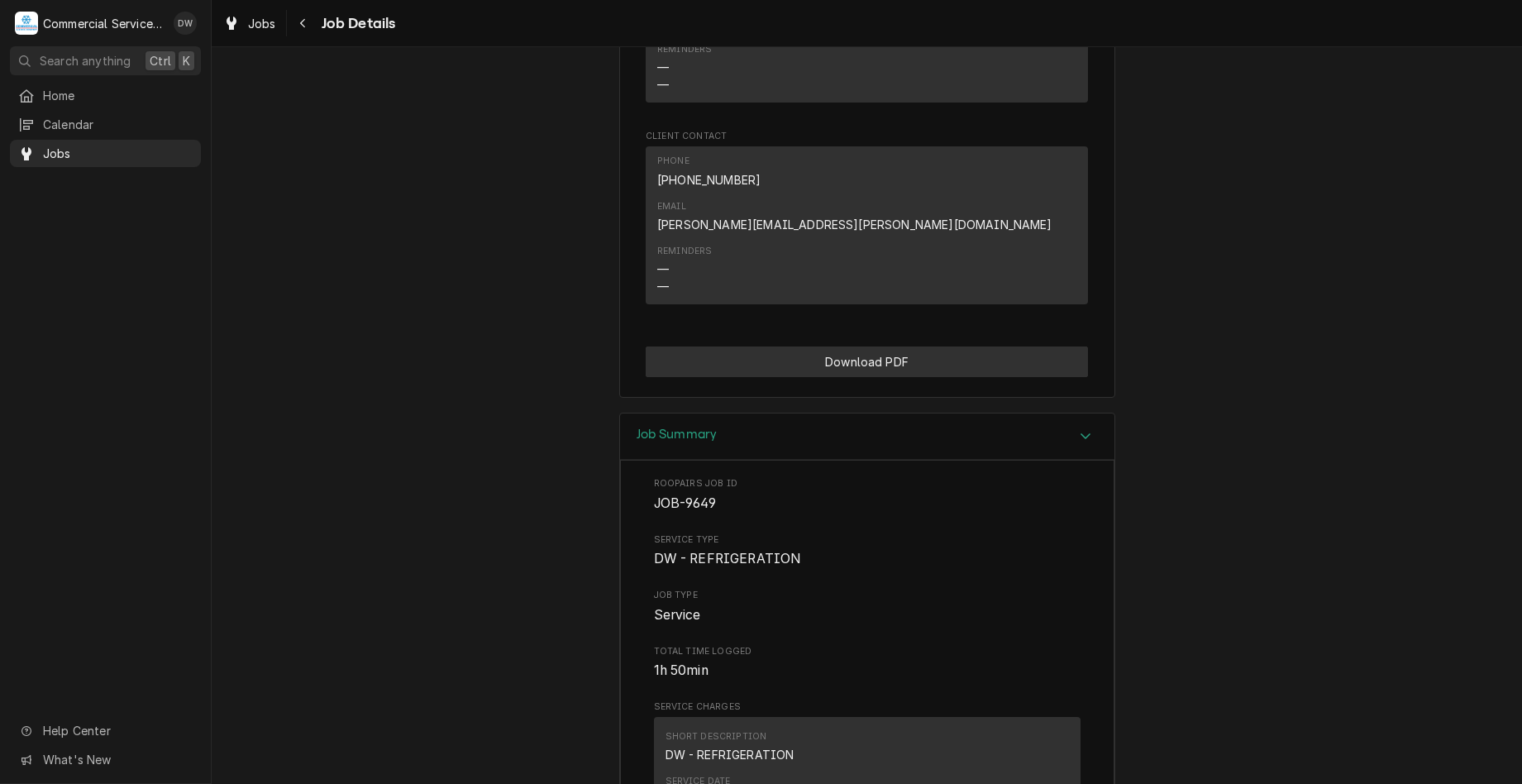
scroll to position [1406, 0]
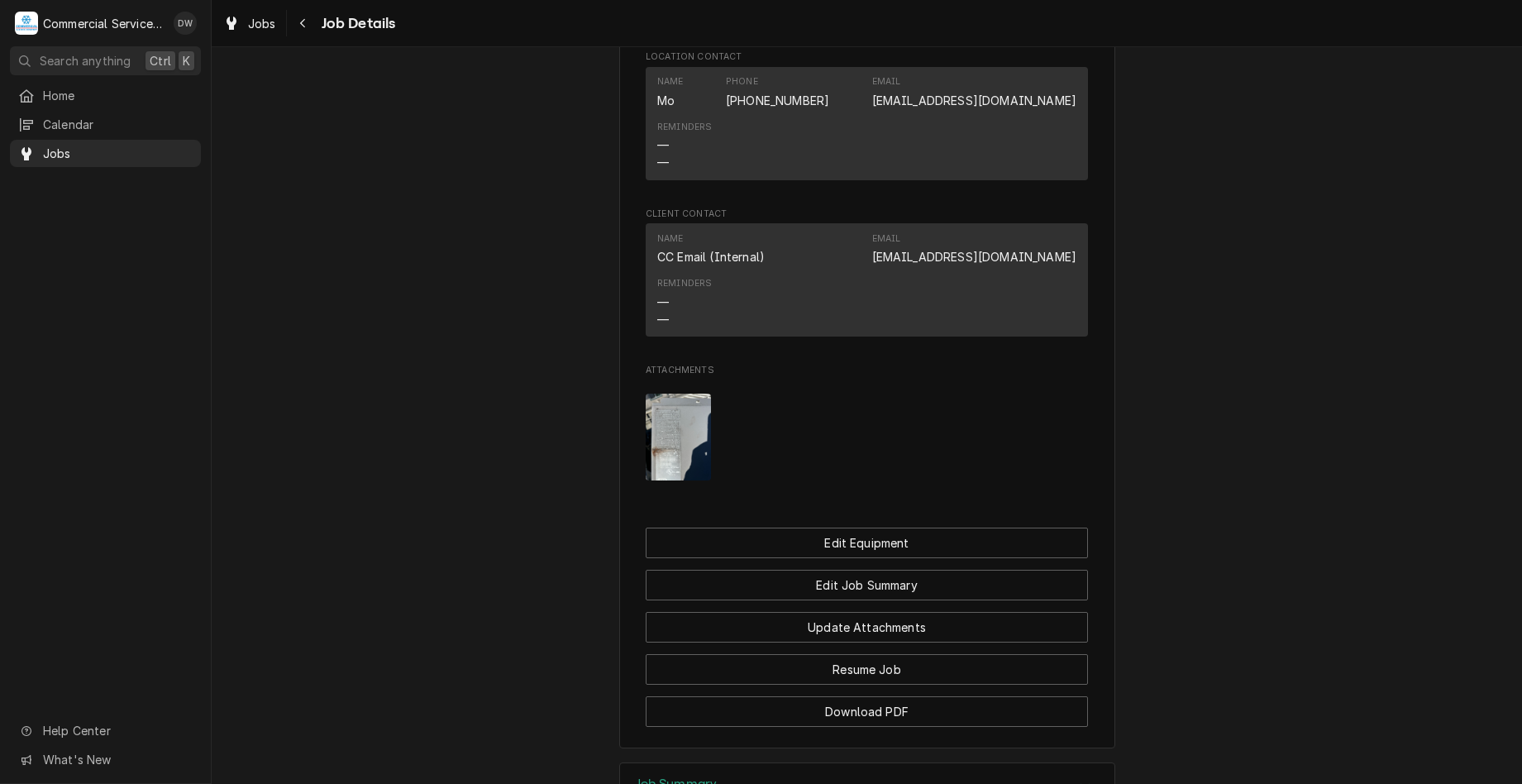
scroll to position [1225, 0]
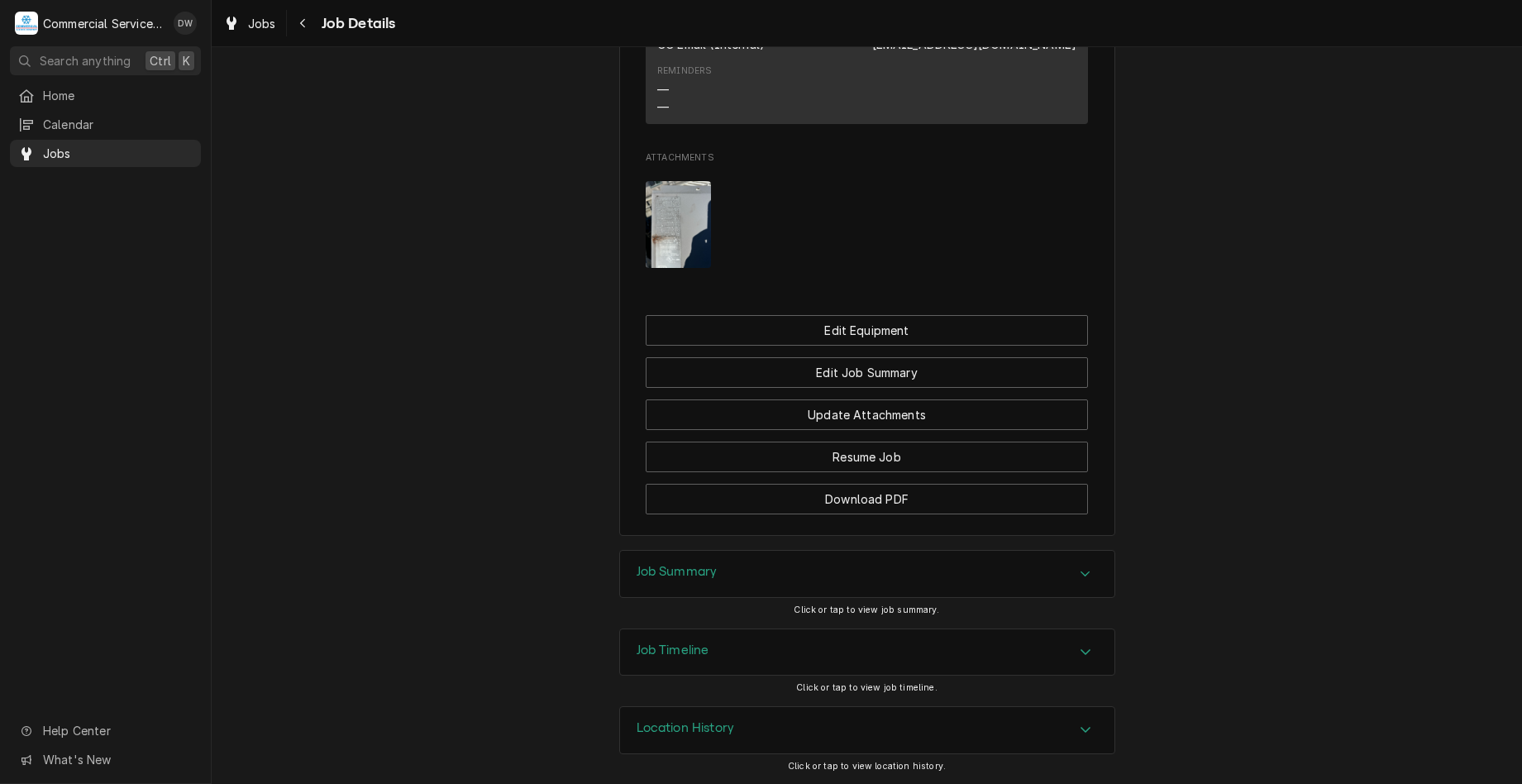
click at [1021, 592] on div "Job Summary" at bounding box center [867, 574] width 494 height 46
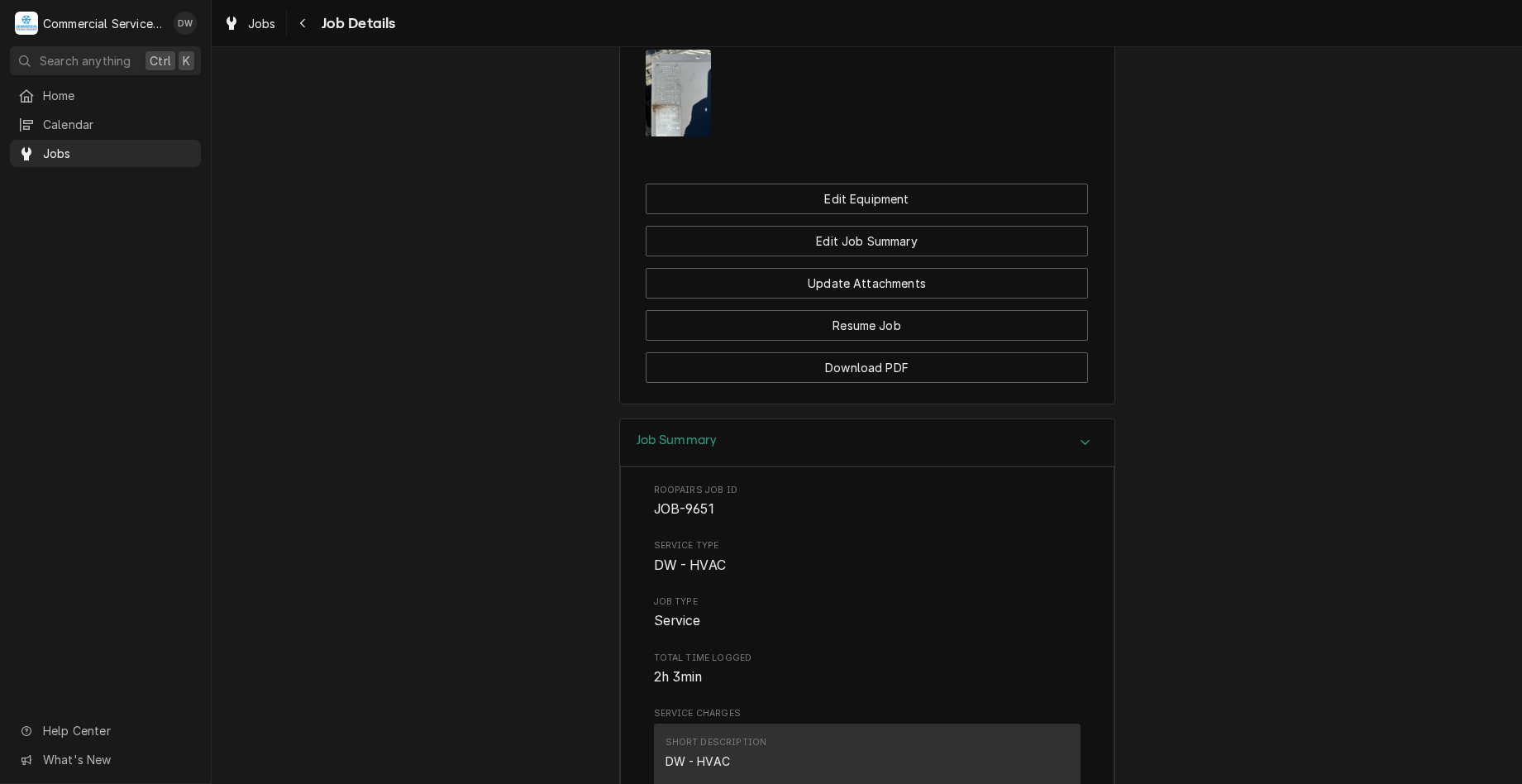
scroll to position [1472, 0]
